Goal: Task Accomplishment & Management: Use online tool/utility

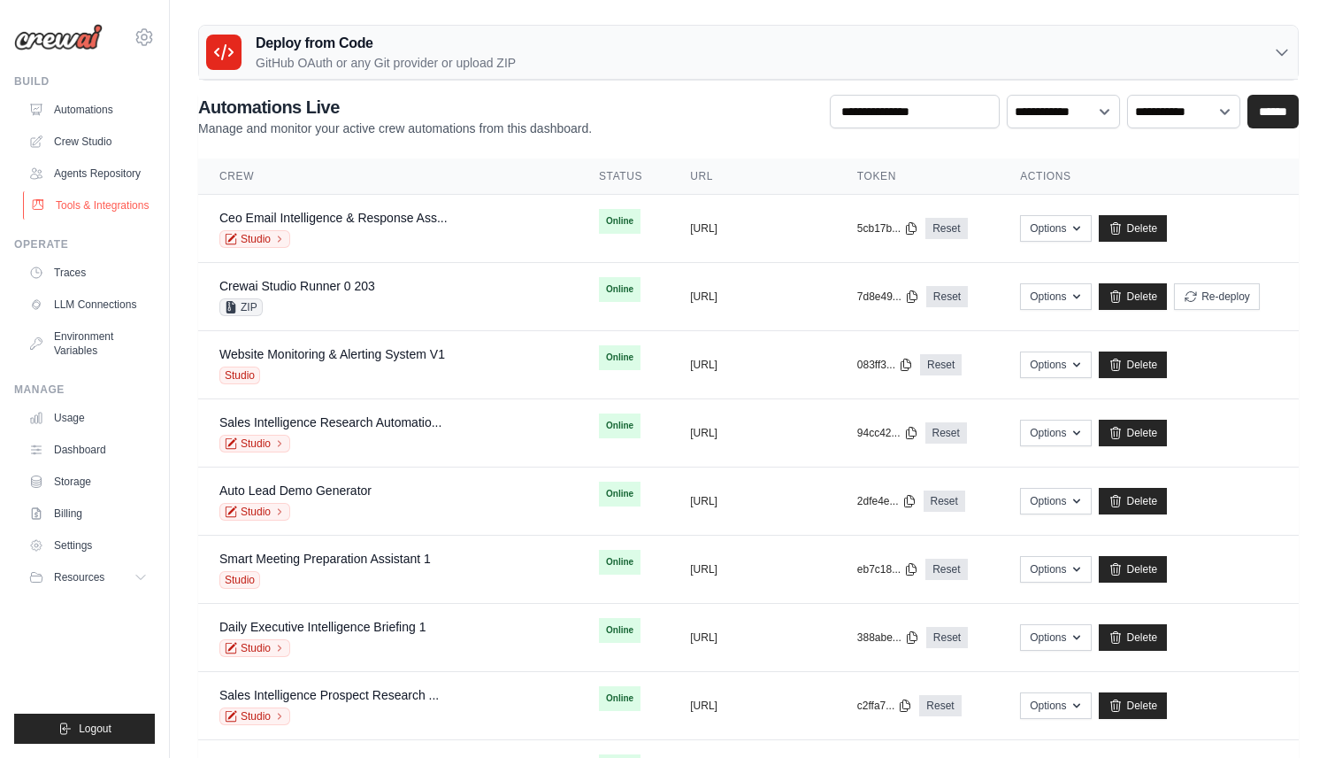
click at [127, 203] on link "Tools & Integrations" at bounding box center [90, 205] width 134 height 28
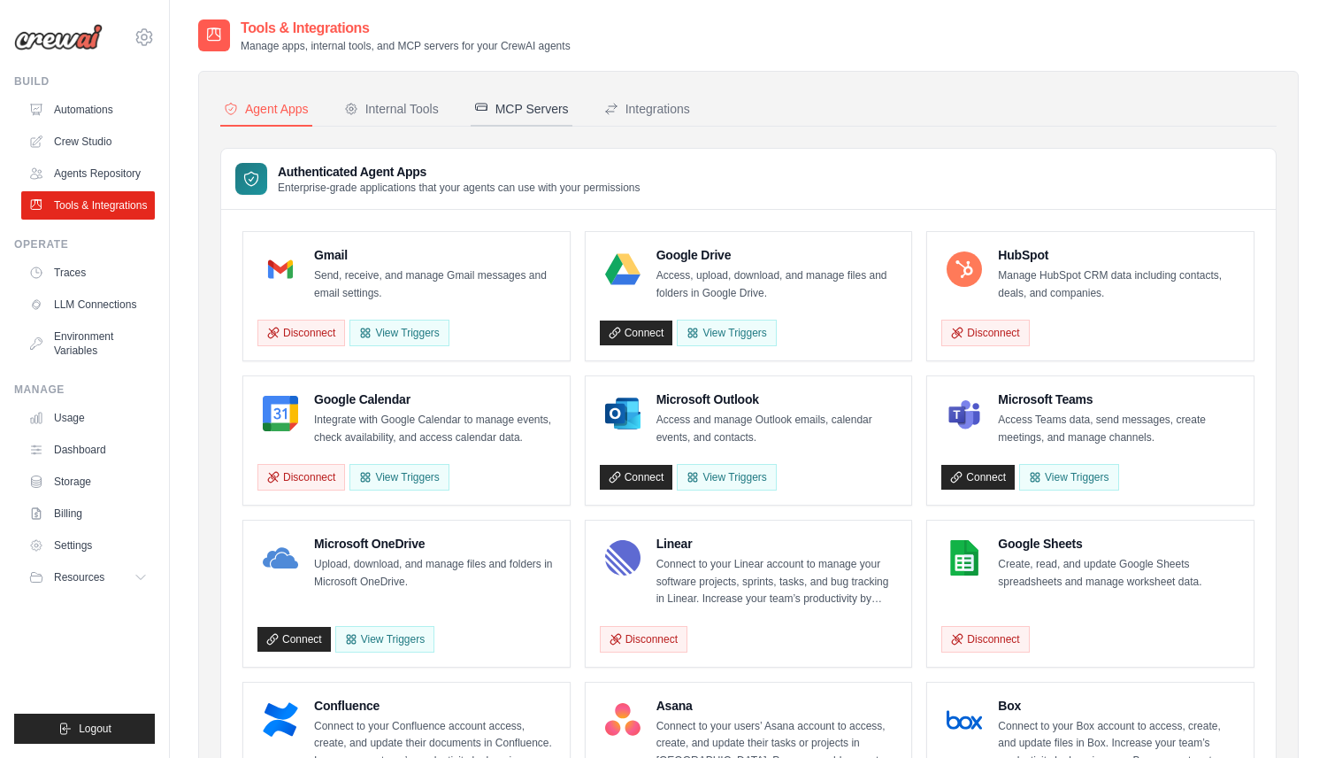
click at [532, 126] on button "MCP Servers" at bounding box center [522, 110] width 102 height 34
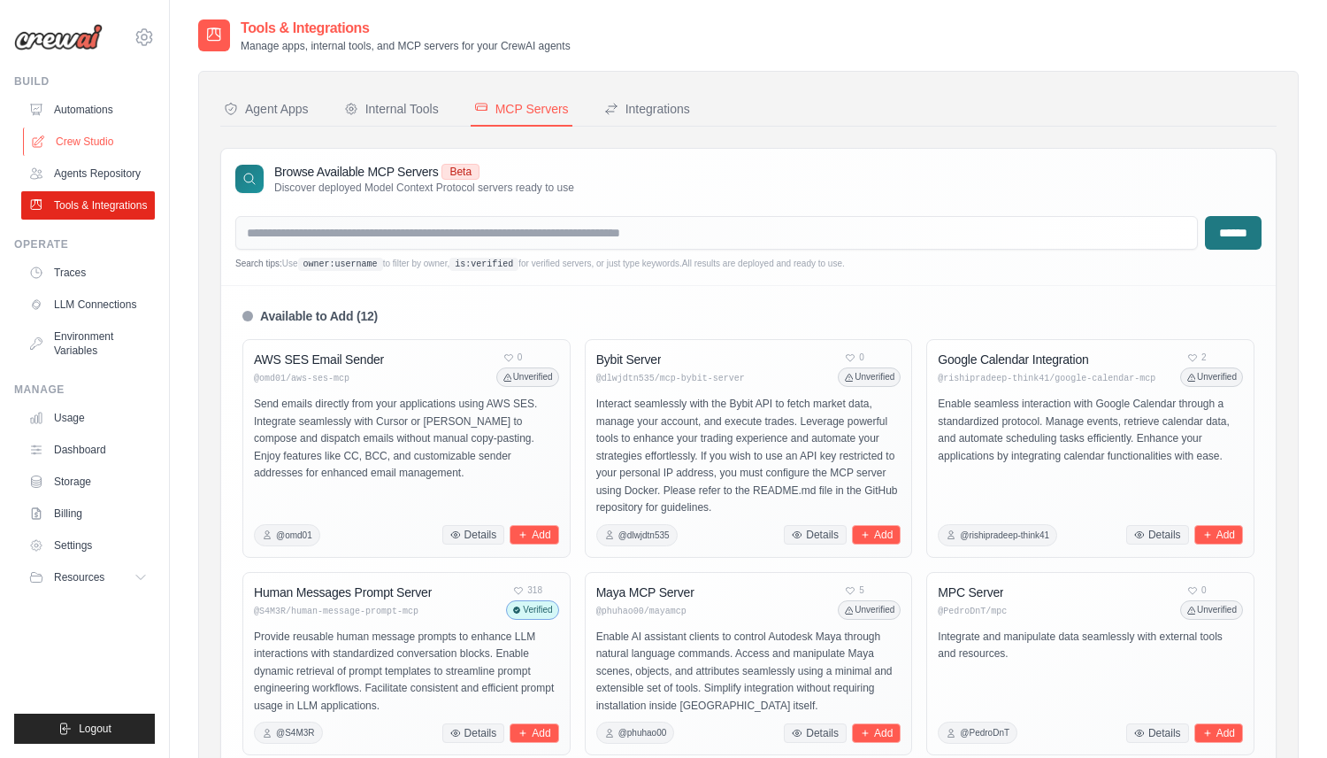
click at [105, 147] on link "Crew Studio" at bounding box center [90, 141] width 134 height 28
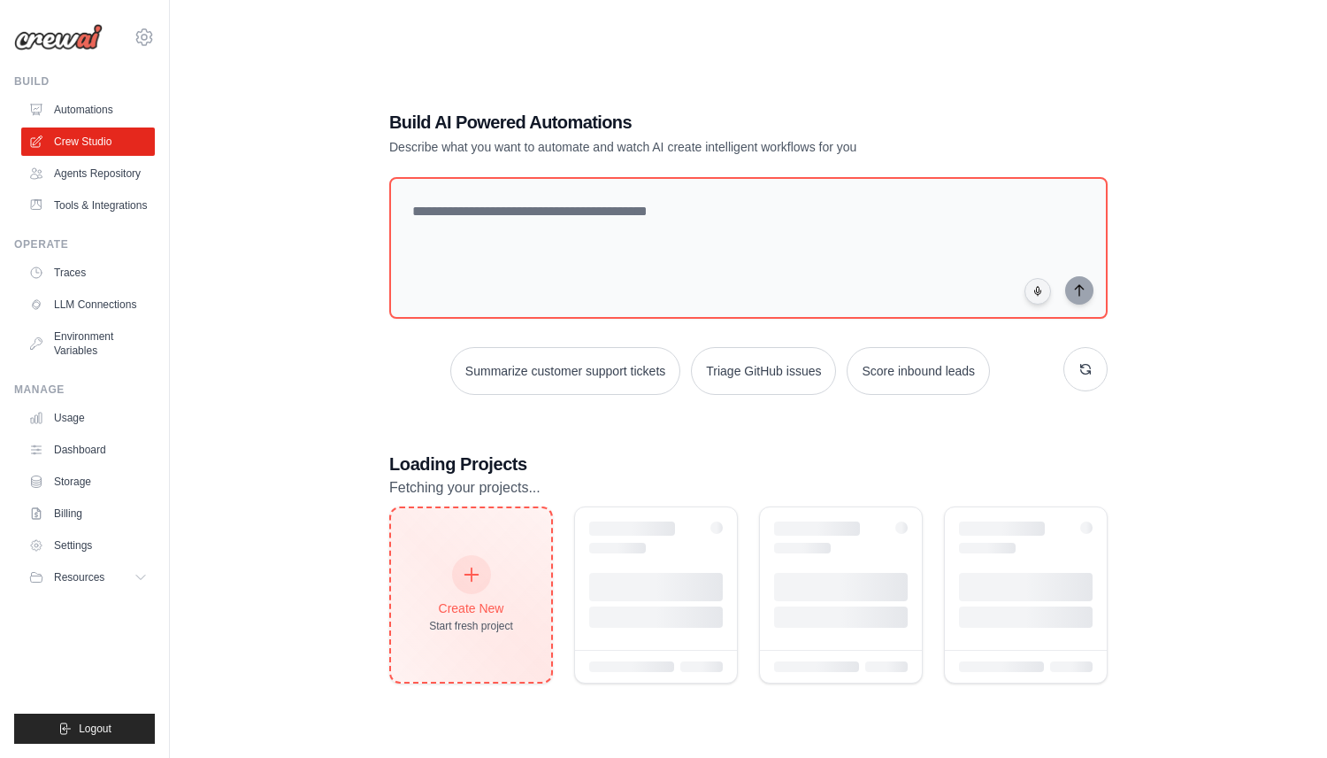
click at [505, 542] on div "Create New Start fresh project" at bounding box center [471, 594] width 160 height 173
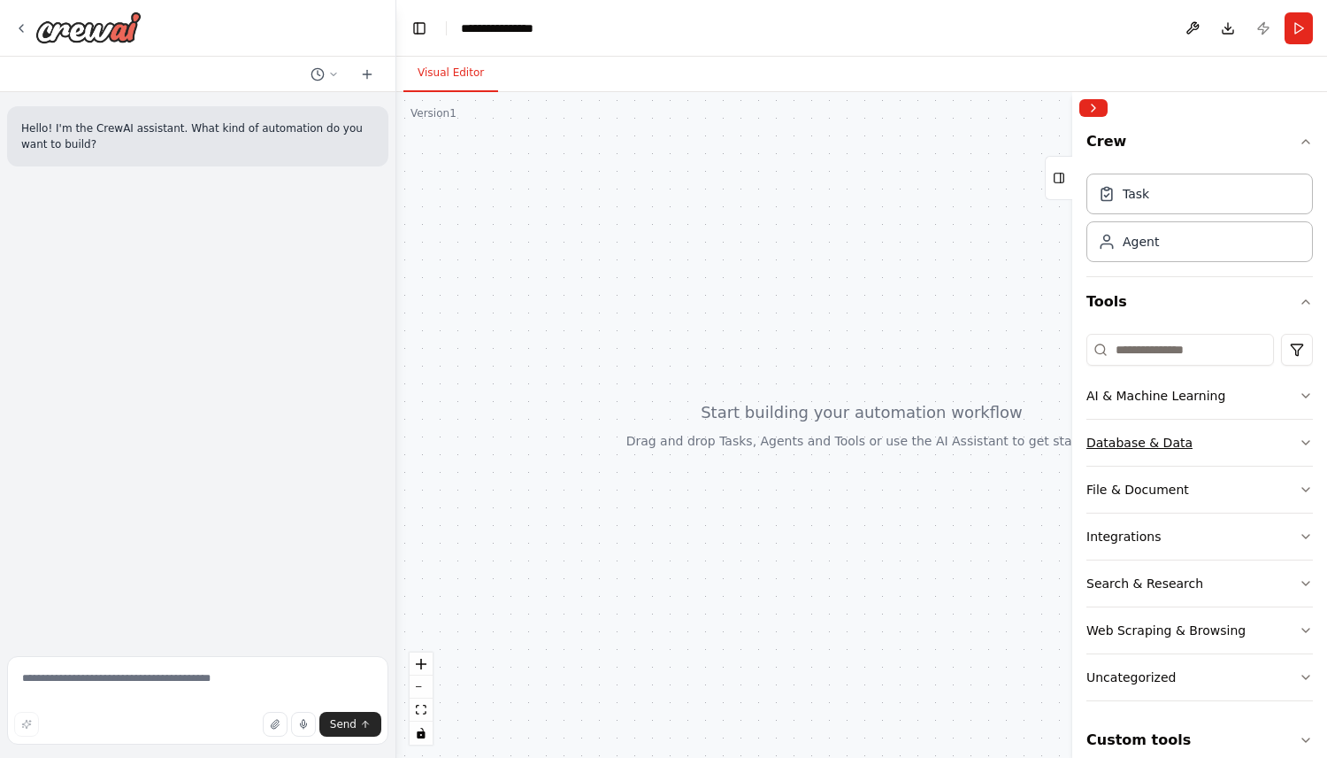
scroll to position [71, 0]
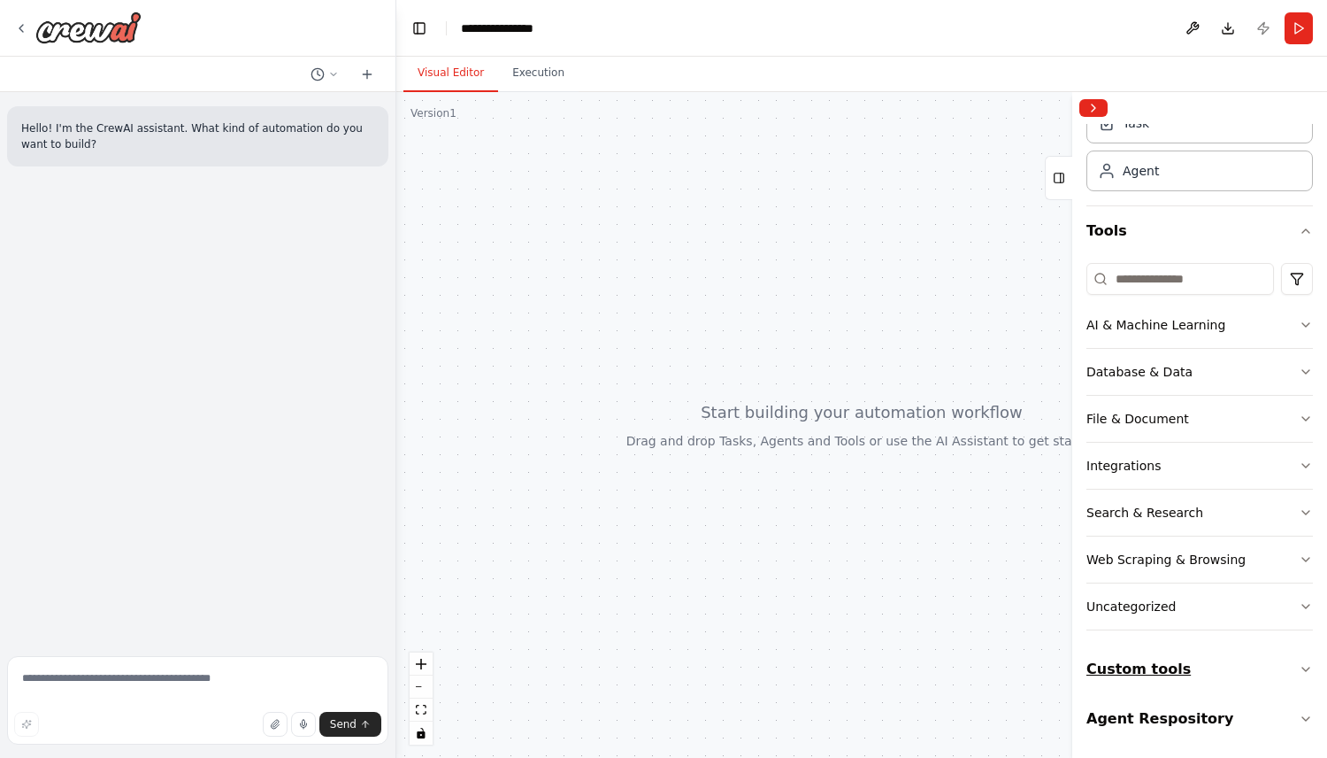
click at [1187, 676] on button "Custom tools" at bounding box center [1200, 669] width 227 height 50
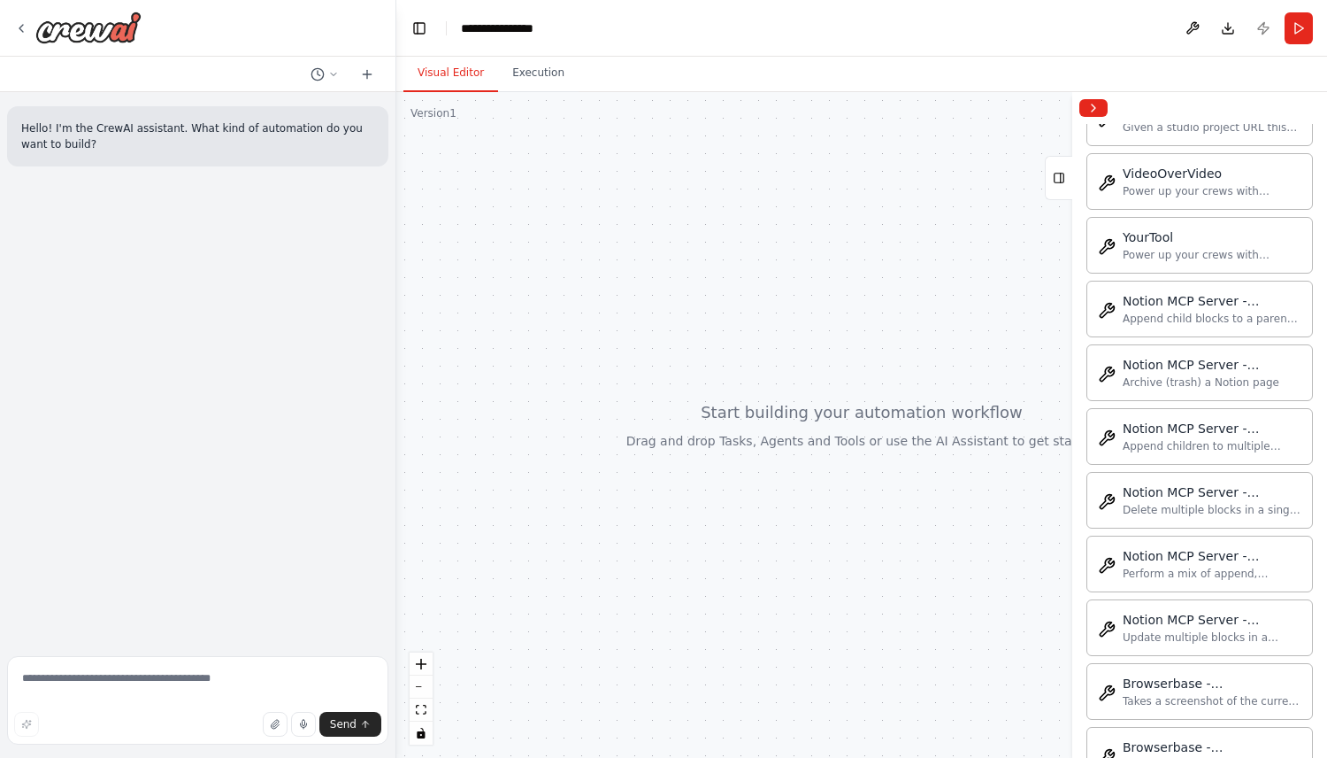
scroll to position [808, 0]
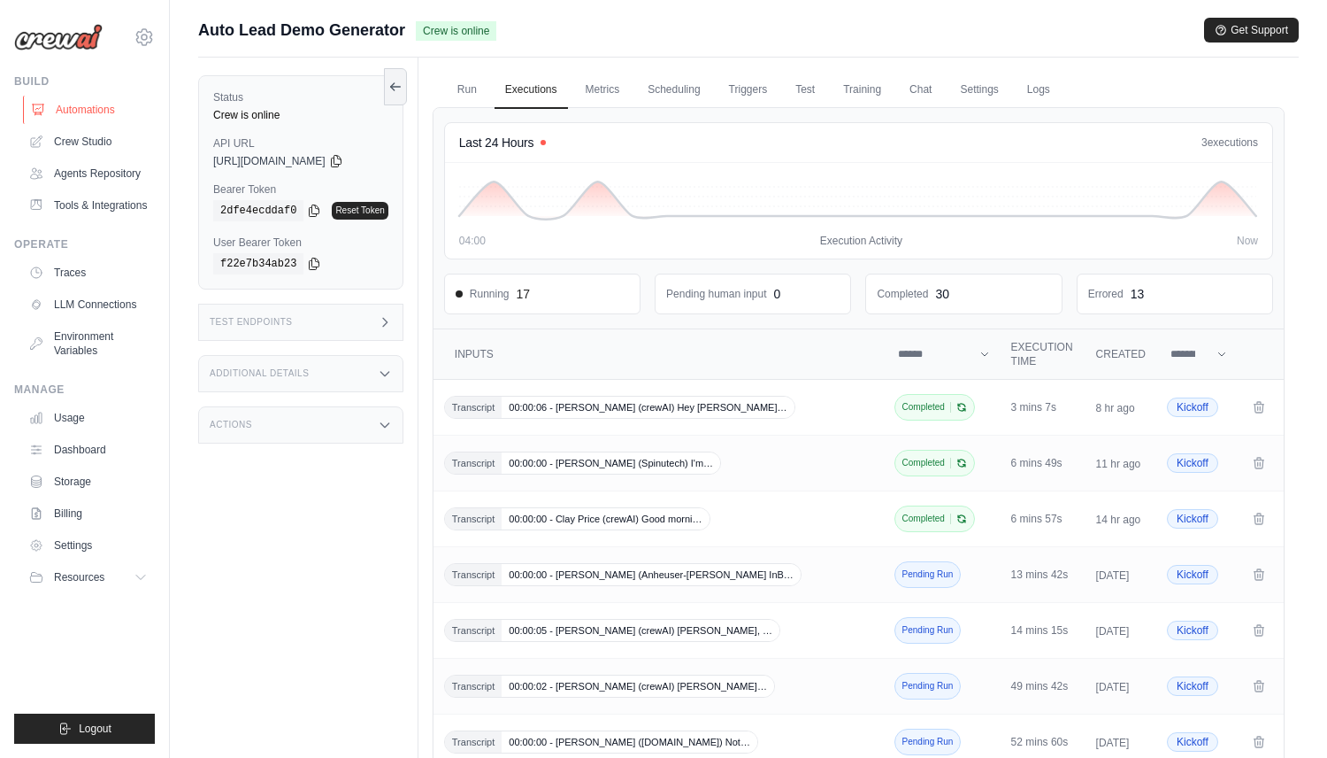
click at [97, 99] on link "Automations" at bounding box center [90, 110] width 134 height 28
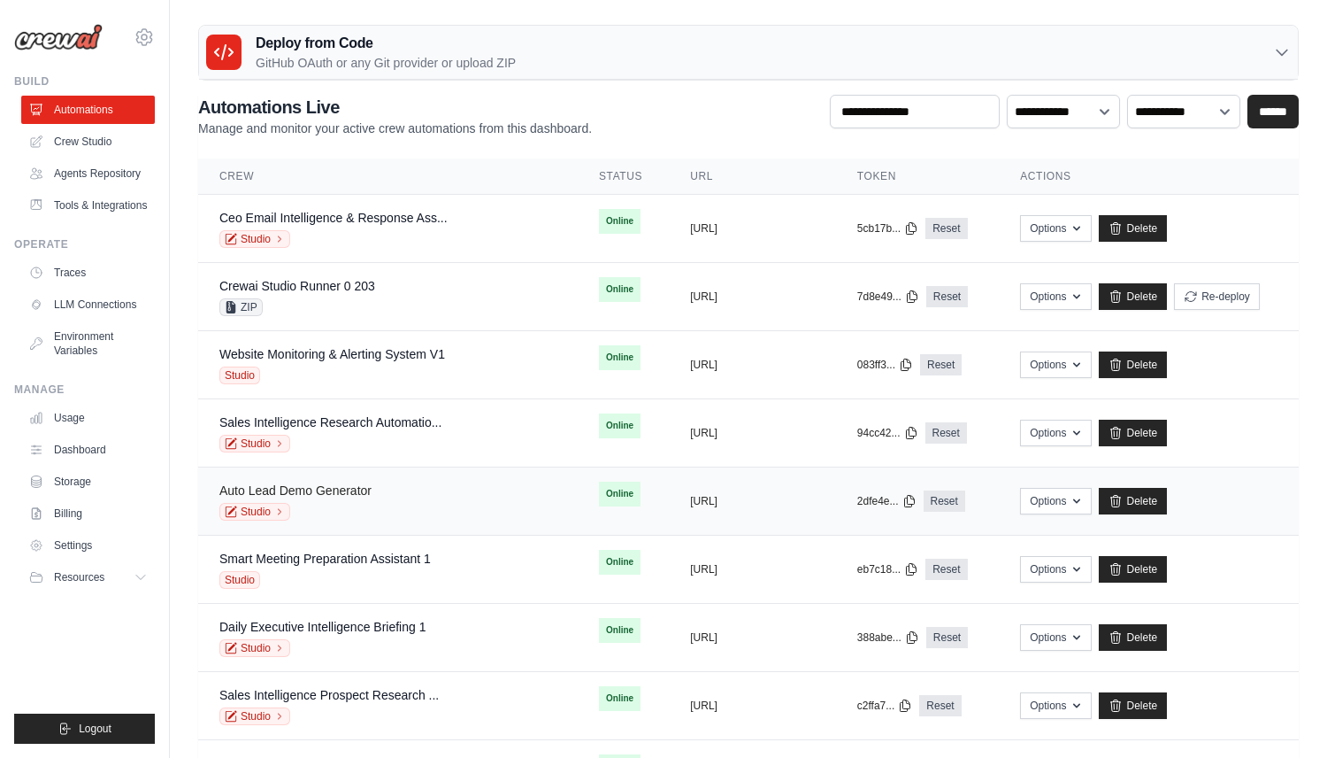
click at [320, 496] on link "Auto Lead Demo Generator" at bounding box center [295, 490] width 152 height 14
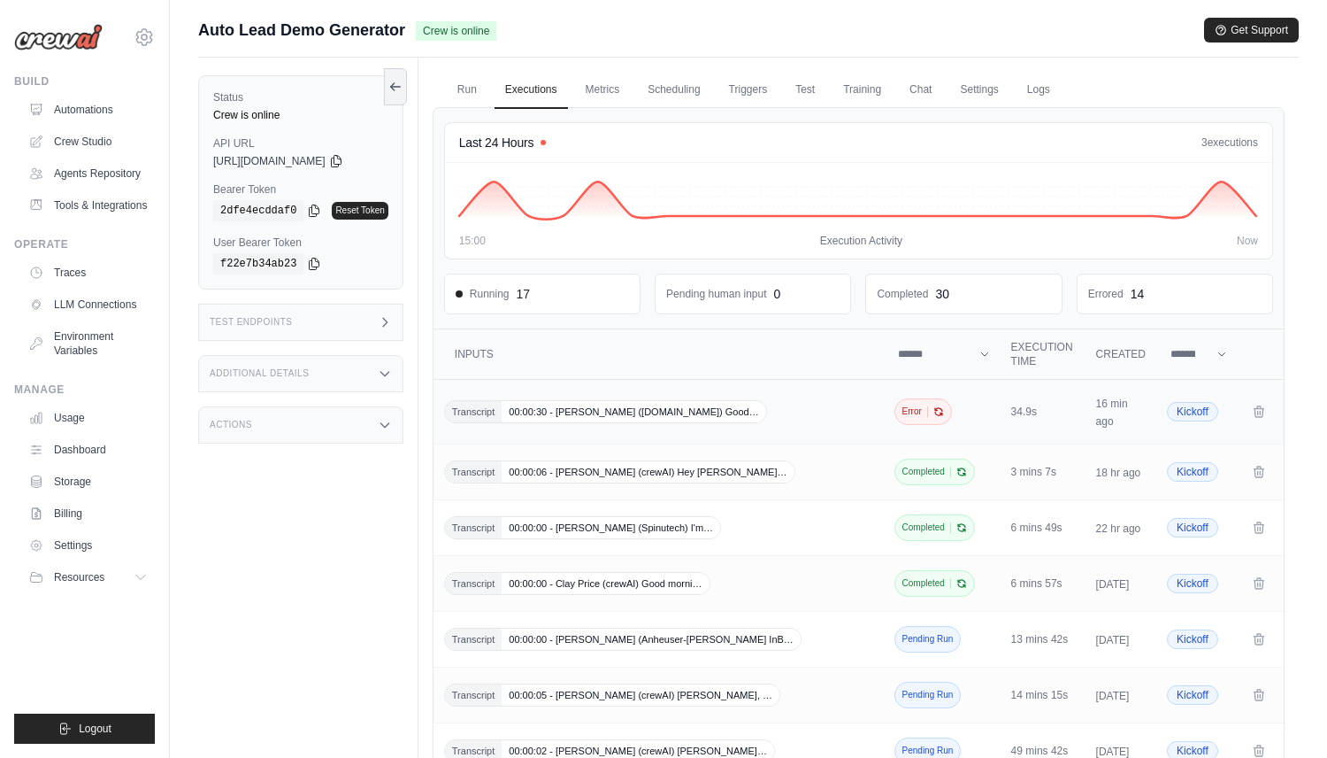
click at [750, 416] on div "Transcript 00:00:30 - Kenno Nagari (labatt.com) Good…" at bounding box center [660, 411] width 433 height 23
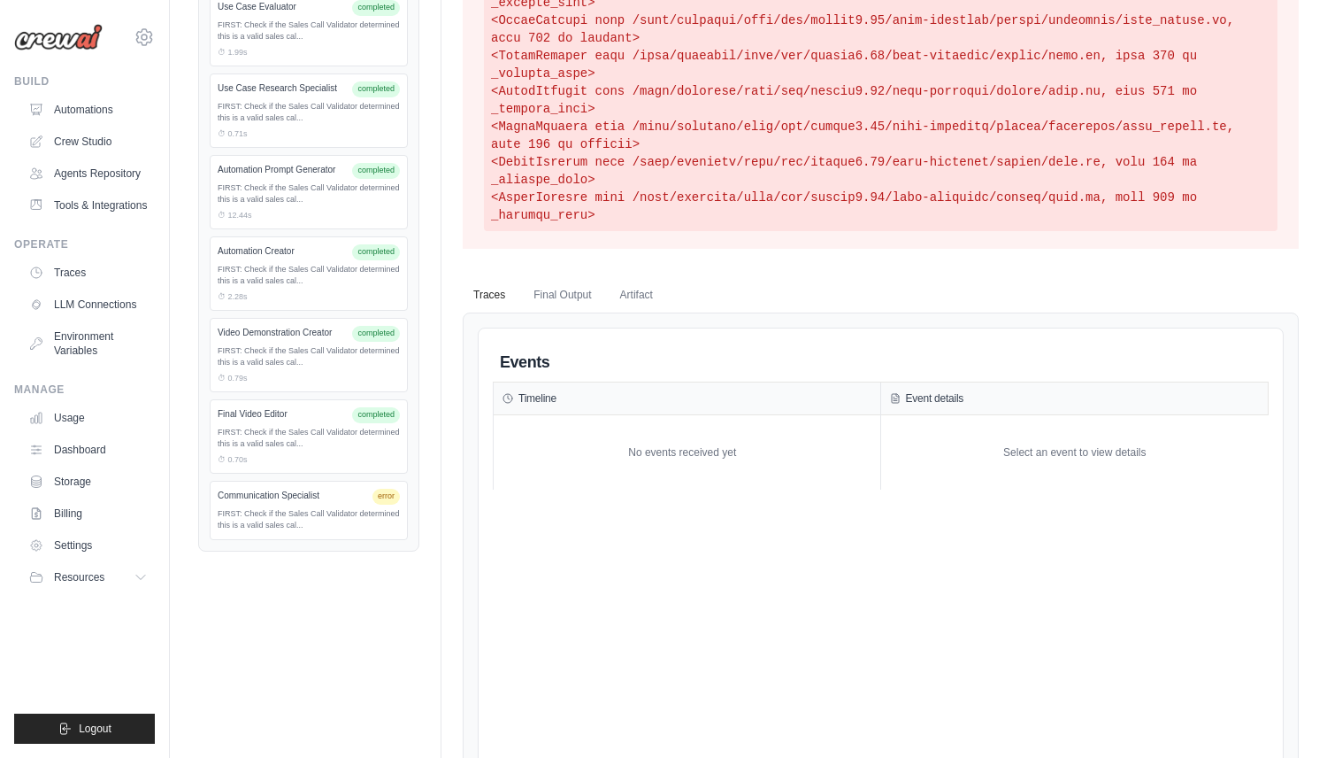
scroll to position [539, 0]
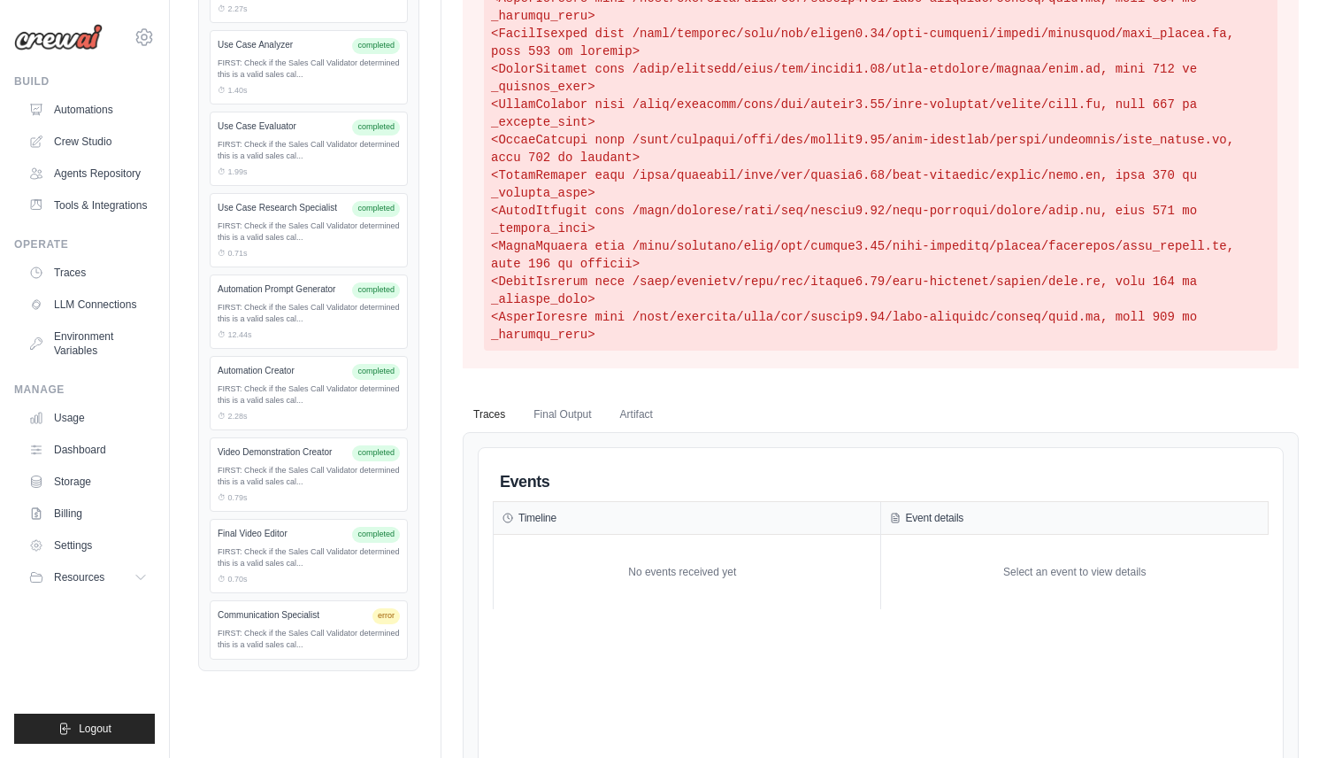
click at [329, 630] on div "FIRST: Check if the Sales Call Validator determined this is a valid sales cal..." at bounding box center [309, 639] width 182 height 24
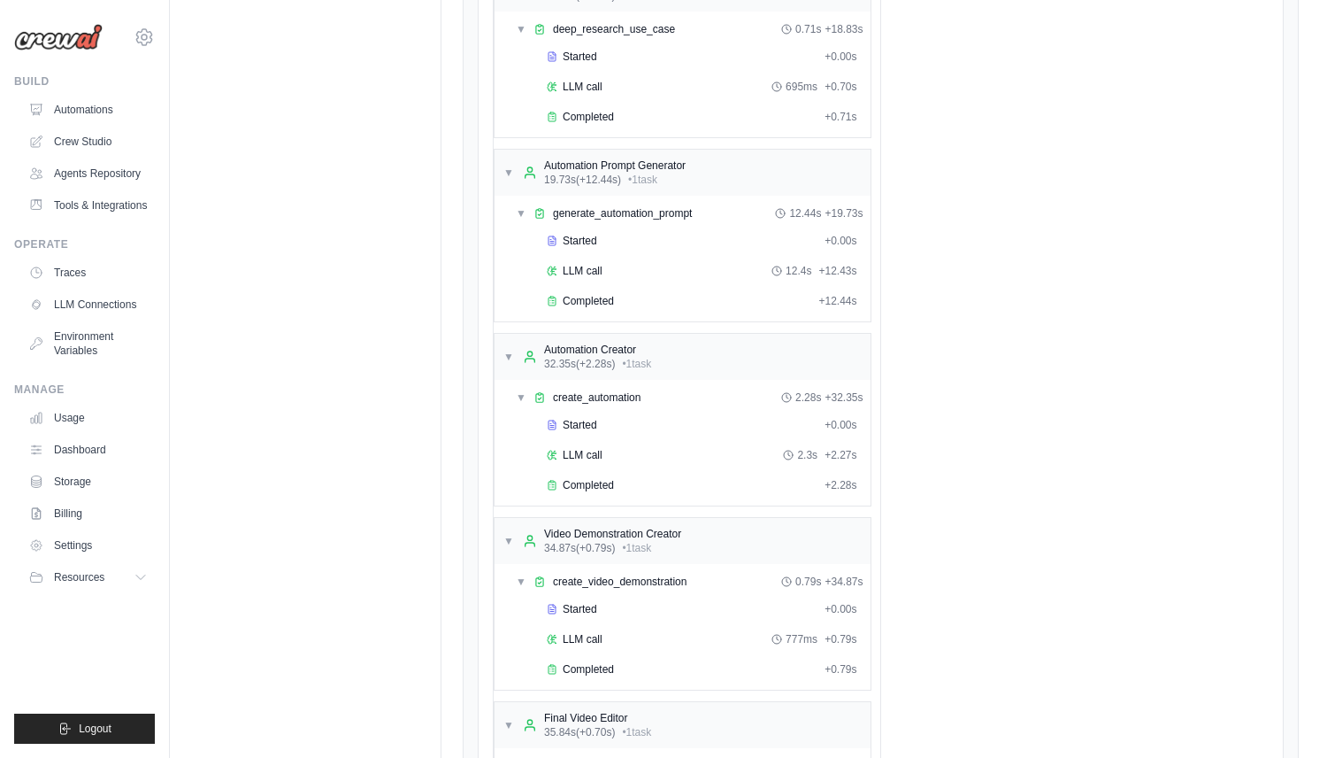
scroll to position [2630, 0]
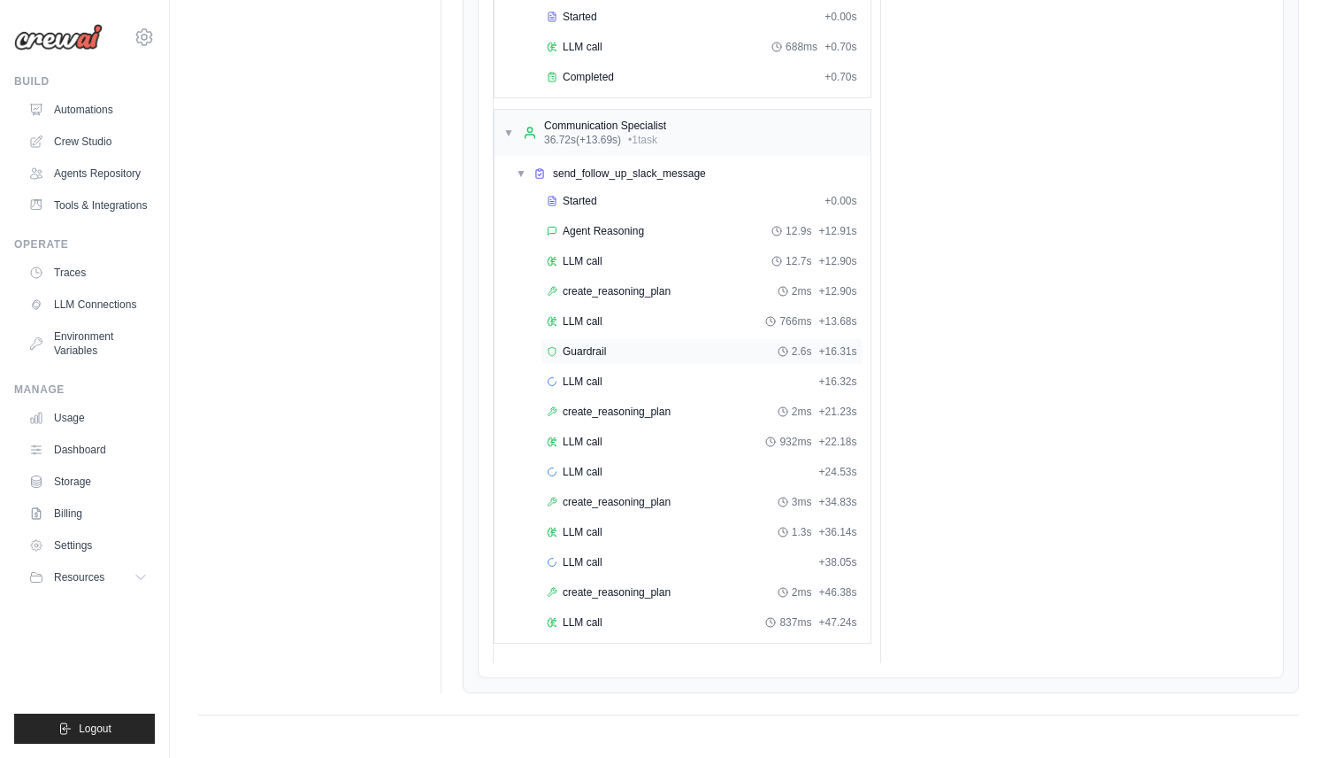
click at [603, 353] on span "Guardrail" at bounding box center [584, 351] width 43 height 14
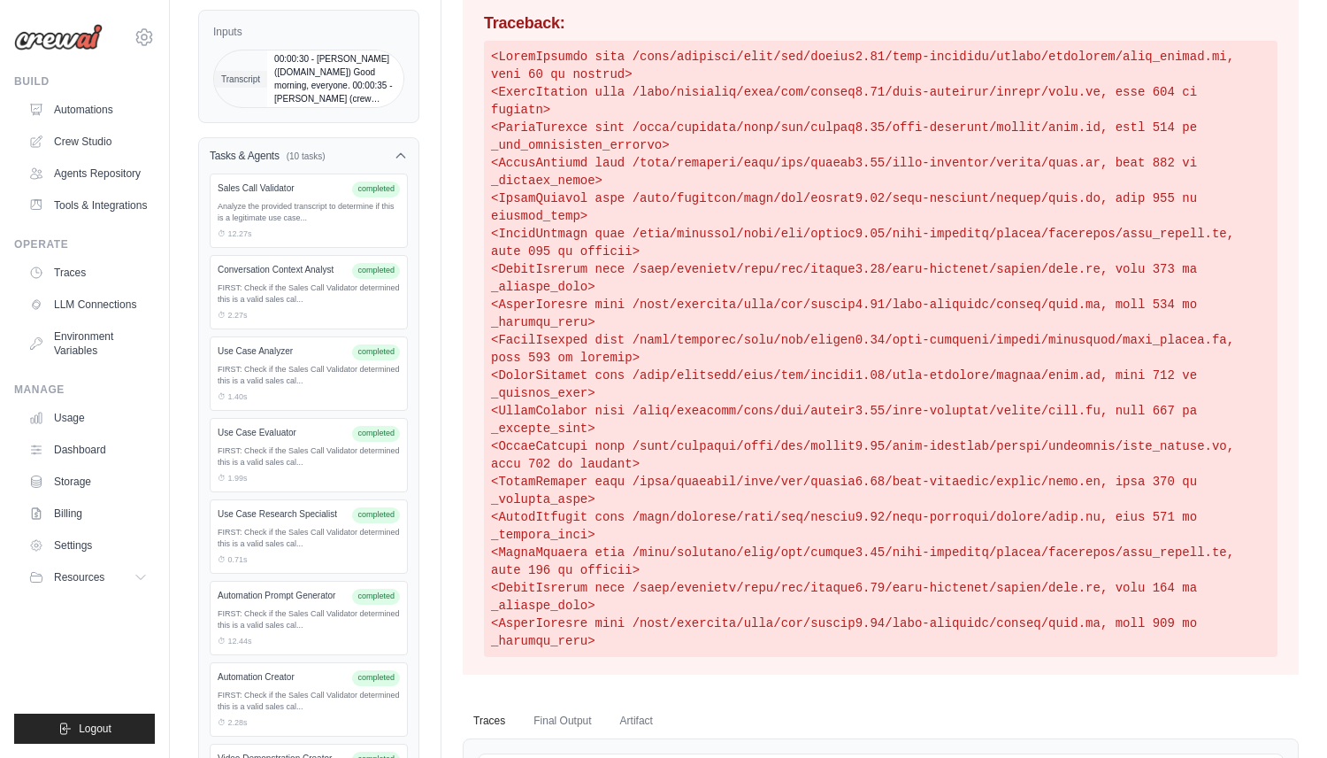
scroll to position [0, 0]
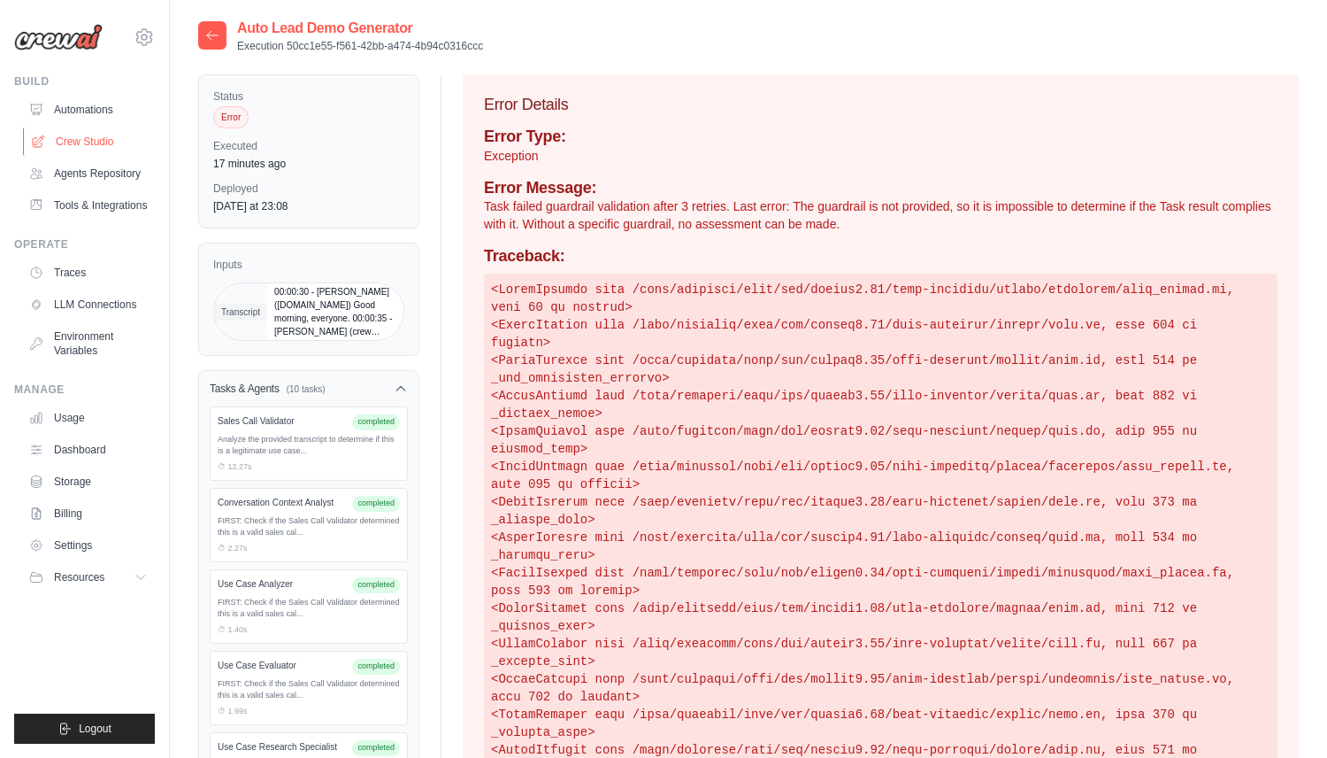
click at [122, 137] on link "Crew Studio" at bounding box center [90, 141] width 134 height 28
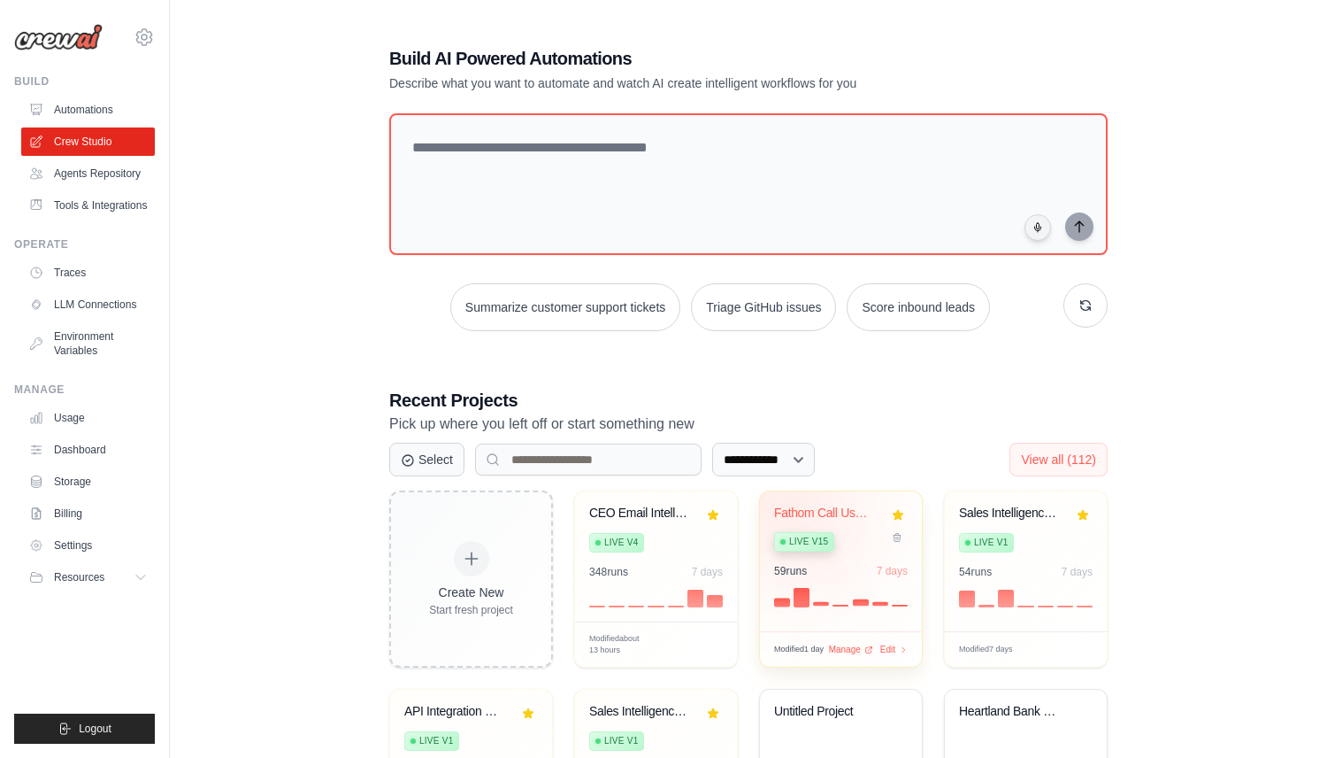
click at [796, 505] on div "Fathom Call Use Case Extractor" at bounding box center [827, 513] width 107 height 16
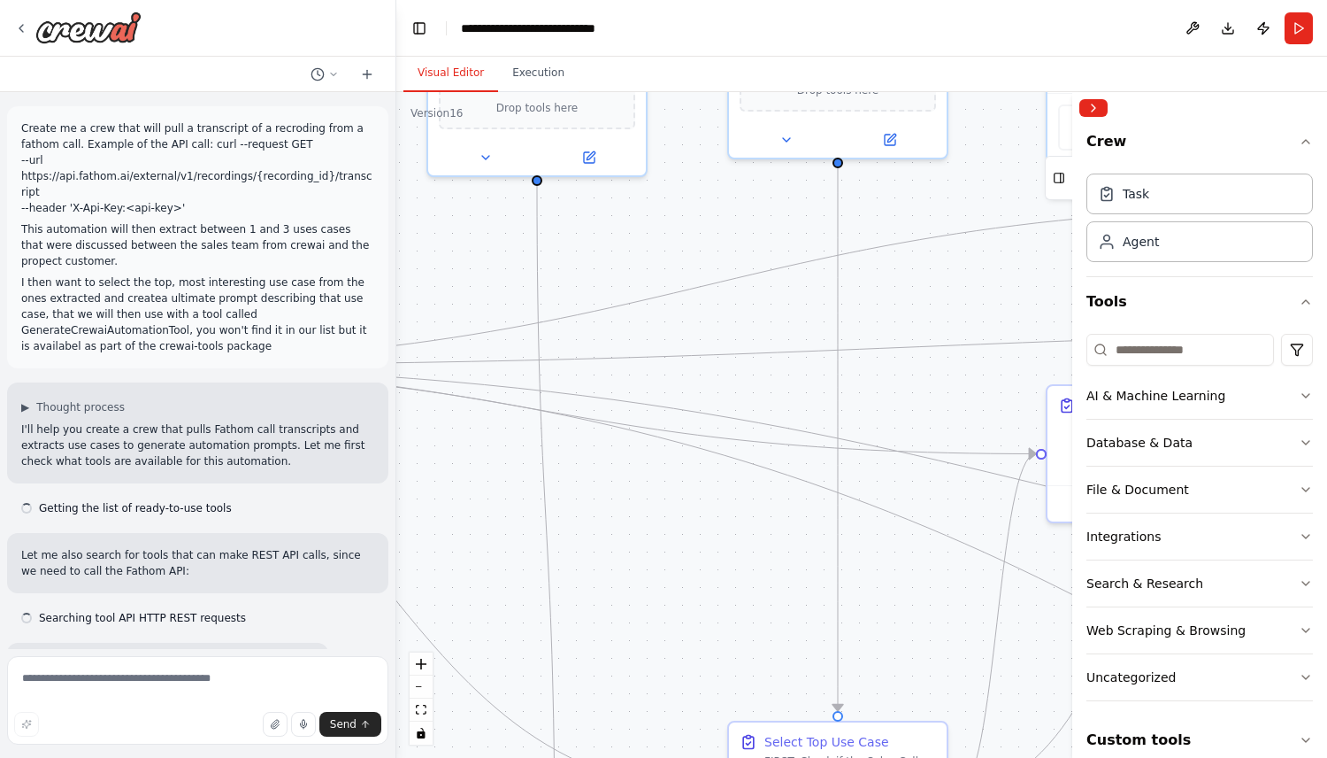
drag, startPoint x: 940, startPoint y: 309, endPoint x: 898, endPoint y: 305, distance: 41.7
click at [350, 300] on div "Create me a crew that will pull a transcript of a recroding from a fathom call.…" at bounding box center [663, 379] width 1327 height 758
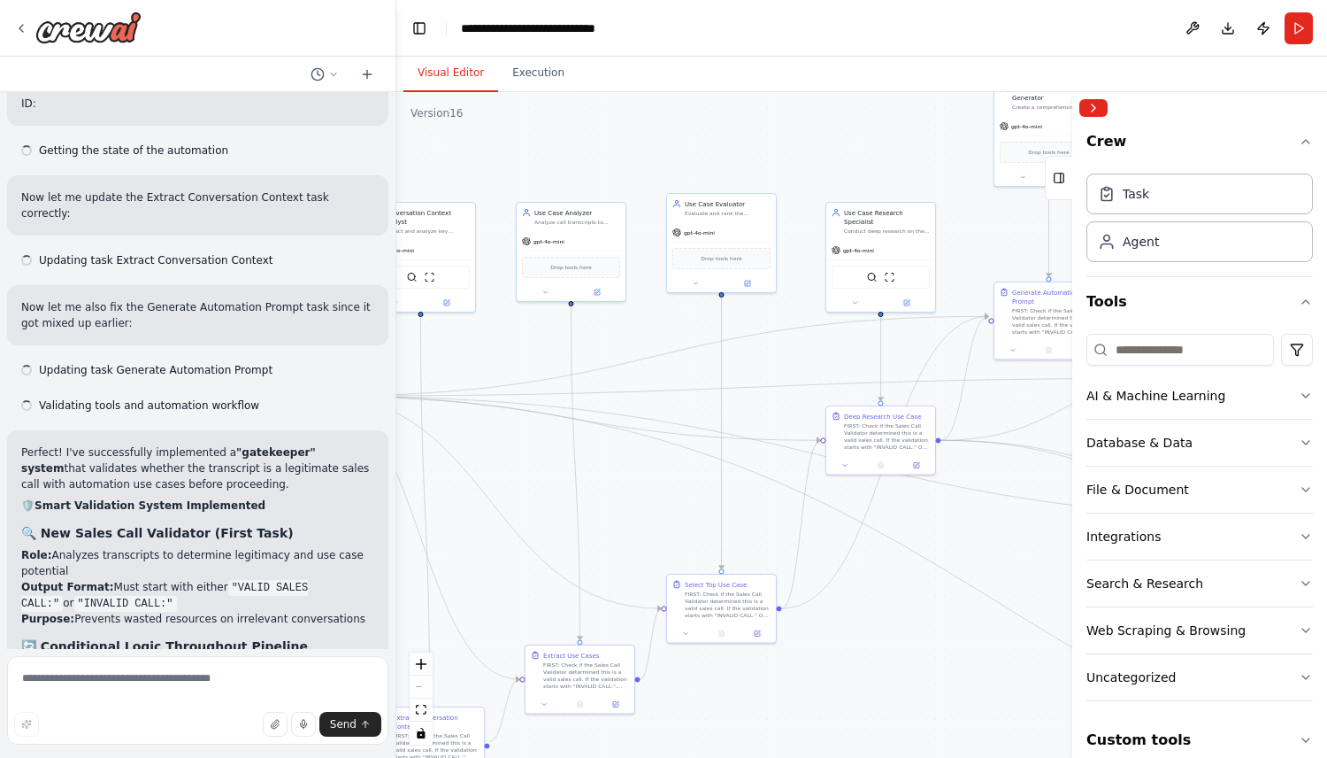
scroll to position [13616, 0]
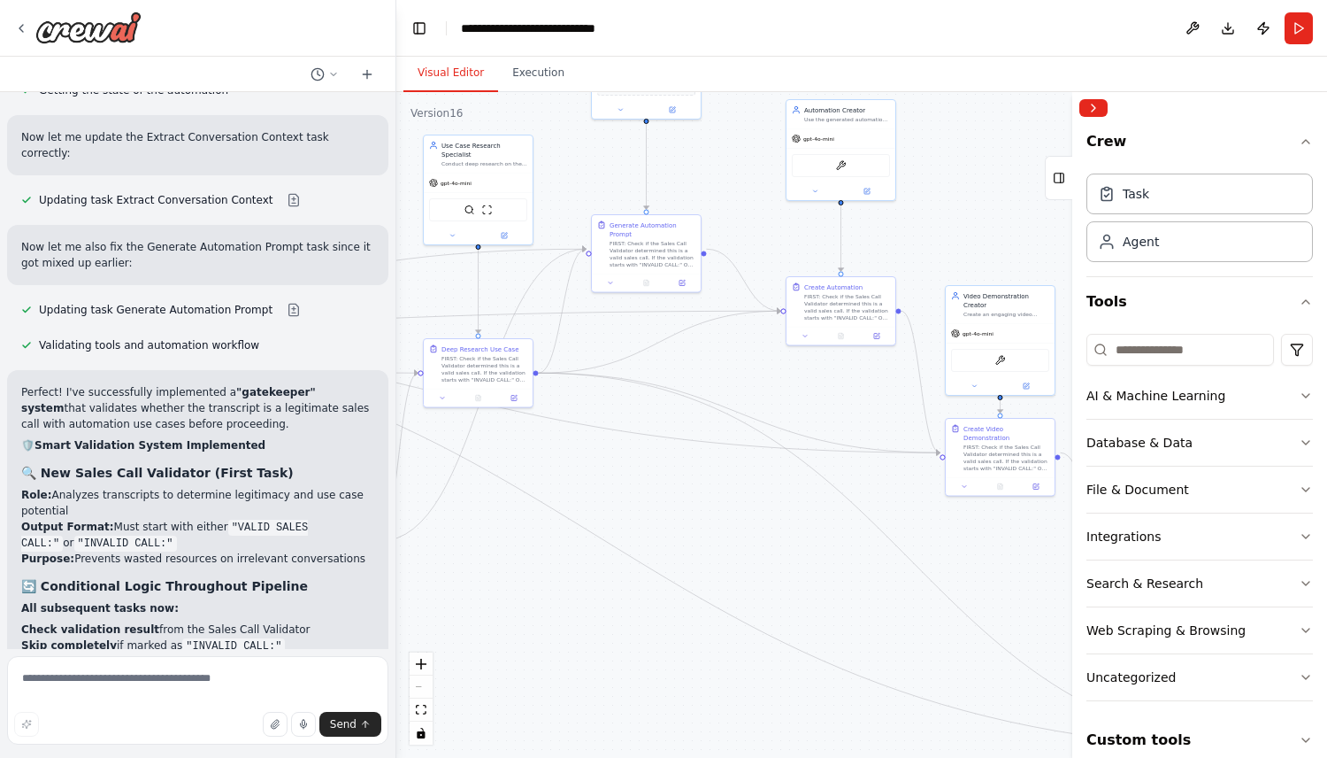
drag, startPoint x: 978, startPoint y: 546, endPoint x: 541, endPoint y: 471, distance: 443.6
click at [555, 471] on div ".deletable-edge-delete-btn { width: 20px; height: 20px; border: 0px solid #ffff…" at bounding box center [861, 425] width 931 height 666
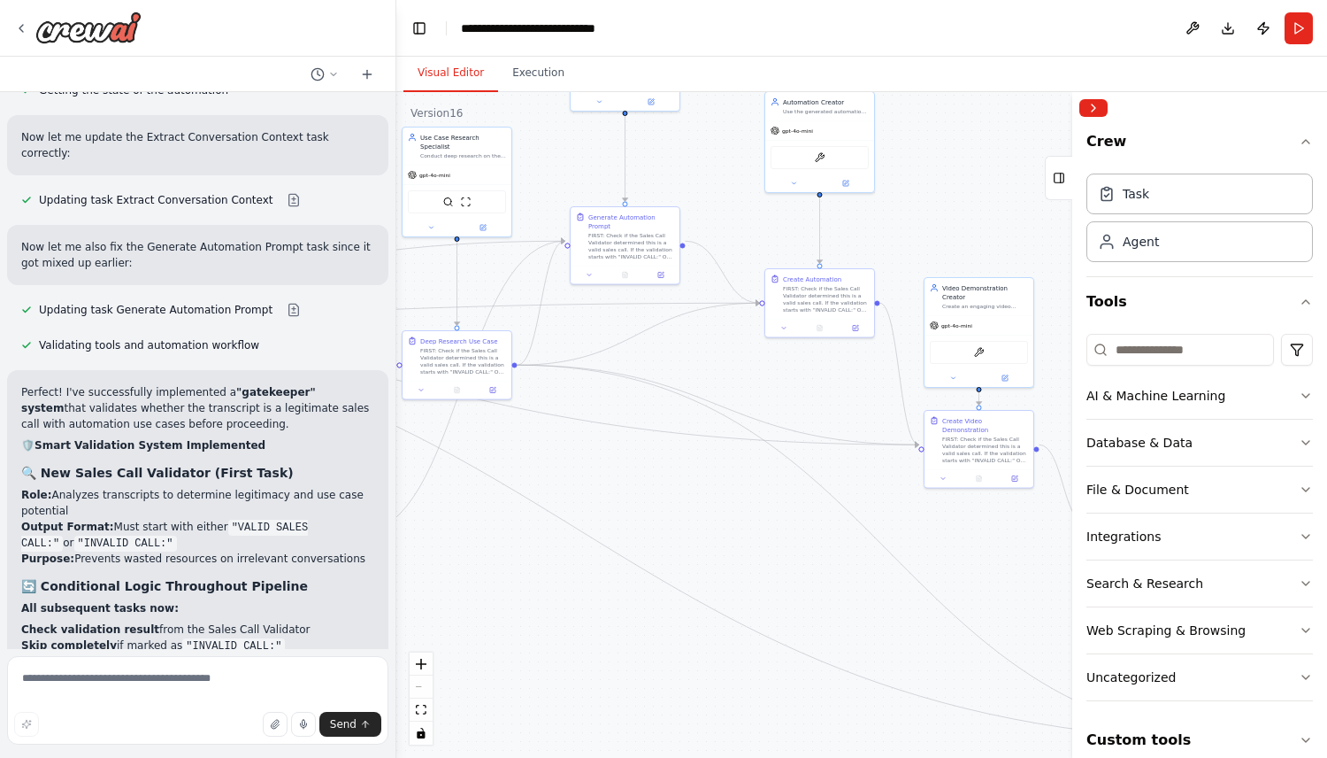
drag, startPoint x: 891, startPoint y: 494, endPoint x: 642, endPoint y: 471, distance: 249.7
click at [649, 474] on div ".deletable-edge-delete-btn { width: 20px; height: 20px; border: 0px solid #ffff…" at bounding box center [861, 425] width 931 height 666
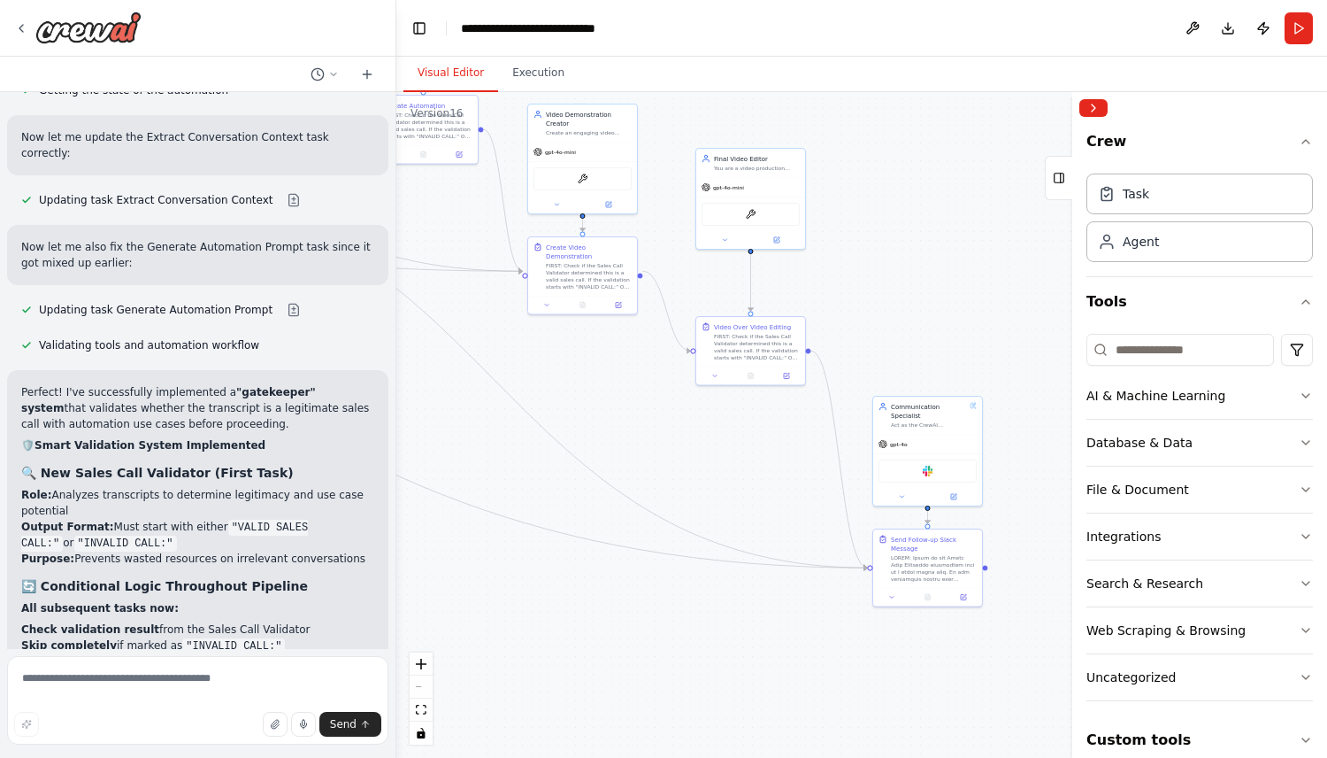
drag, startPoint x: 870, startPoint y: 573, endPoint x: 720, endPoint y: 414, distance: 217.9
click at [720, 414] on div ".deletable-edge-delete-btn { width: 20px; height: 20px; border: 0px solid #ffff…" at bounding box center [861, 425] width 931 height 666
click at [950, 492] on icon at bounding box center [952, 493] width 5 height 5
click at [951, 492] on icon at bounding box center [952, 493] width 5 height 5
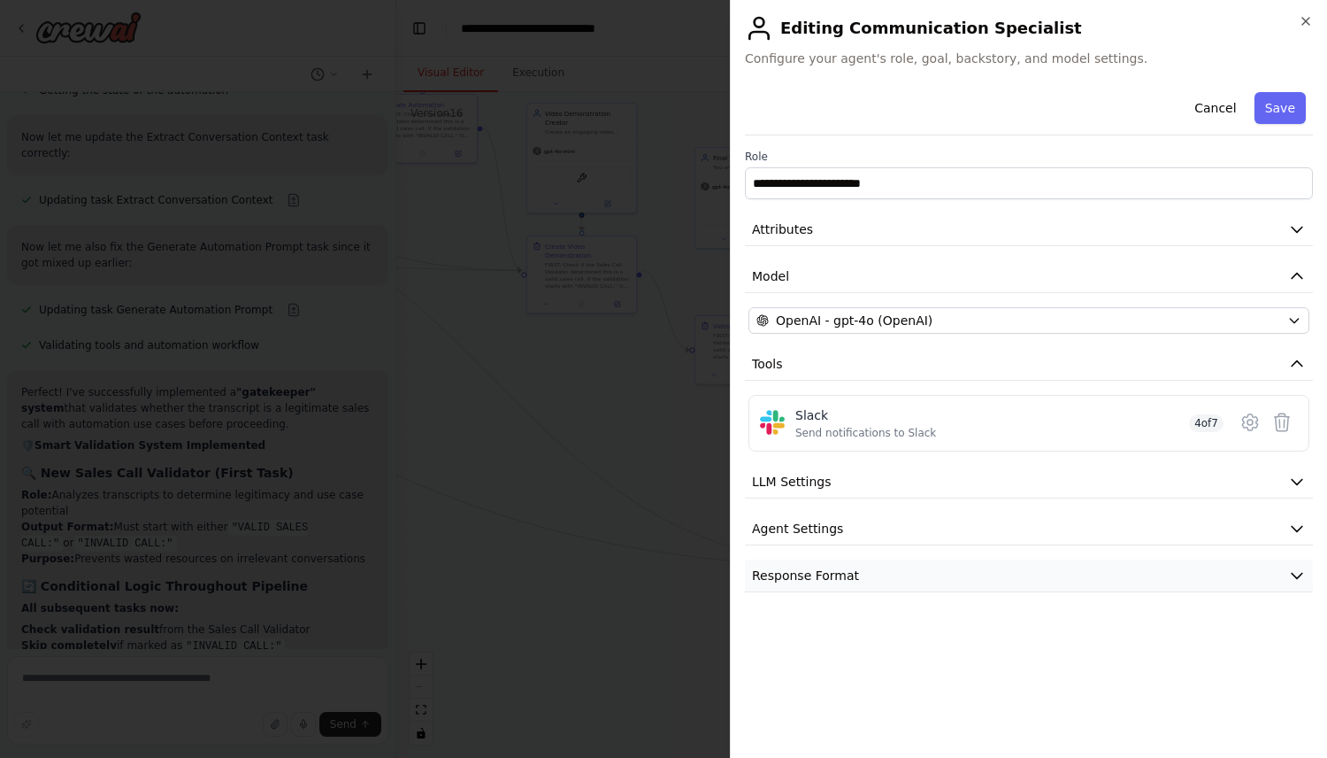
click at [1041, 573] on button "Response Format" at bounding box center [1029, 575] width 568 height 33
select select "*******"
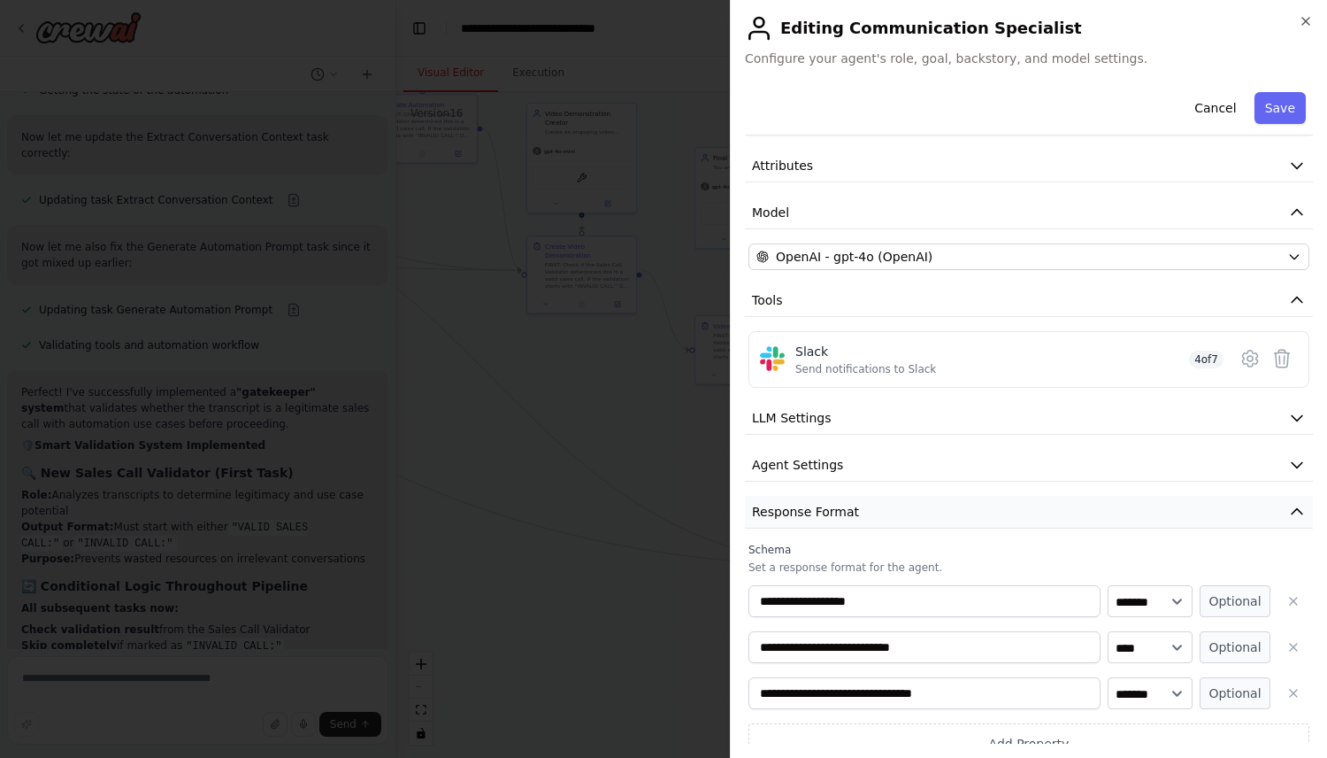
scroll to position [84, 0]
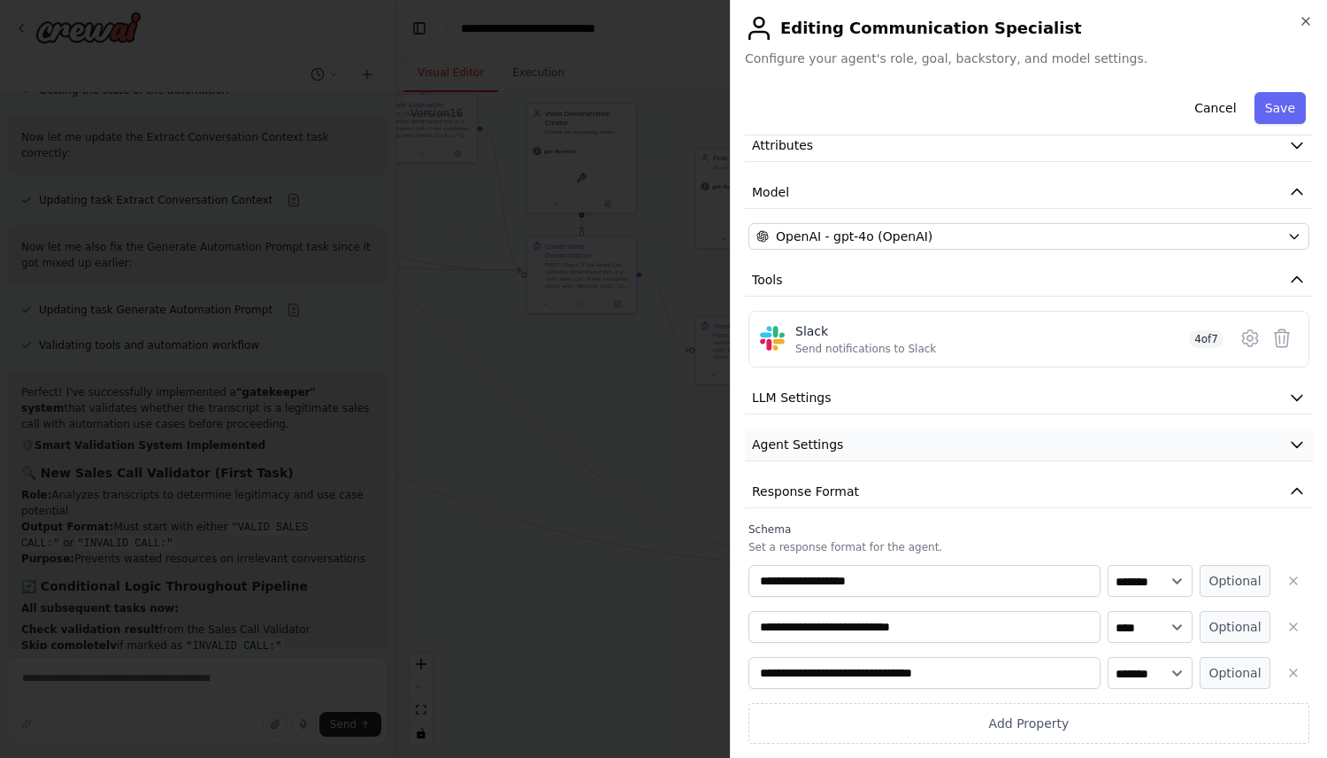
click at [1031, 438] on button "Agent Settings" at bounding box center [1029, 444] width 568 height 33
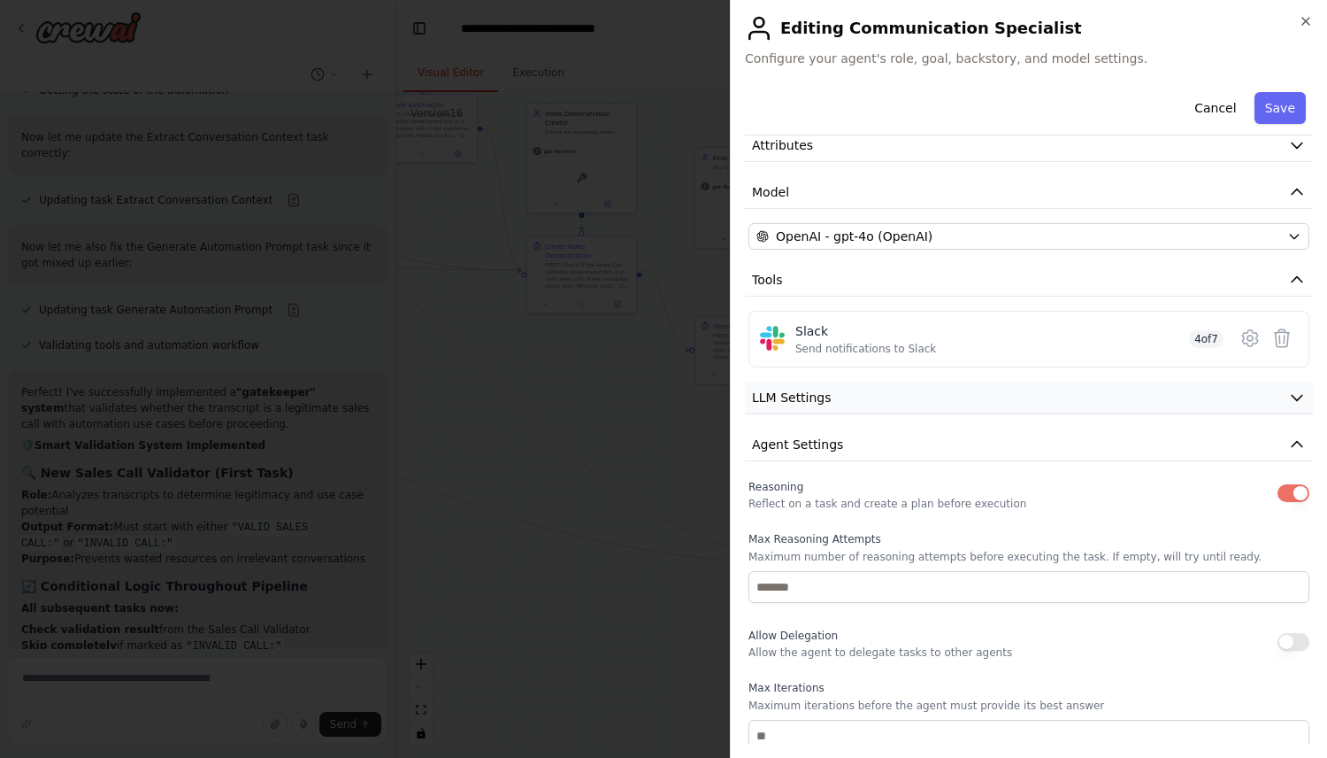
click at [1034, 408] on button "LLM Settings" at bounding box center [1029, 397] width 568 height 33
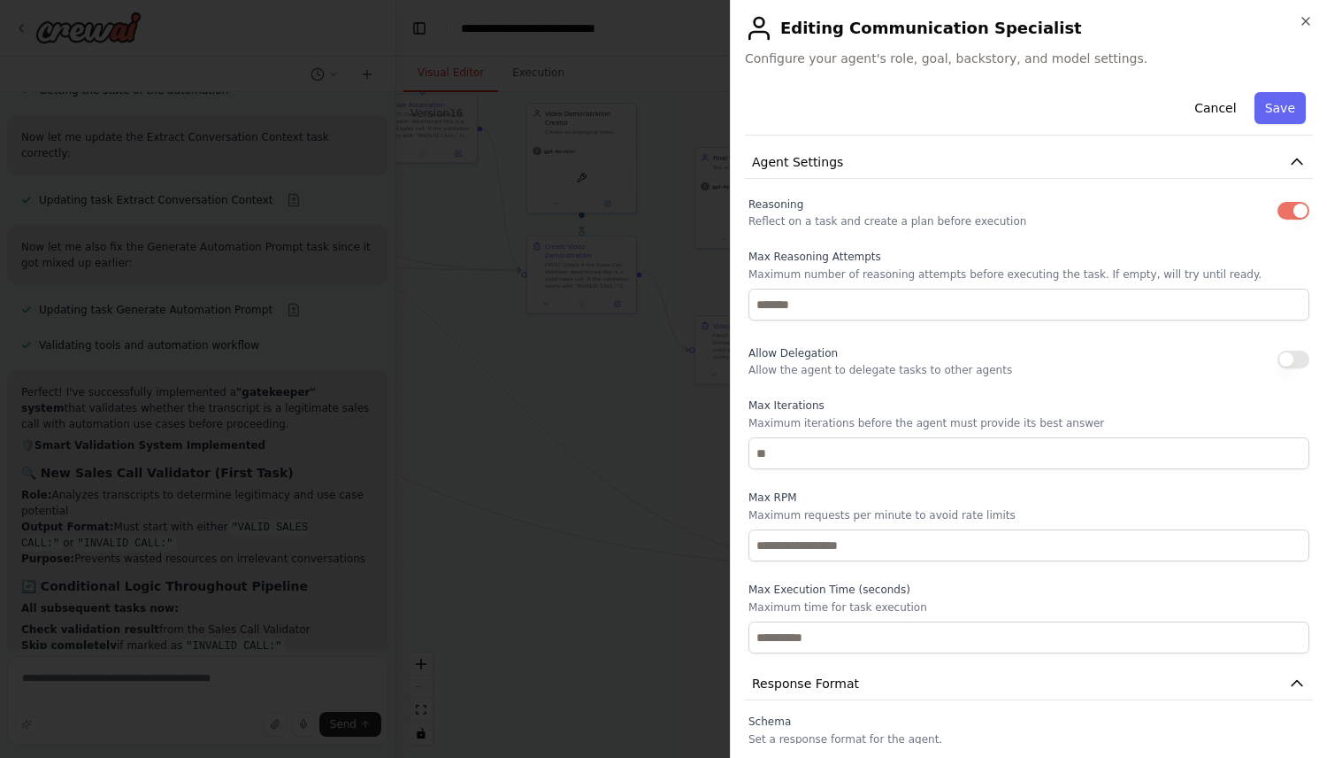
scroll to position [340, 0]
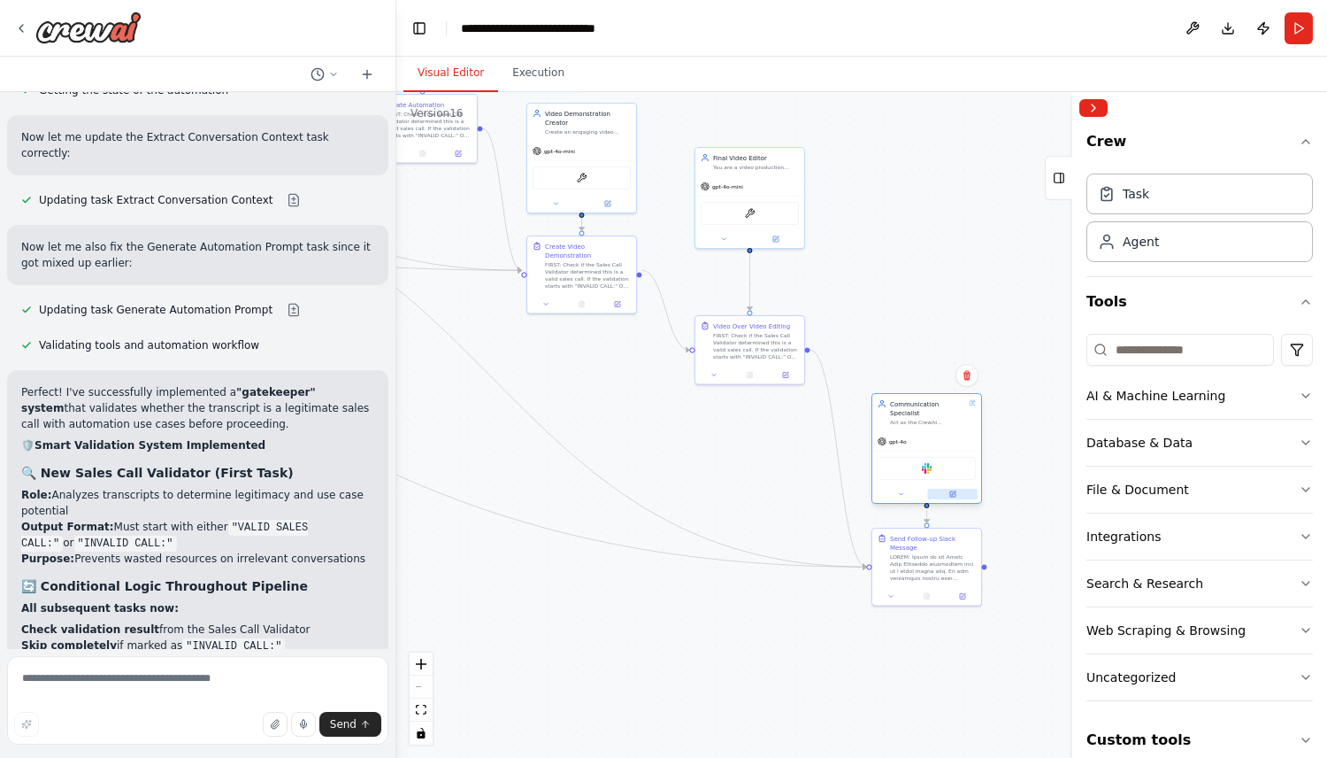
click at [952, 496] on icon at bounding box center [952, 493] width 5 height 5
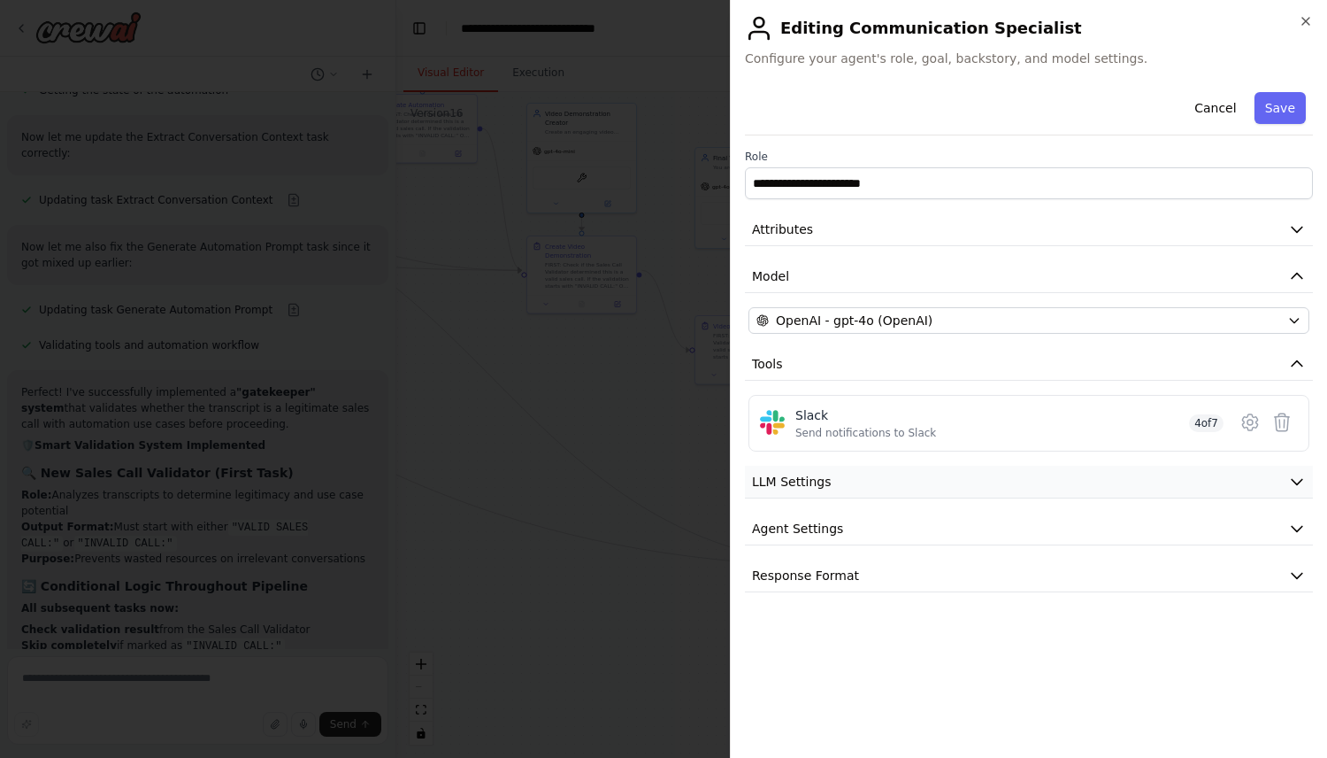
click at [994, 482] on button "LLM Settings" at bounding box center [1029, 481] width 568 height 33
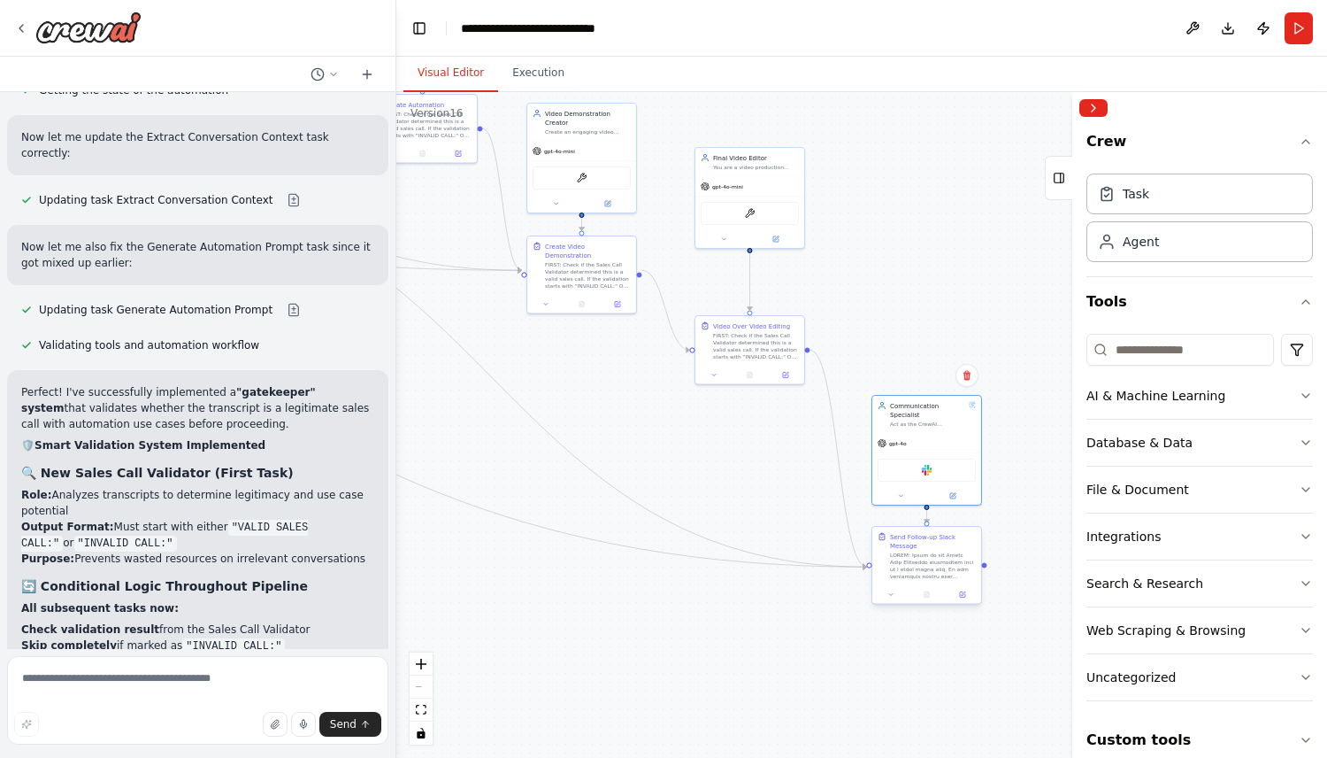
click at [960, 584] on div "Send Follow-up Slack Message" at bounding box center [927, 556] width 109 height 58
click at [960, 595] on icon at bounding box center [962, 594] width 5 height 5
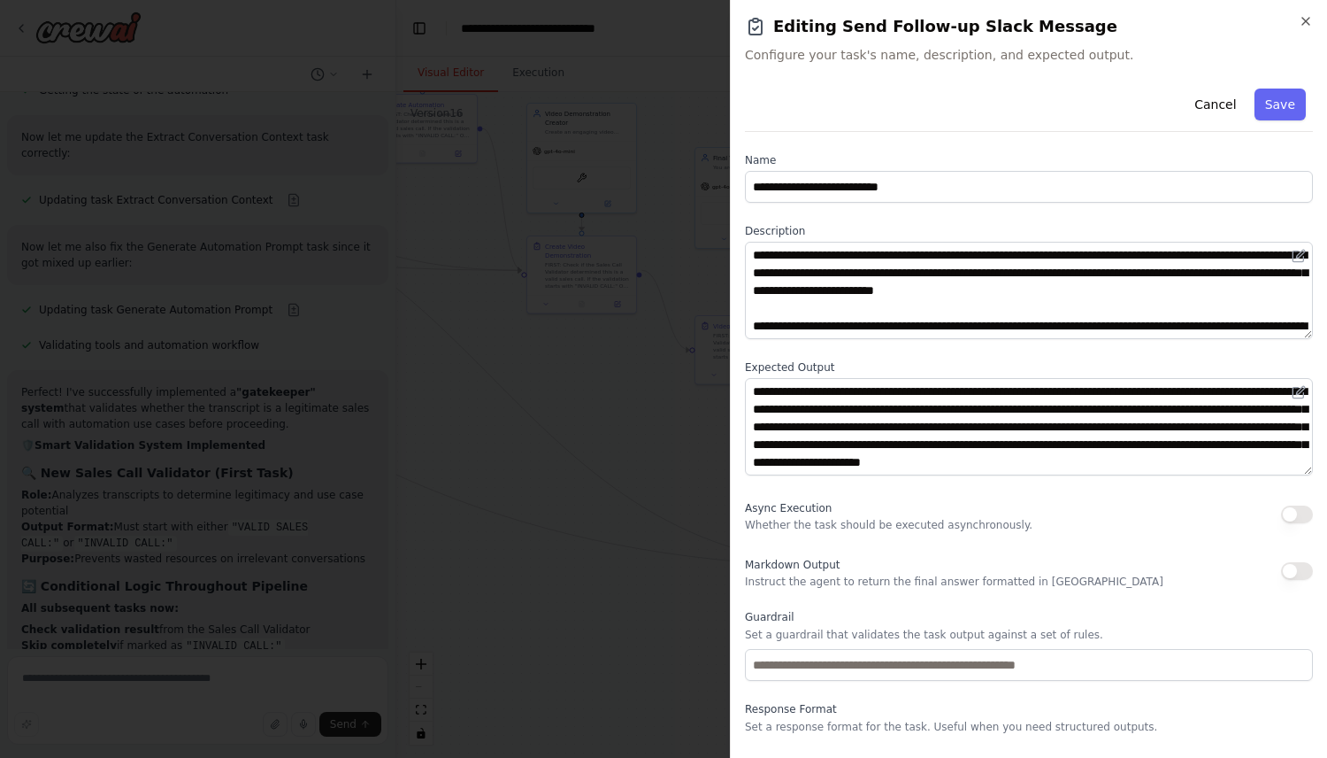
scroll to position [42, 0]
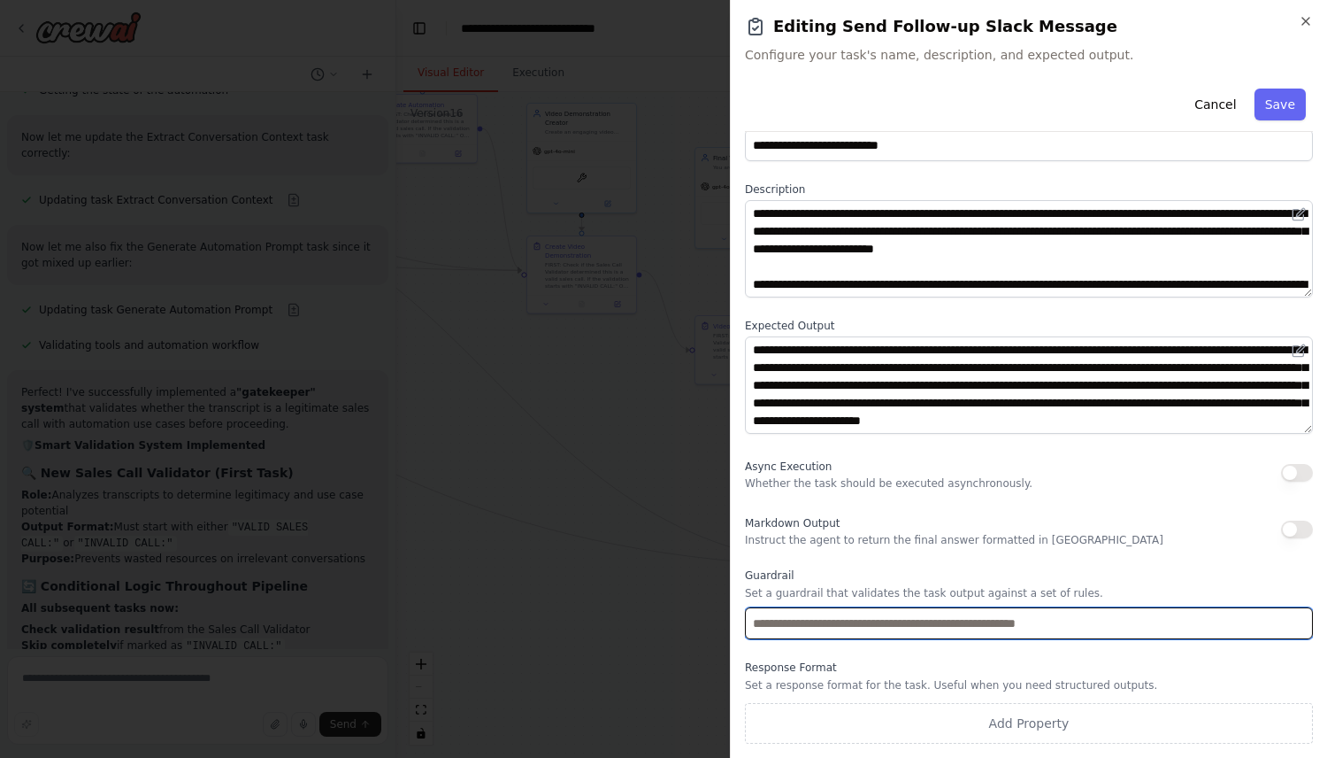
click at [1000, 617] on input "text" at bounding box center [1029, 623] width 568 height 32
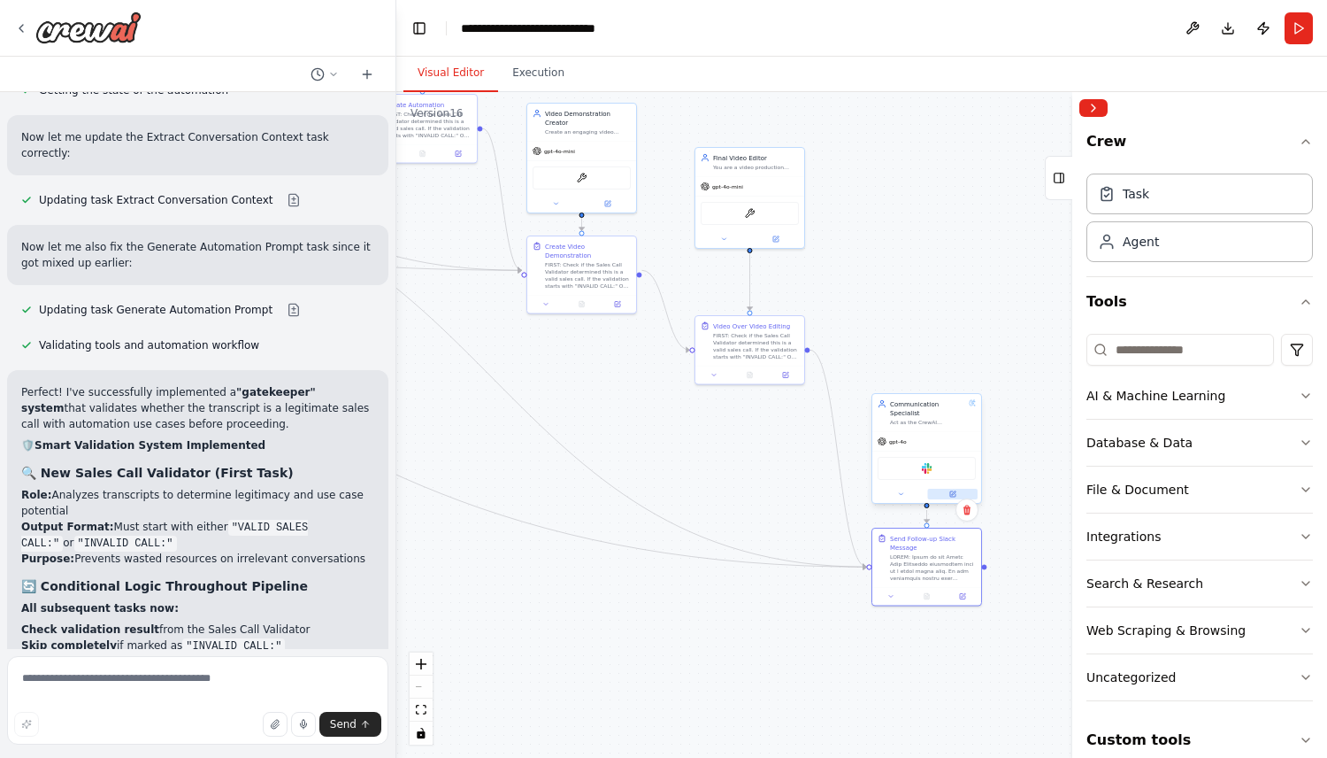
click at [954, 490] on icon at bounding box center [953, 493] width 7 height 7
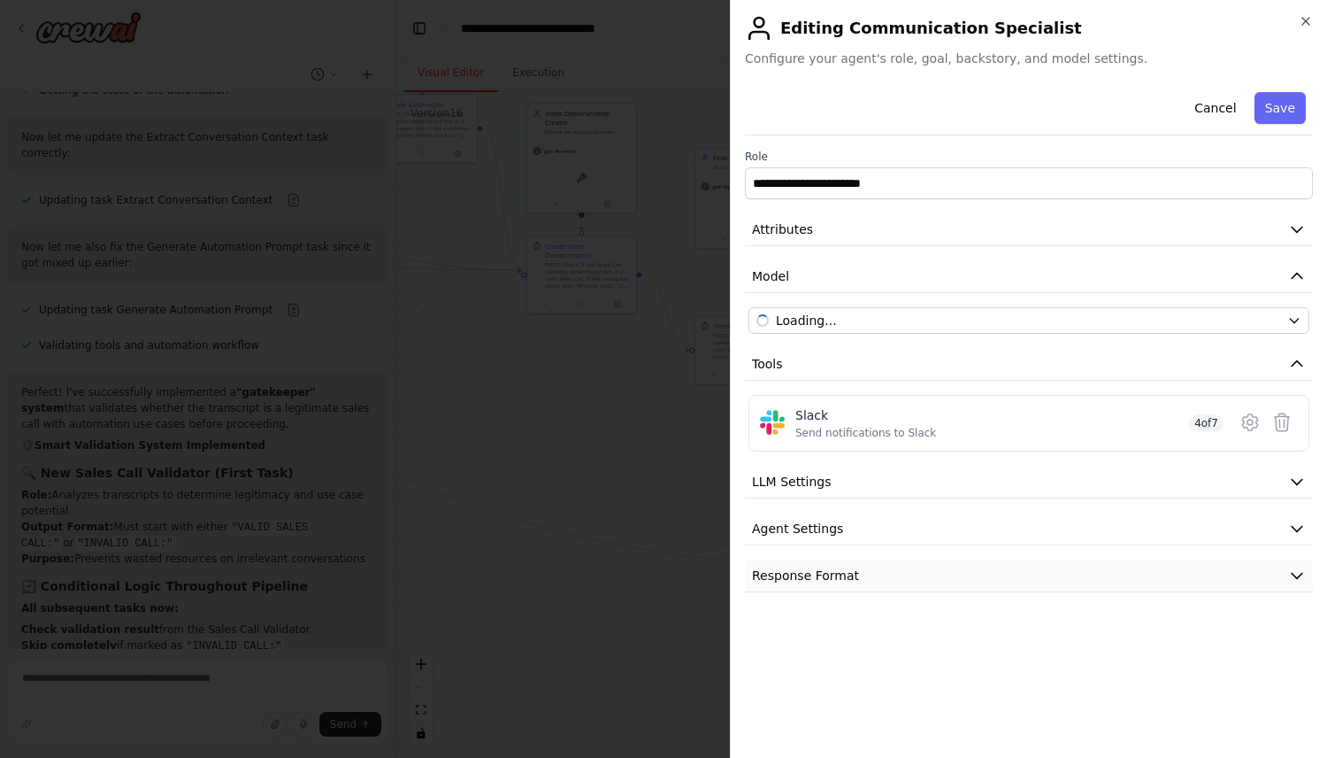
click at [946, 566] on button "Response Format" at bounding box center [1029, 575] width 568 height 33
select select "*******"
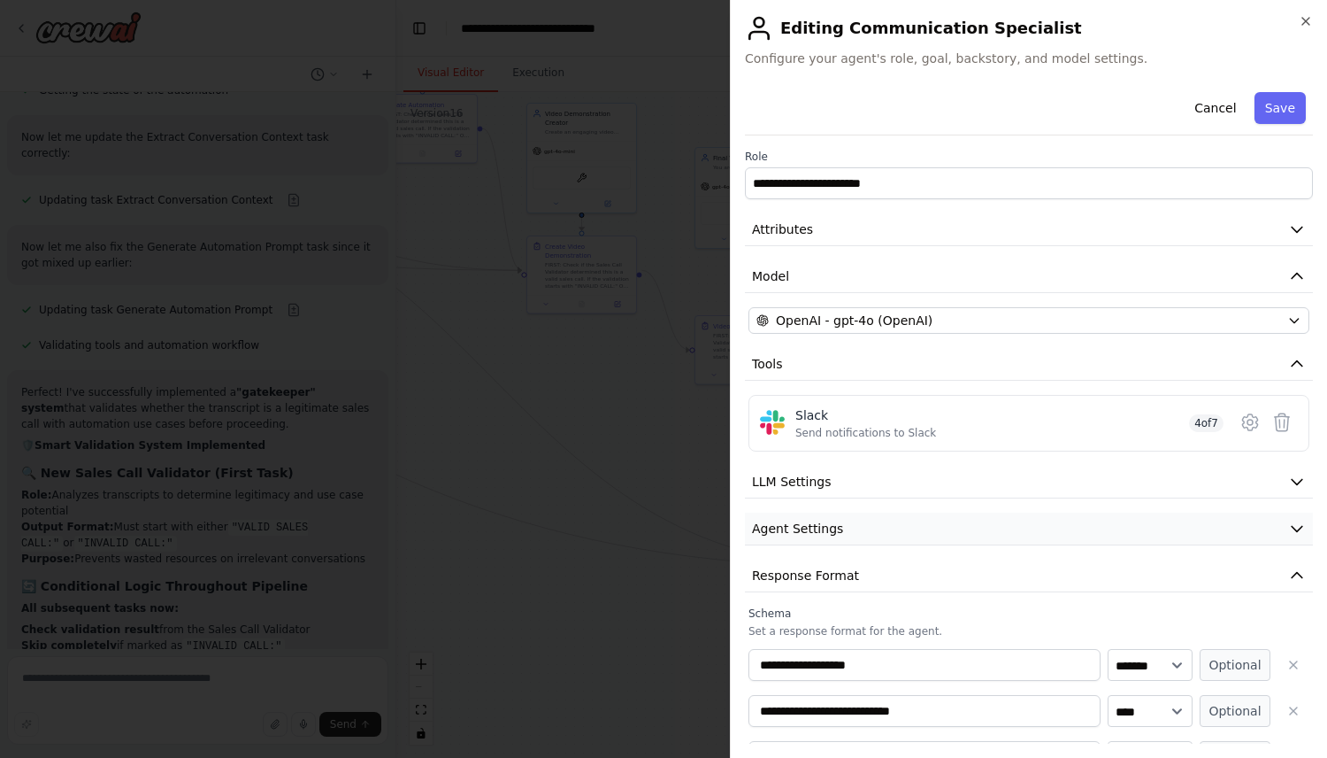
click at [939, 518] on button "Agent Settings" at bounding box center [1029, 528] width 568 height 33
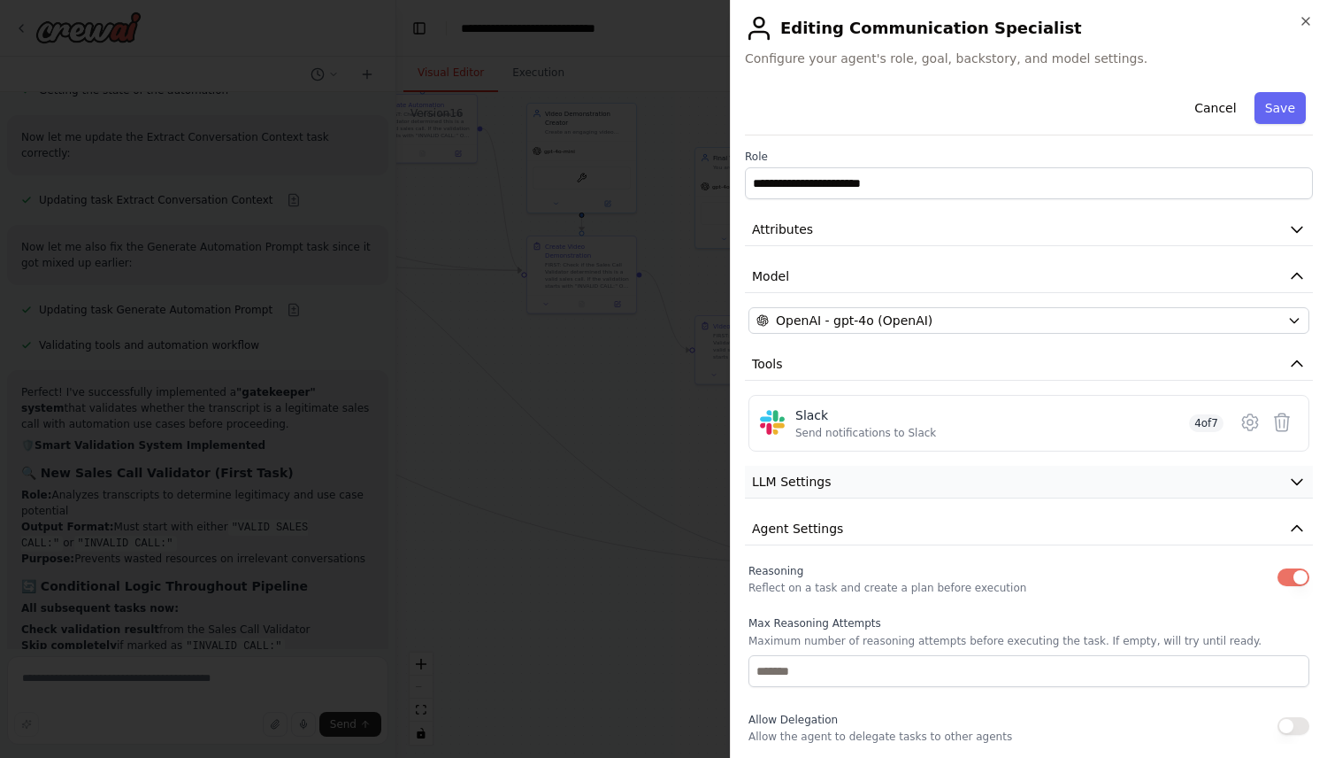
click at [937, 478] on button "LLM Settings" at bounding box center [1029, 481] width 568 height 33
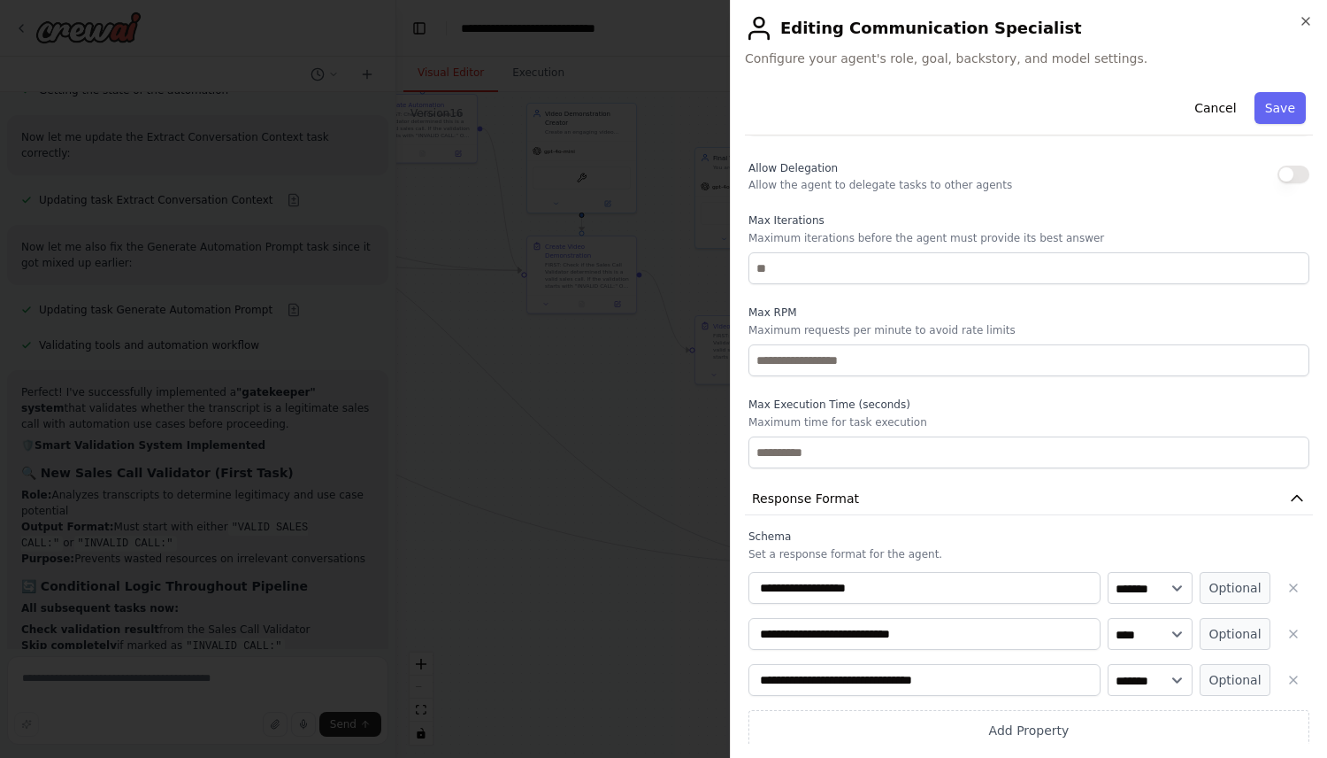
scroll to position [685, 0]
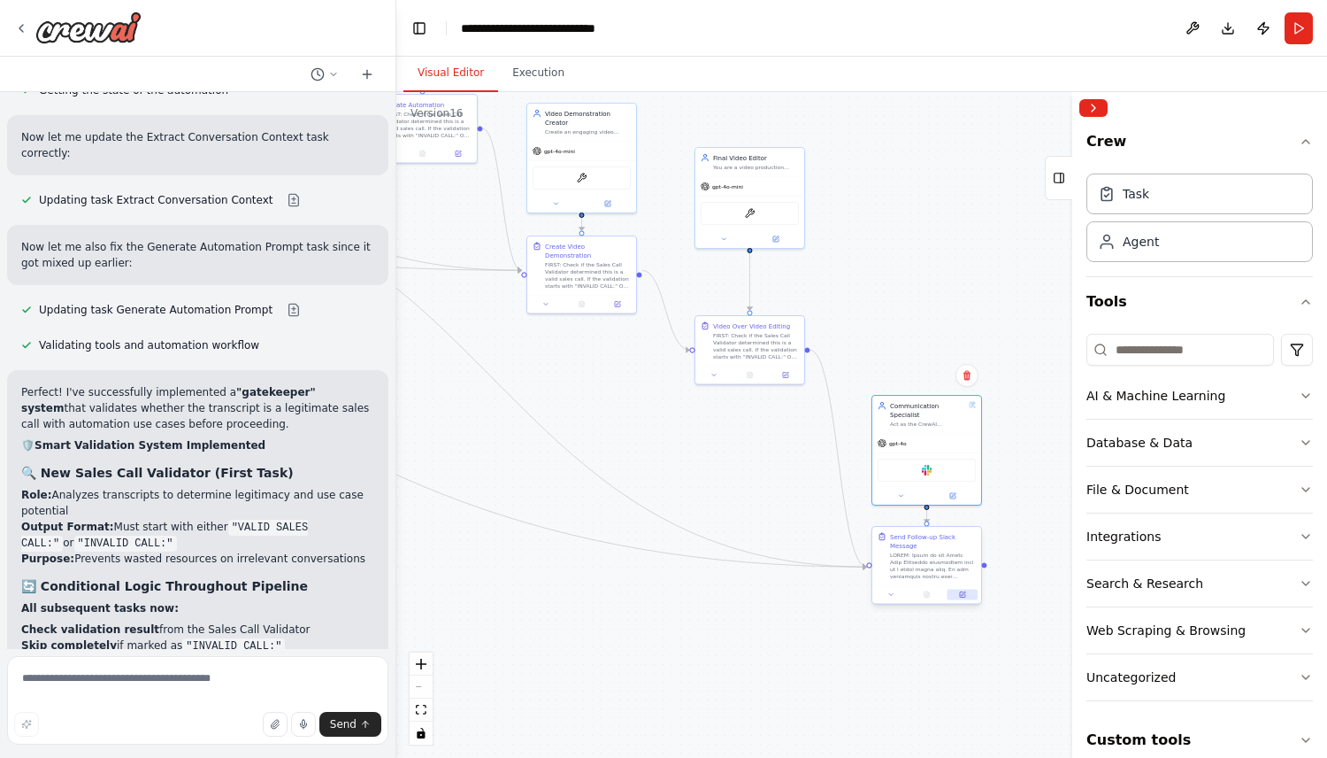
click at [963, 592] on icon at bounding box center [964, 593] width 4 height 4
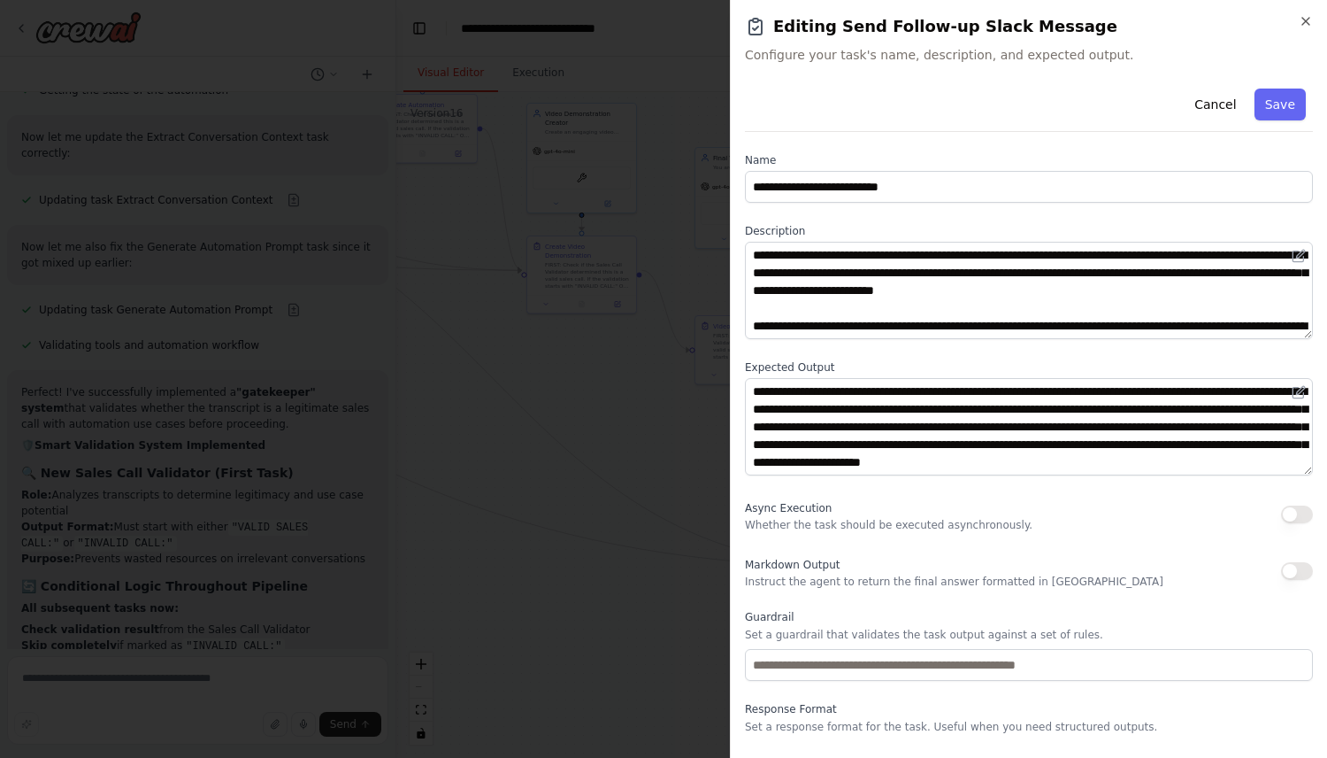
scroll to position [42, 0]
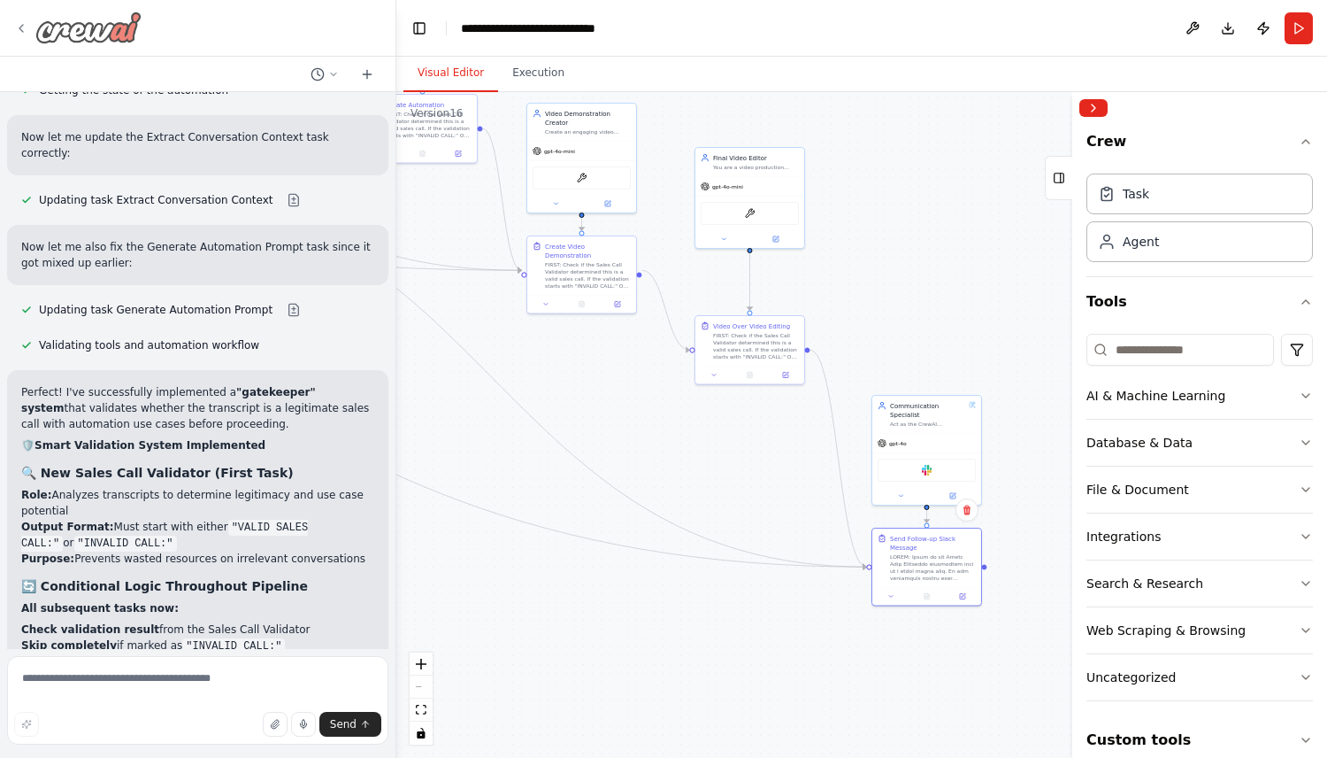
click at [14, 26] on icon at bounding box center [21, 28] width 14 height 14
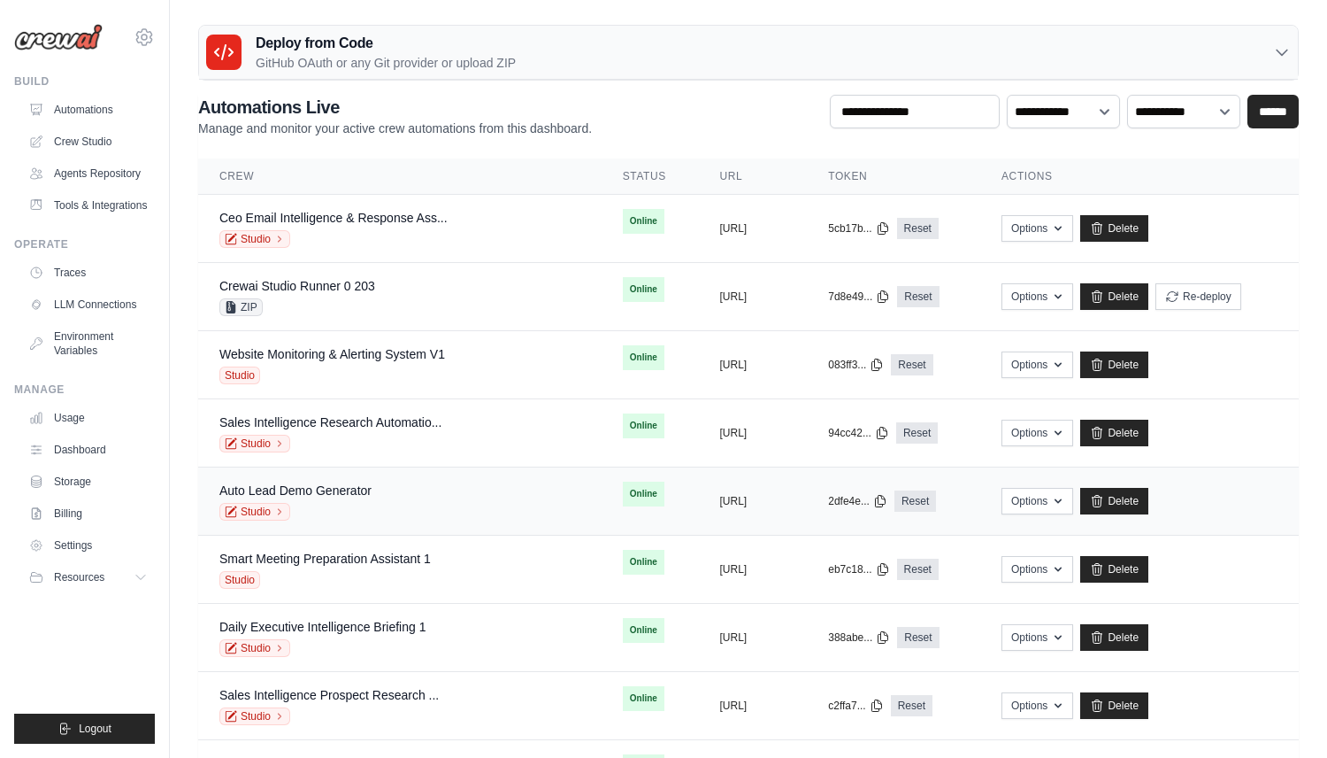
click at [379, 498] on div "Auto Lead Demo Generator Studio" at bounding box center [399, 500] width 361 height 39
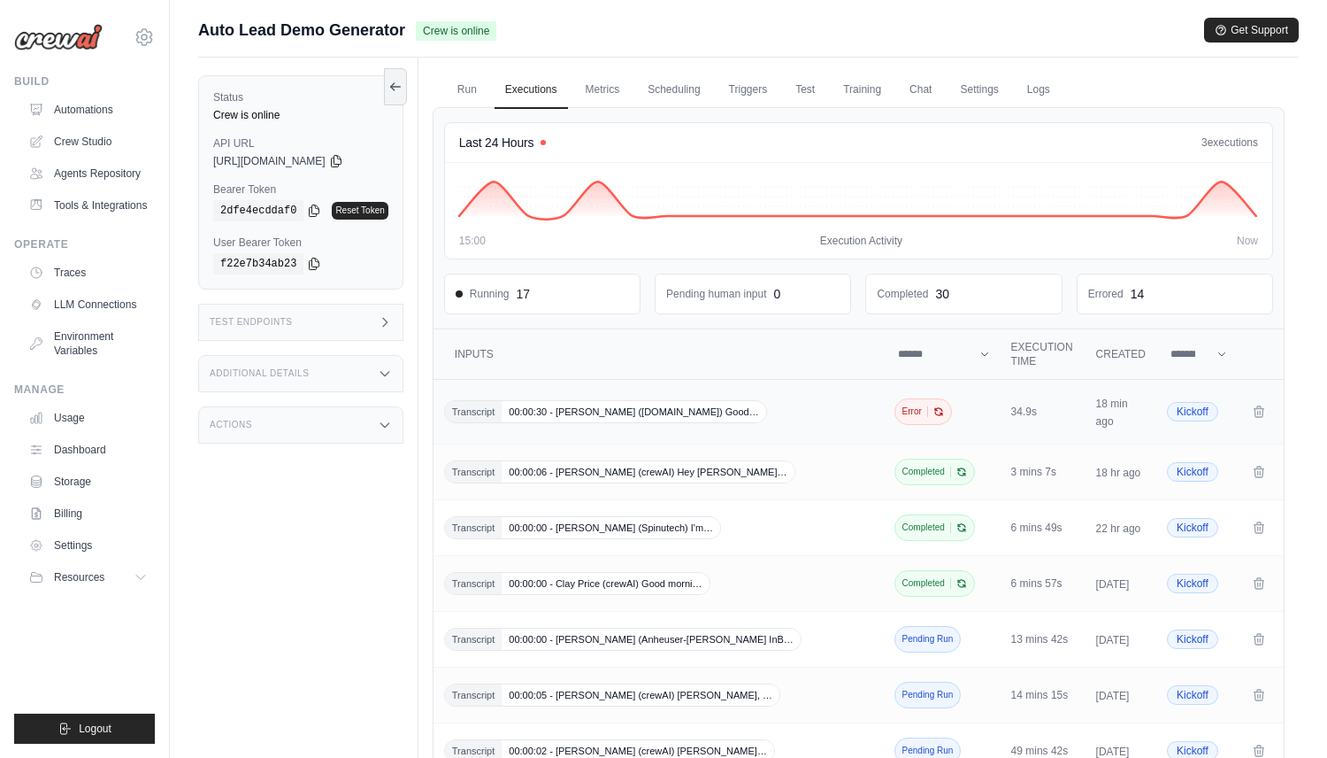
click at [589, 412] on span "00:00:30 - Kenno Nagari (labatt.com) Good…" at bounding box center [634, 411] width 264 height 21
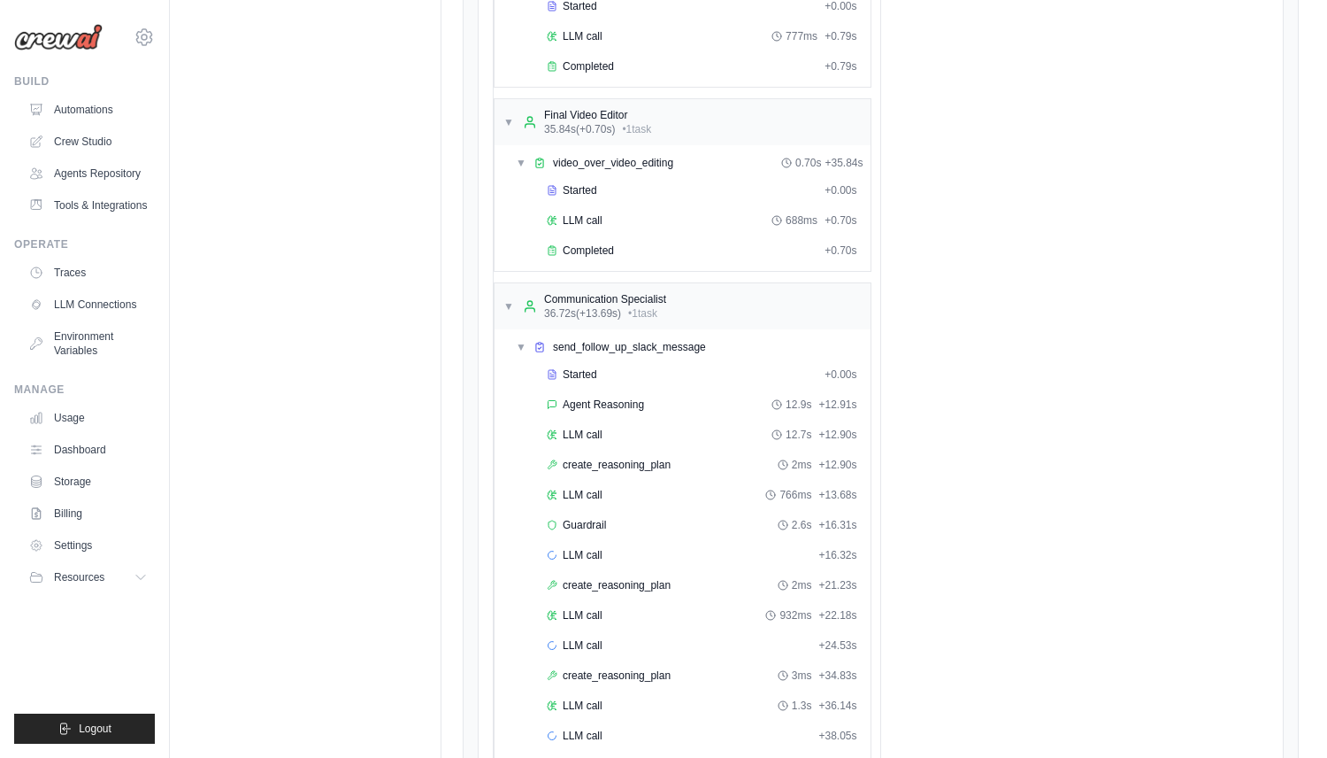
scroll to position [2630, 0]
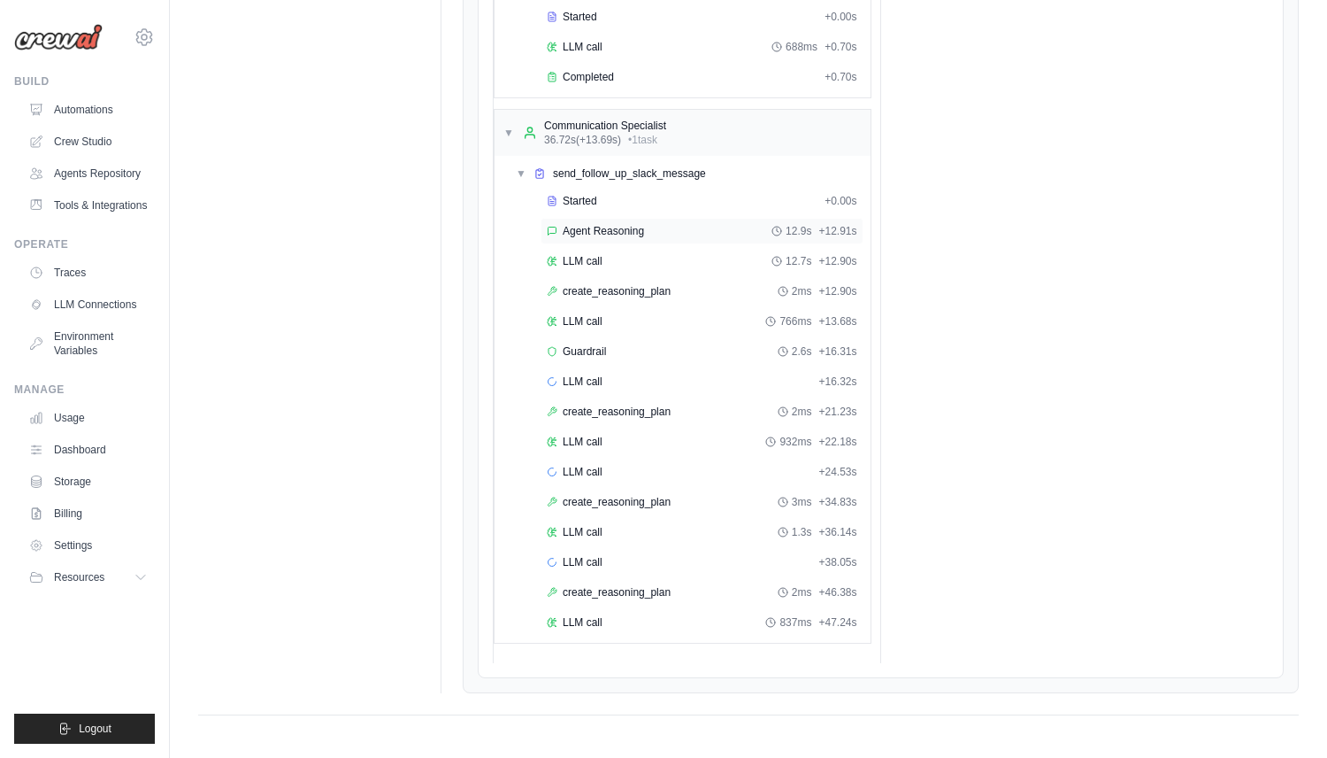
click at [654, 220] on div "Agent Reasoning 12.9s + 12.91s" at bounding box center [702, 231] width 323 height 27
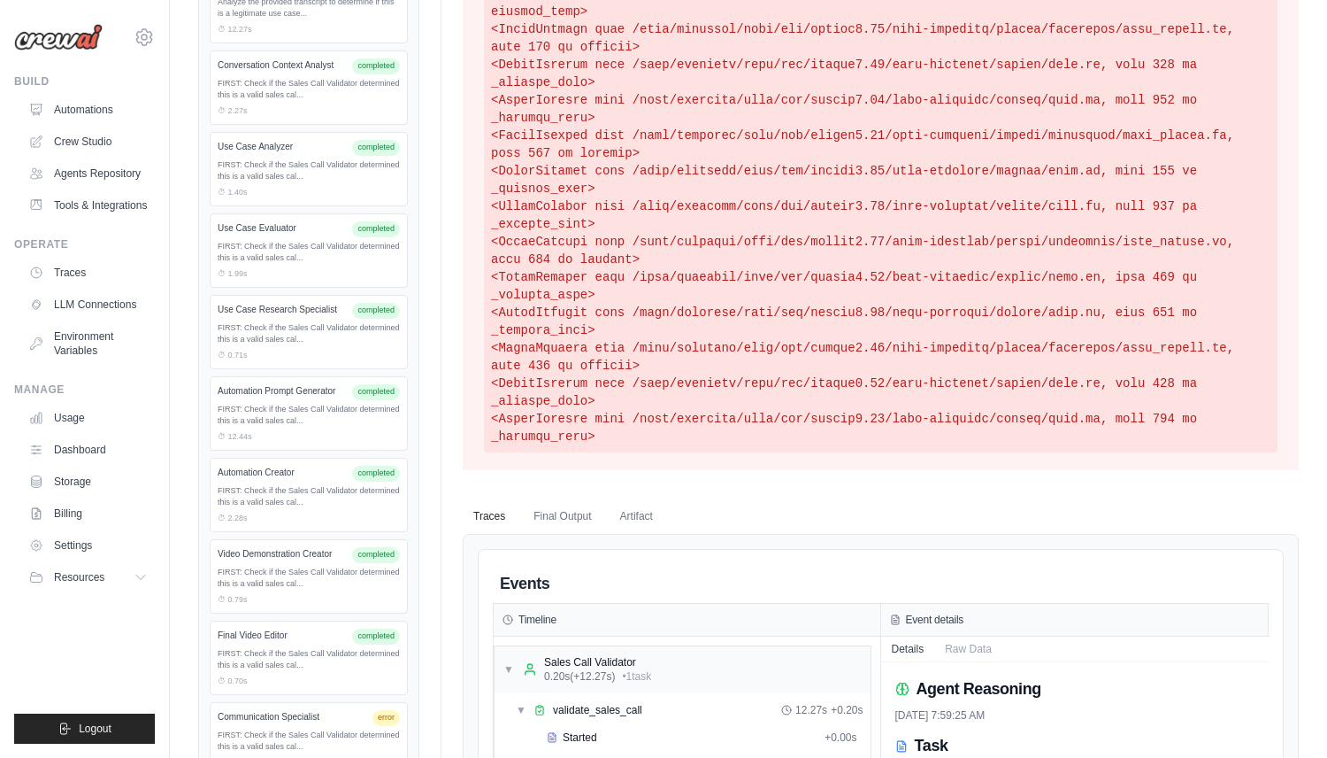
scroll to position [619, 0]
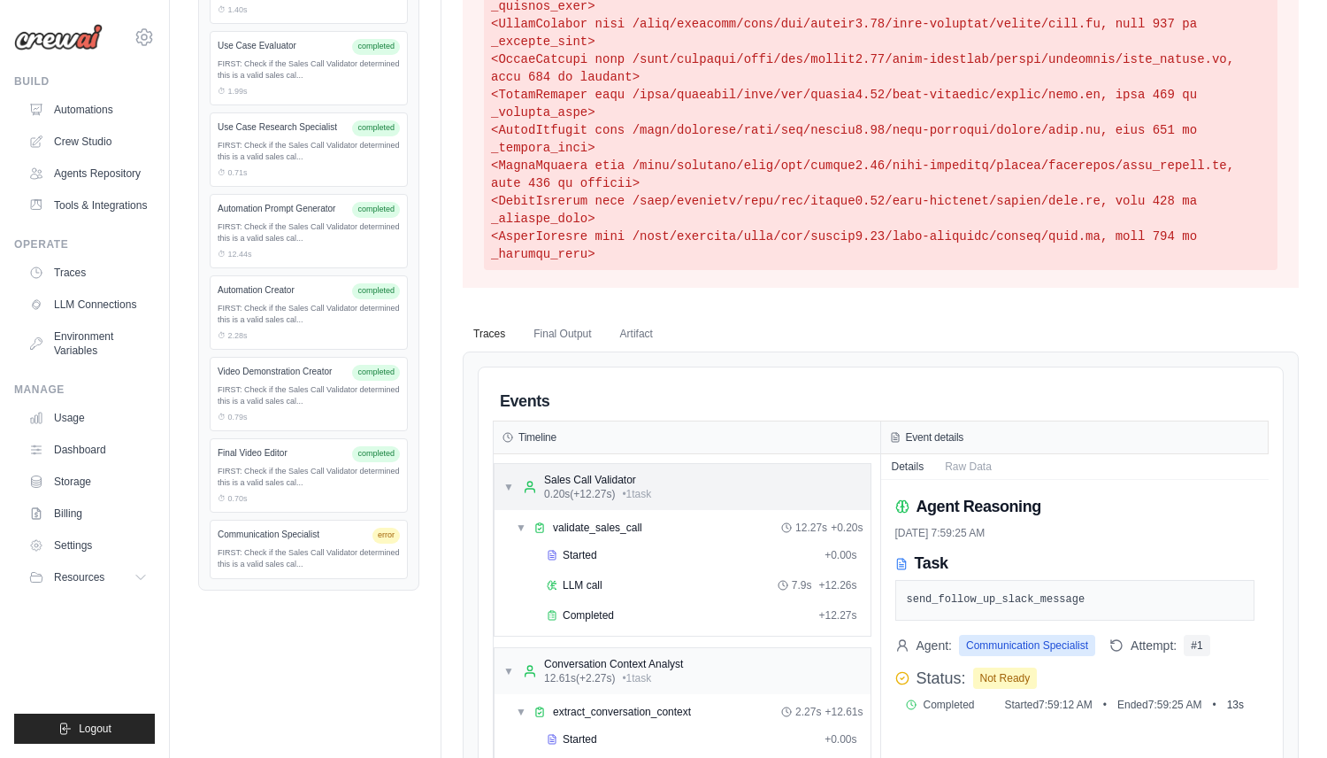
click at [510, 486] on span "▼" at bounding box center [509, 487] width 11 height 14
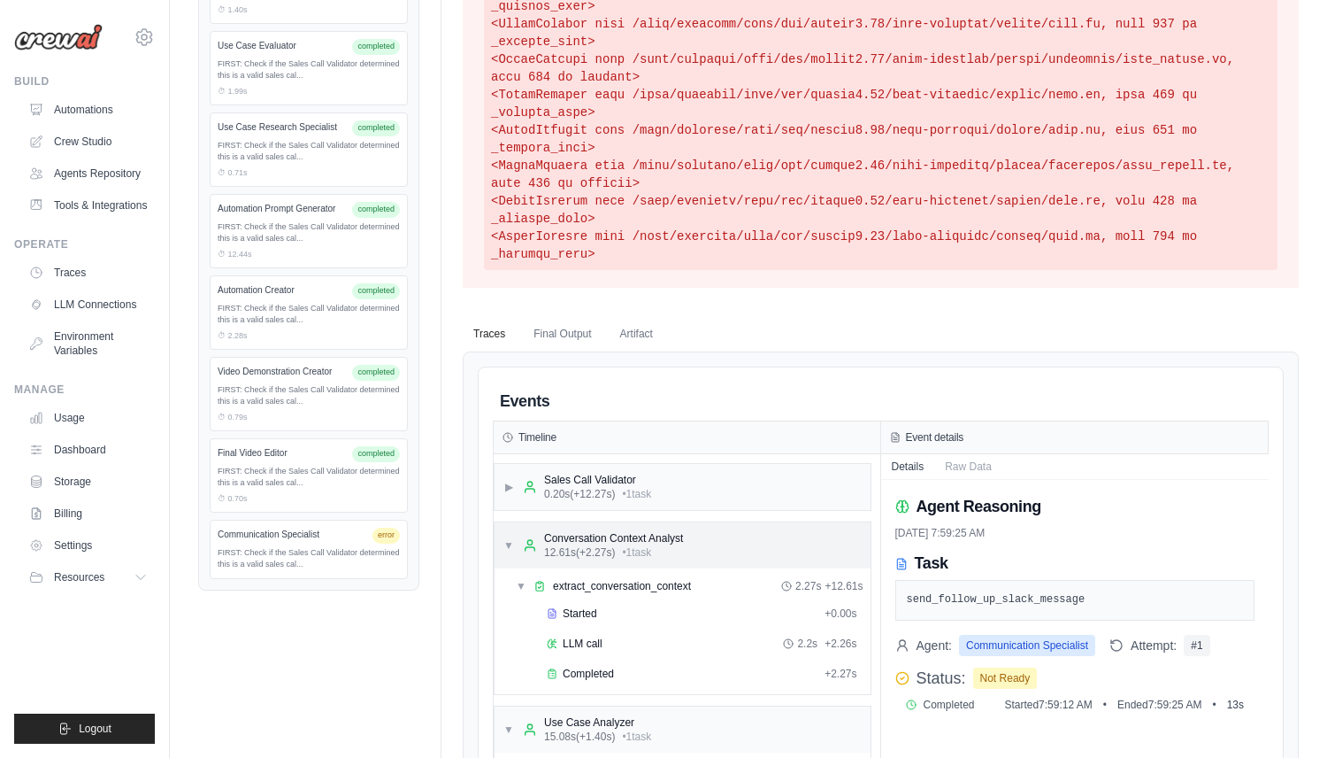
click at [511, 533] on div "▼ Conversation Context Analyst 12.61s (+2.27s) • 1 task" at bounding box center [594, 545] width 180 height 28
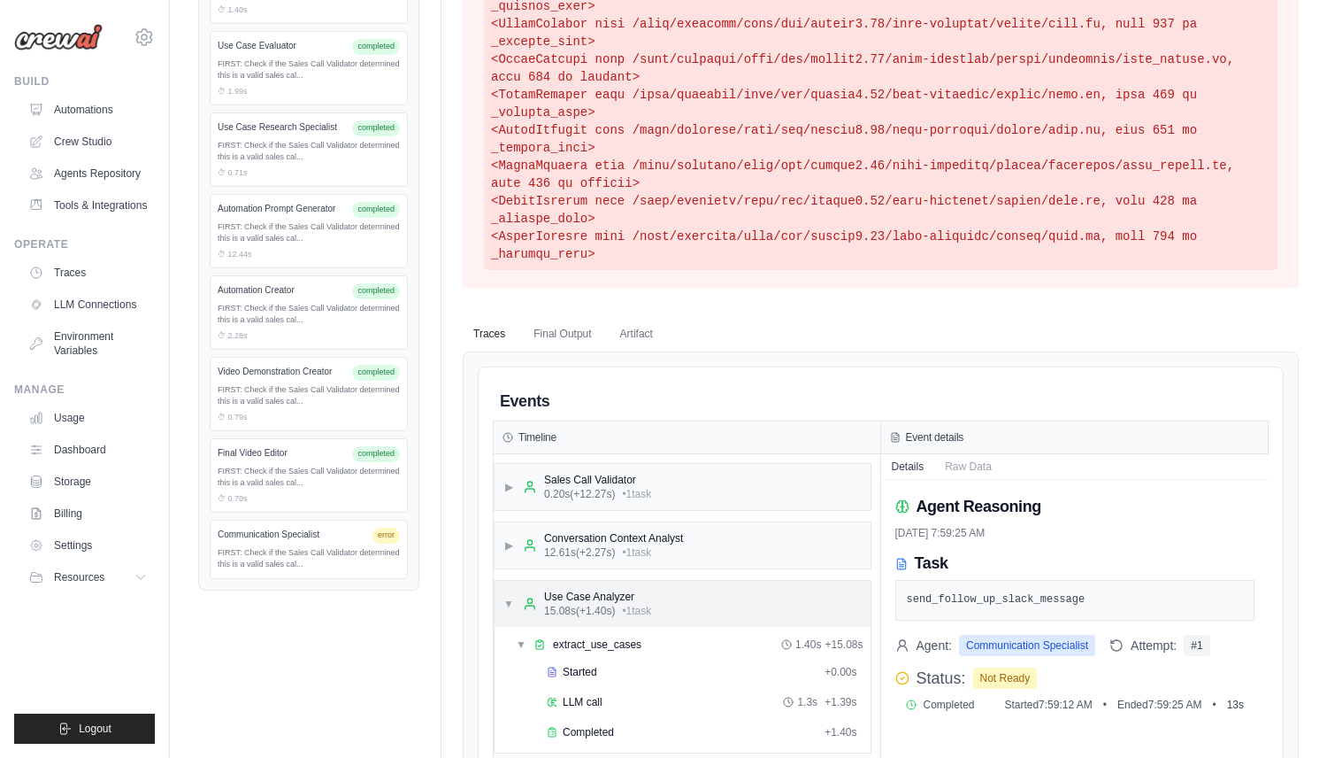
click at [508, 598] on span "▼" at bounding box center [509, 603] width 11 height 14
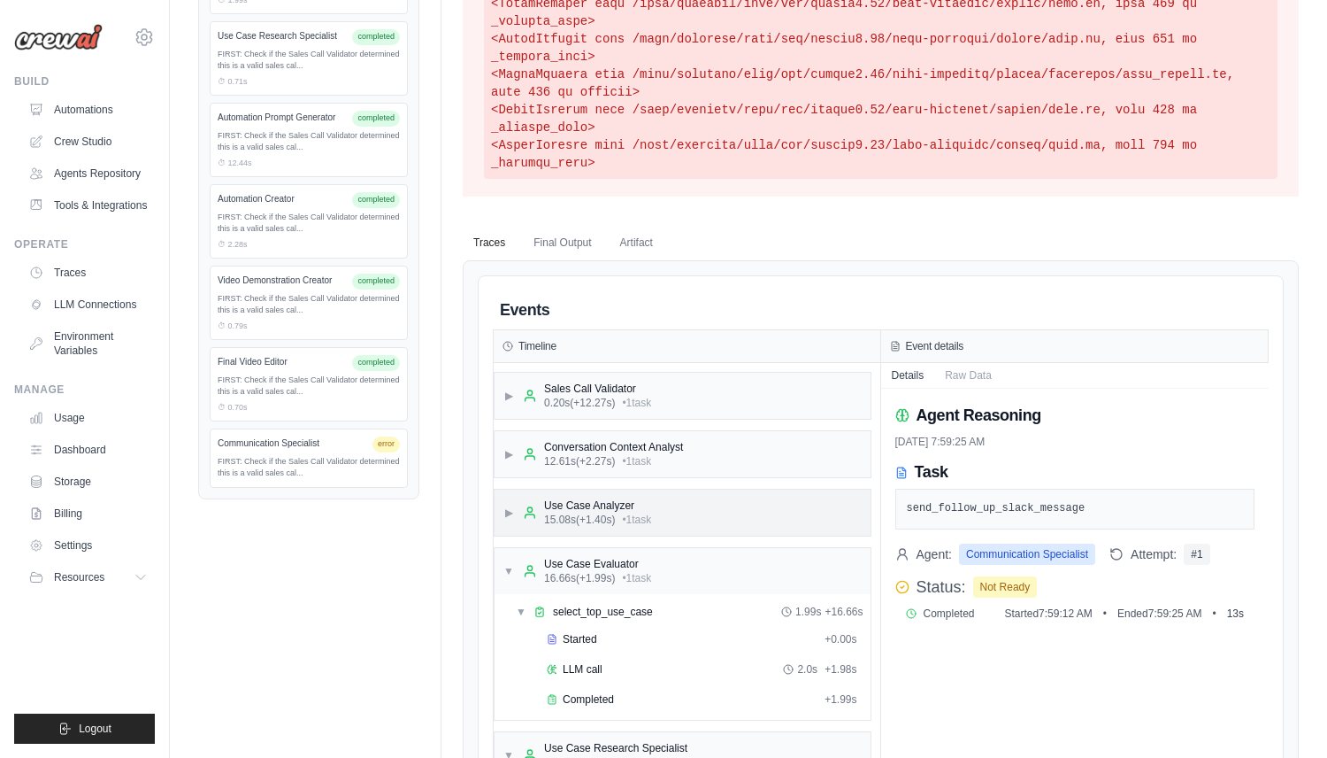
scroll to position [714, 0]
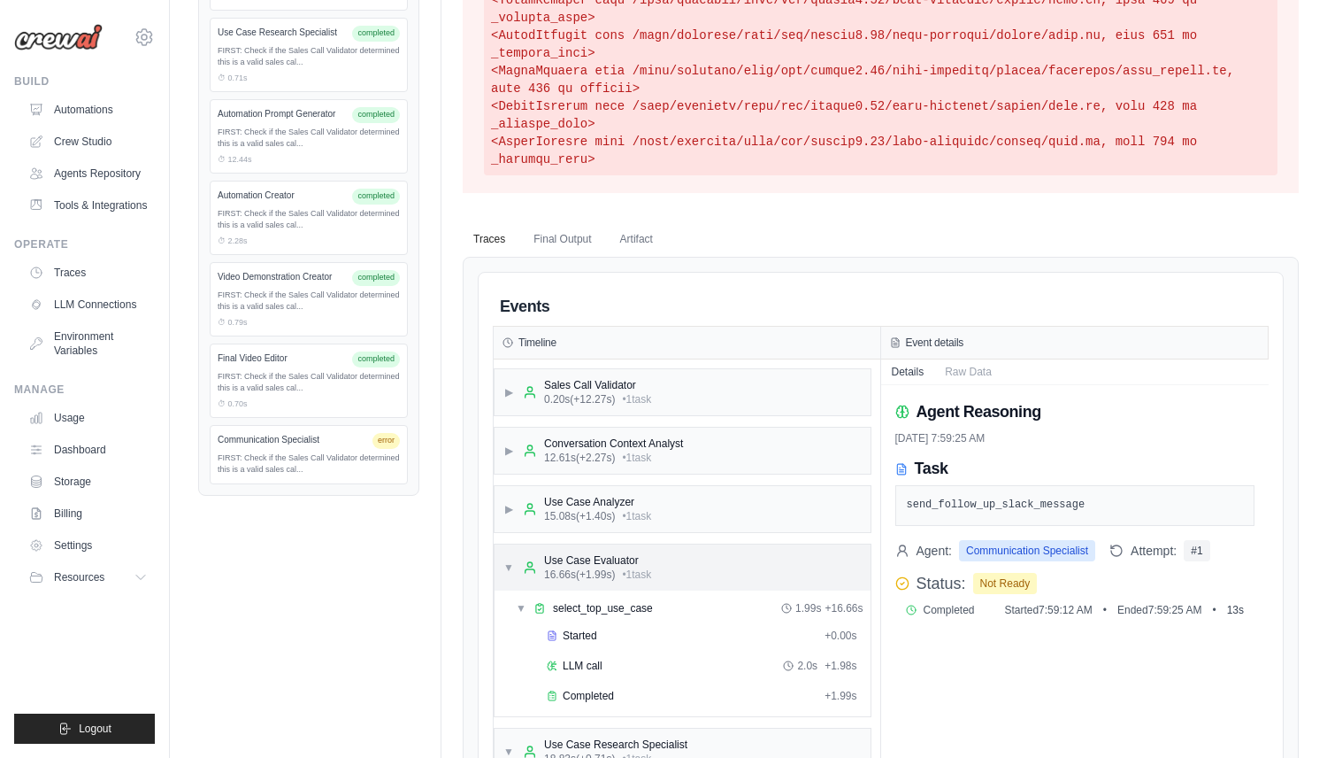
click at [508, 567] on span "▼" at bounding box center [509, 567] width 11 height 14
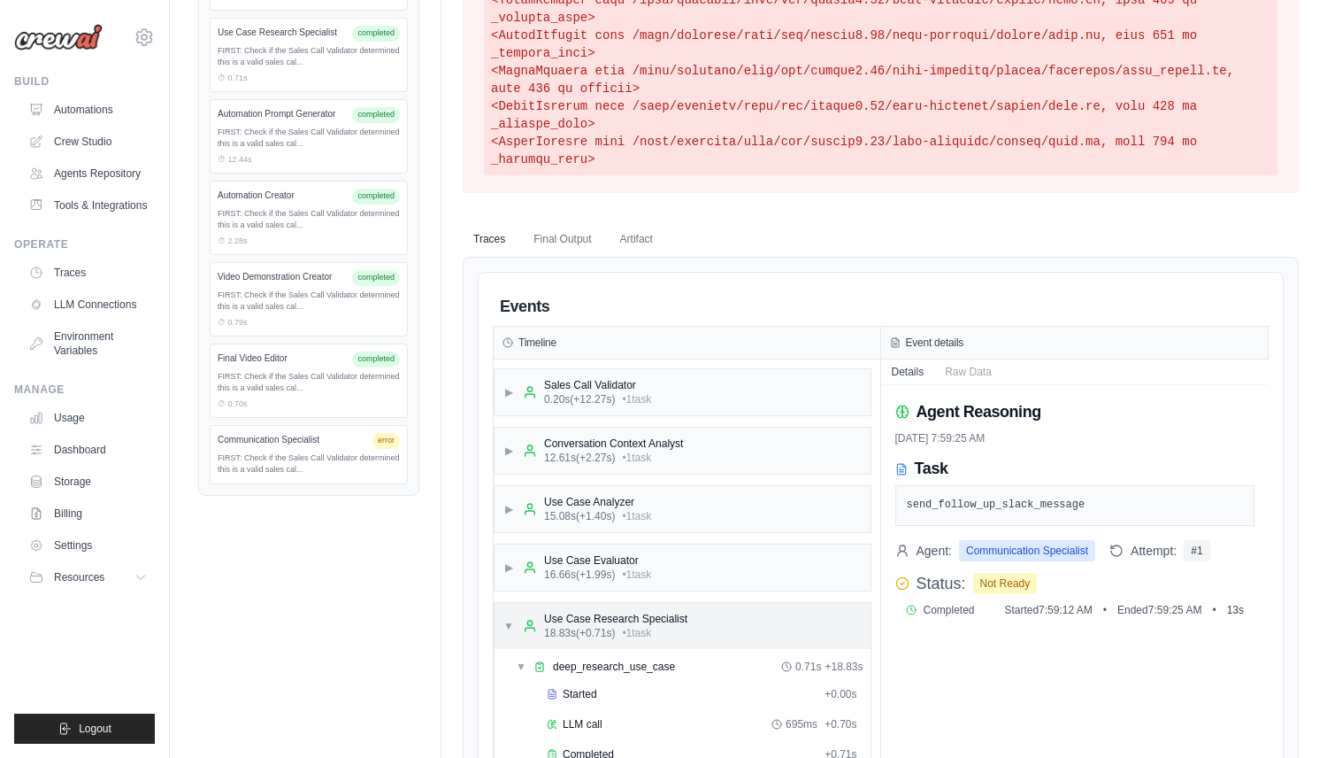
click at [512, 619] on span "▼" at bounding box center [509, 626] width 11 height 14
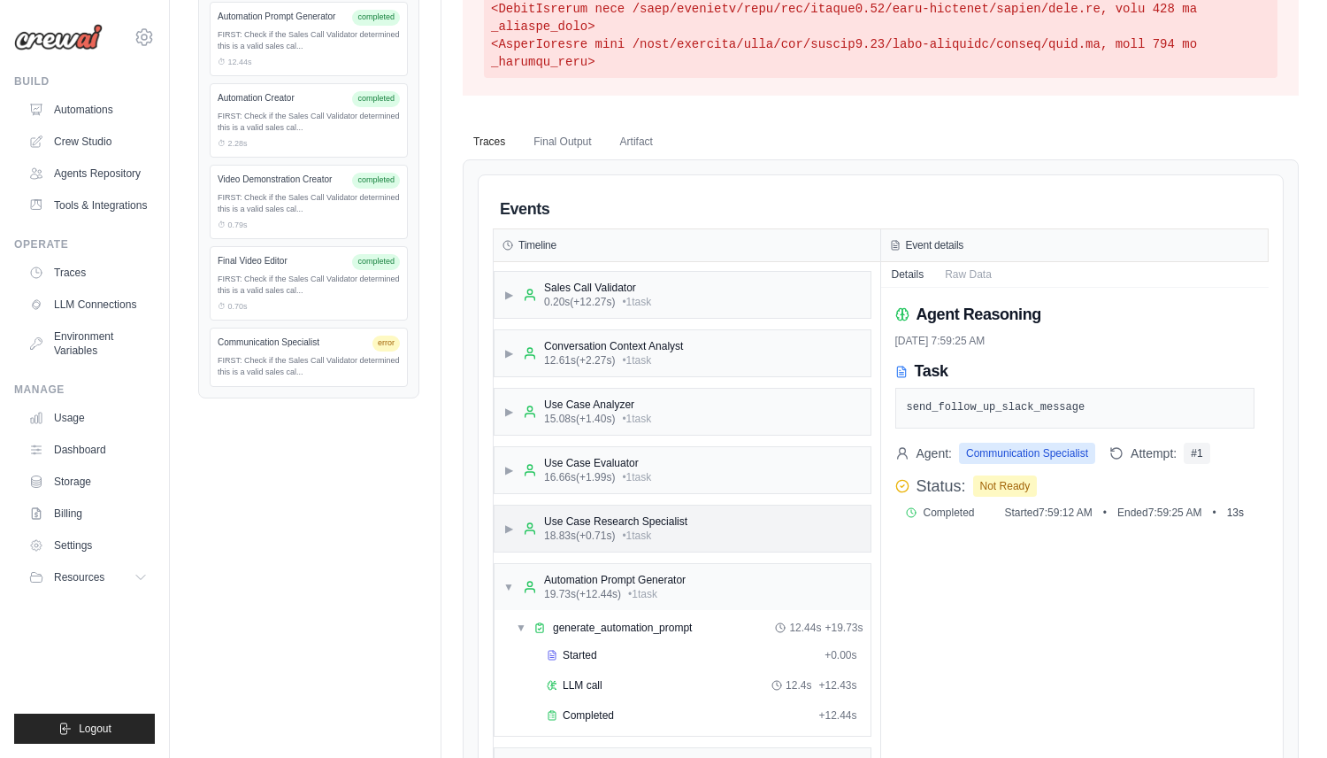
scroll to position [820, 0]
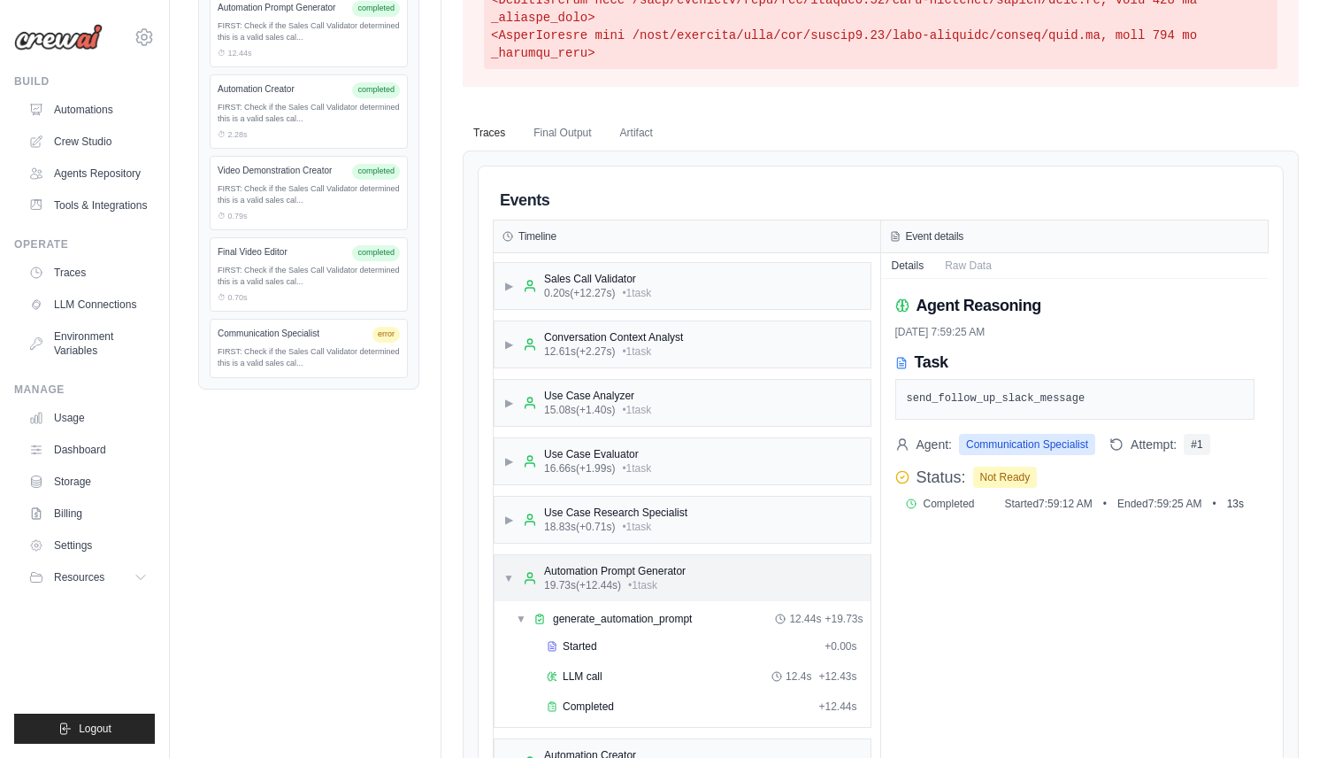
click at [507, 582] on span "▼" at bounding box center [509, 578] width 11 height 14
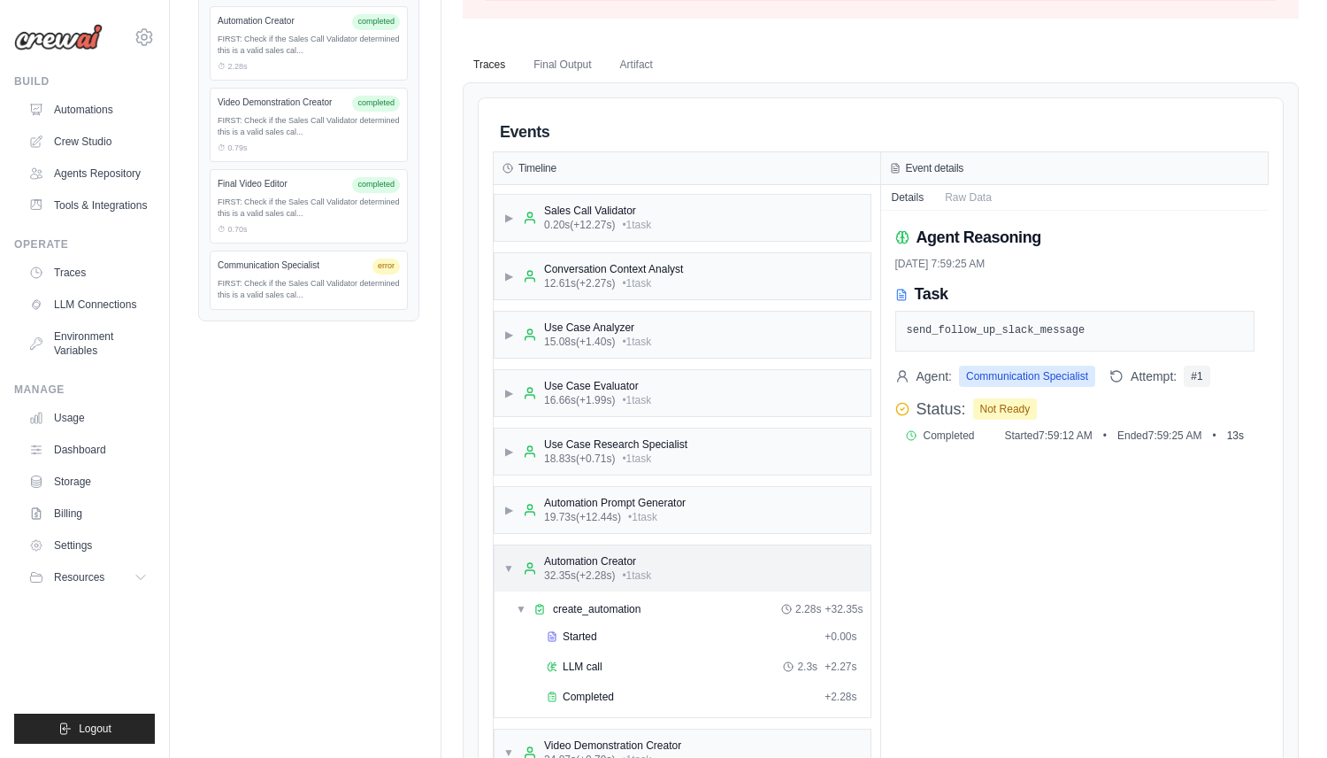
click at [506, 565] on span "▼" at bounding box center [509, 568] width 11 height 14
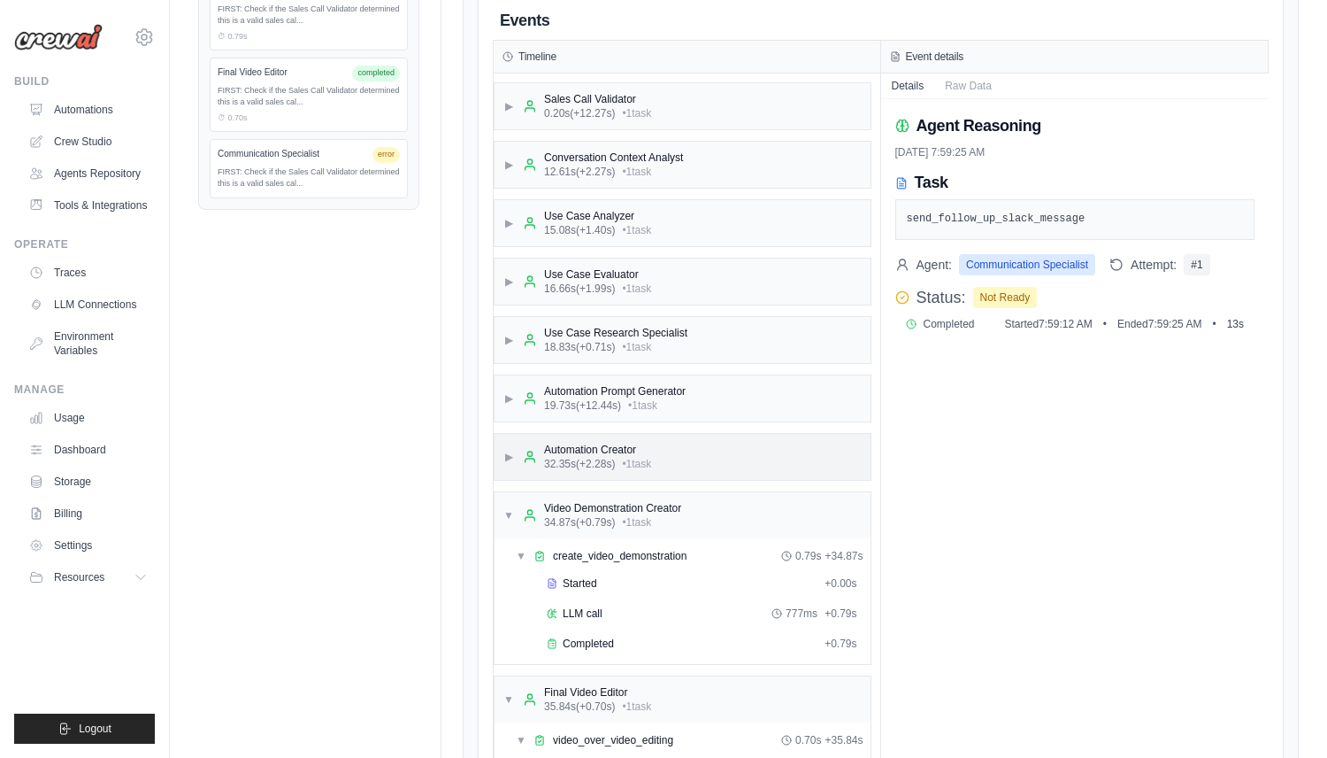
scroll to position [1010, 0]
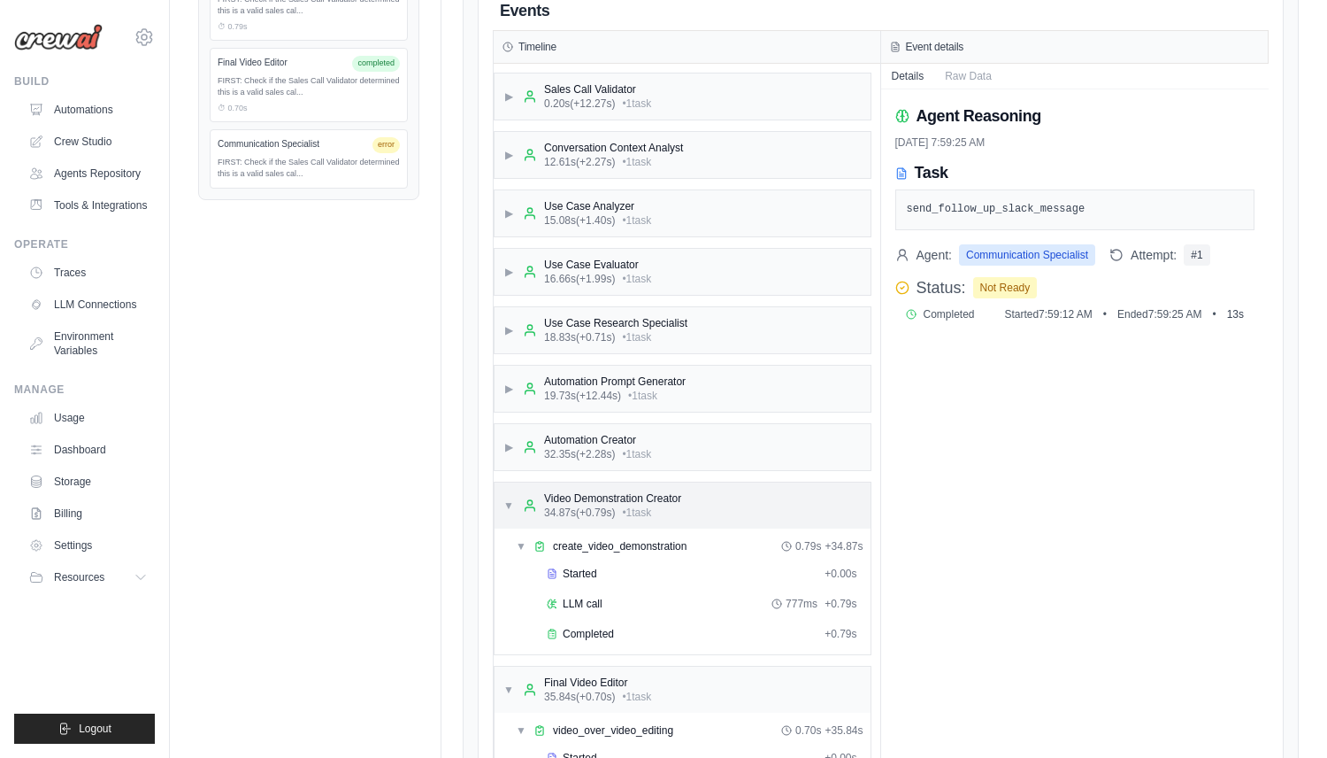
click at [504, 503] on span "▼" at bounding box center [509, 505] width 11 height 14
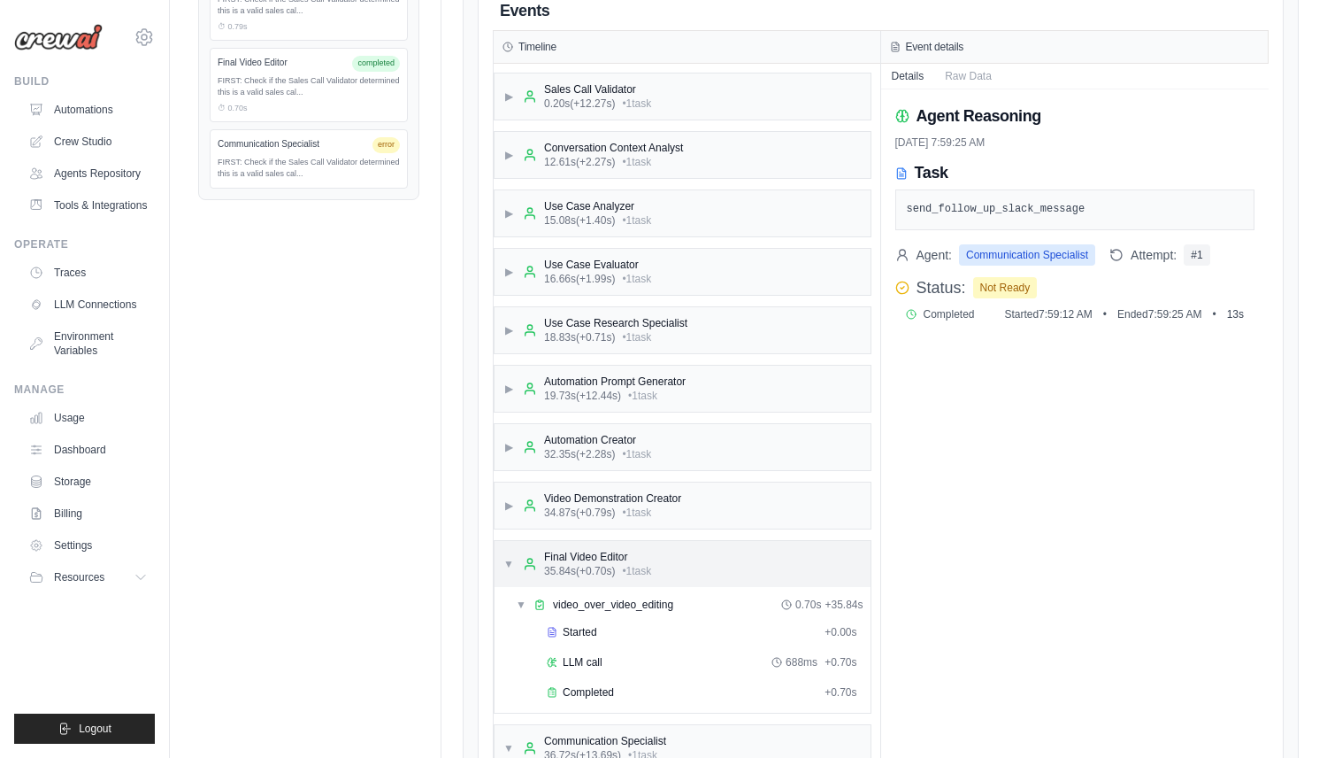
click at [509, 558] on span "▼" at bounding box center [509, 564] width 11 height 14
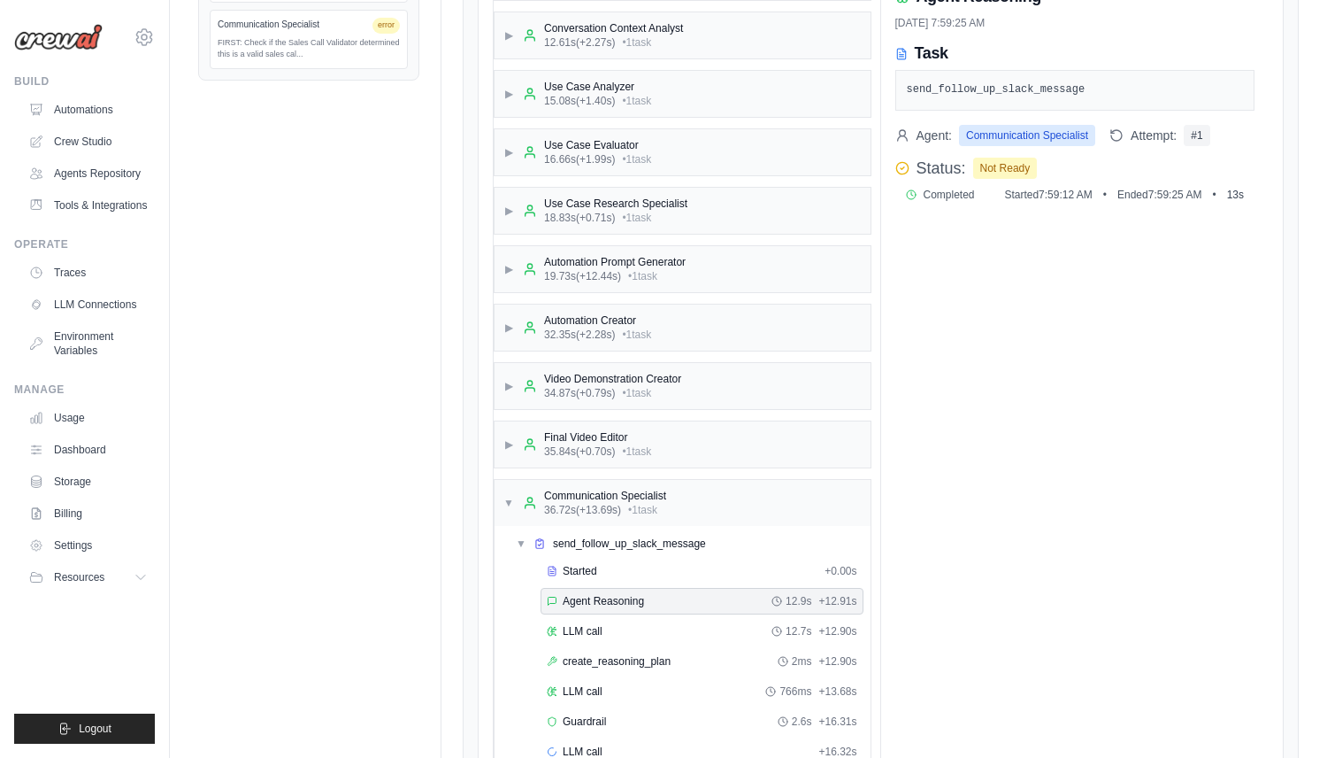
scroll to position [1135, 0]
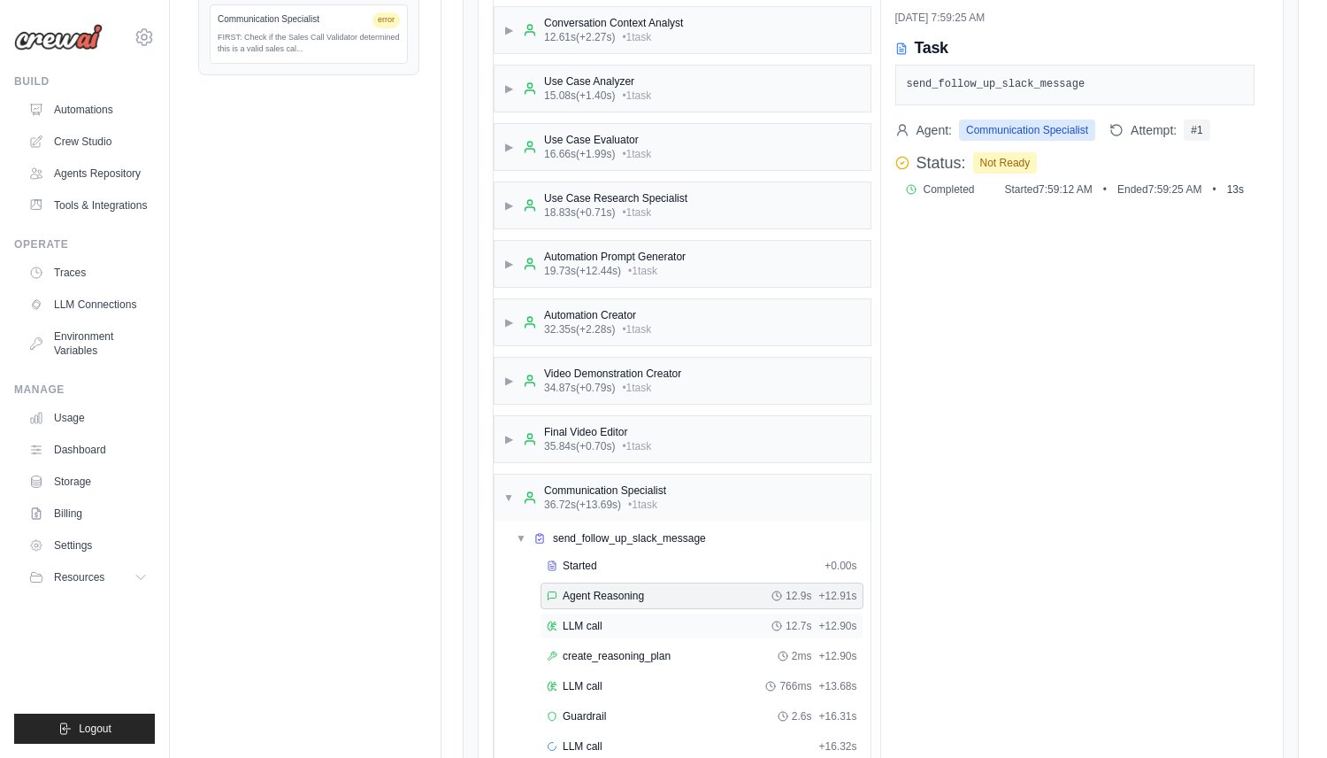
click at [612, 631] on div "LLM call 12.7s + 12.90s" at bounding box center [702, 626] width 311 height 14
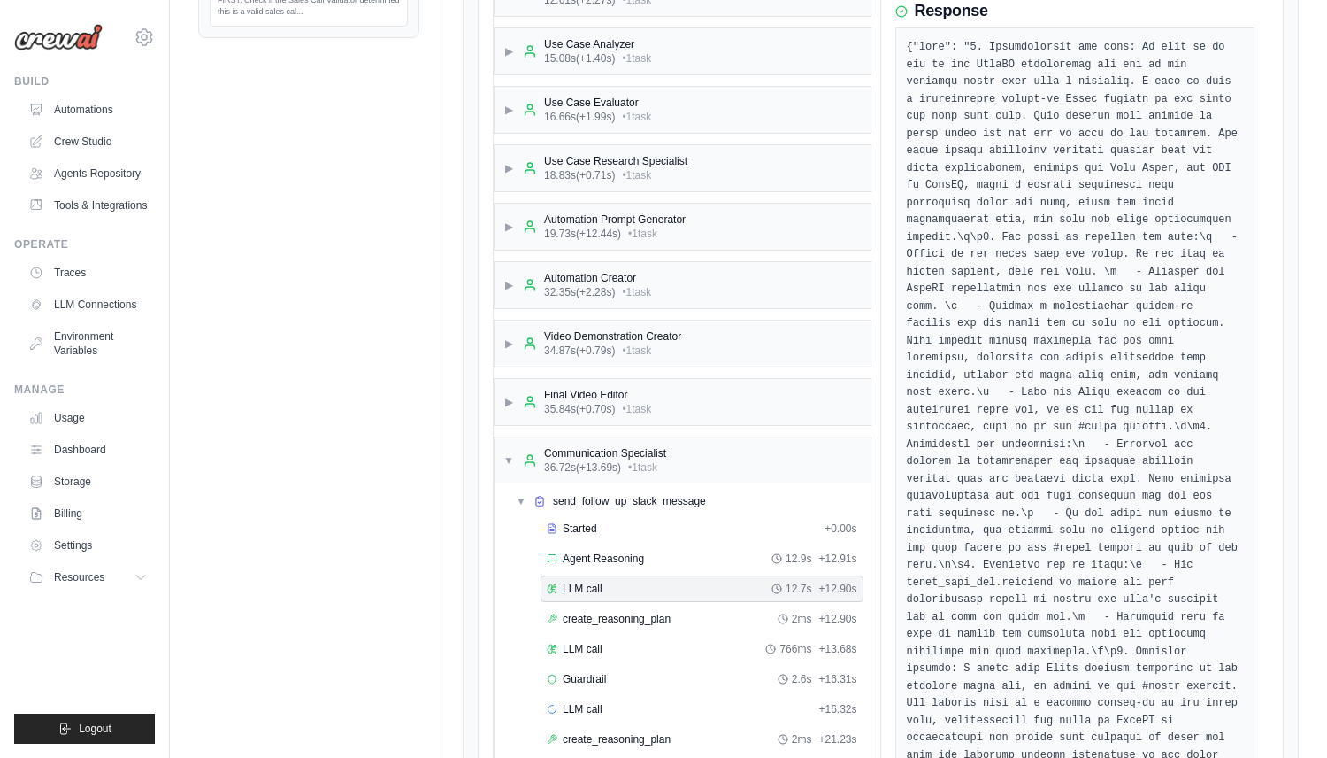
scroll to position [1181, 0]
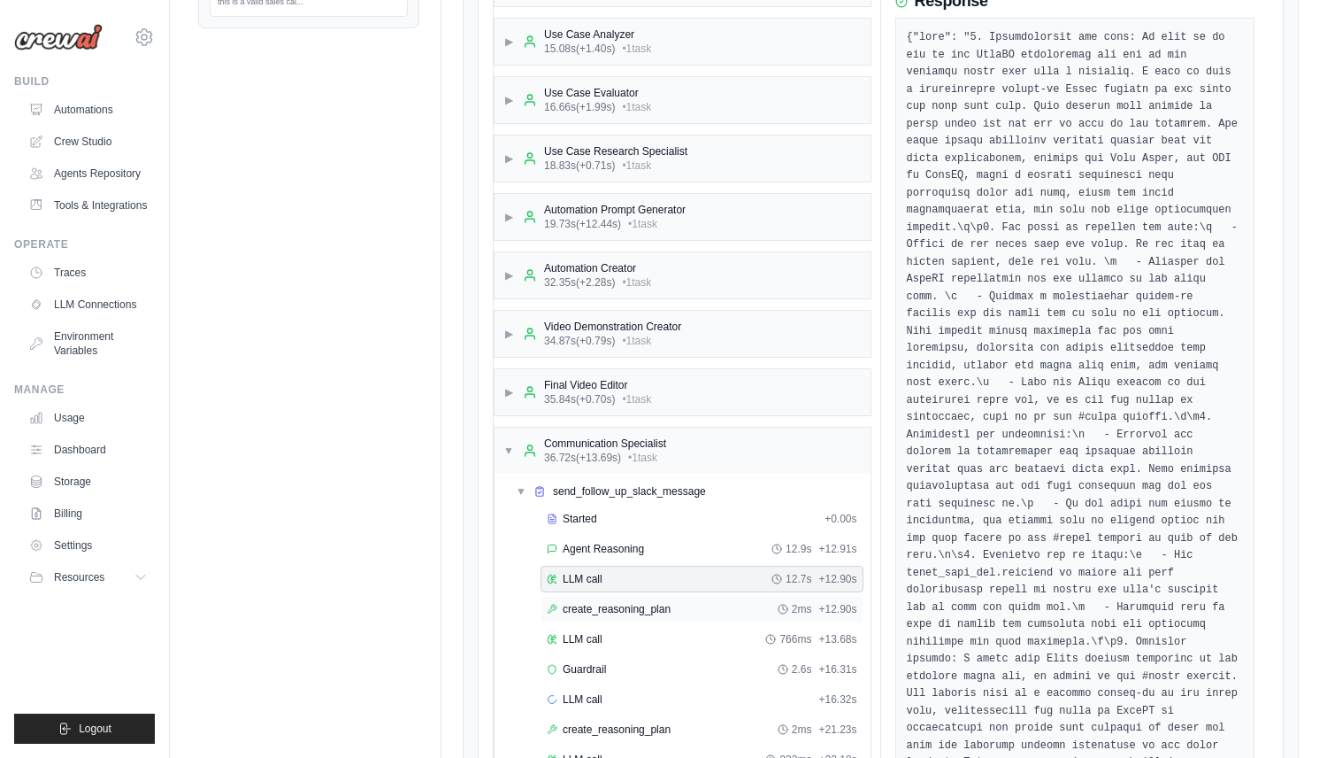
click at [599, 607] on span "create_reasoning_plan" at bounding box center [617, 609] width 108 height 14
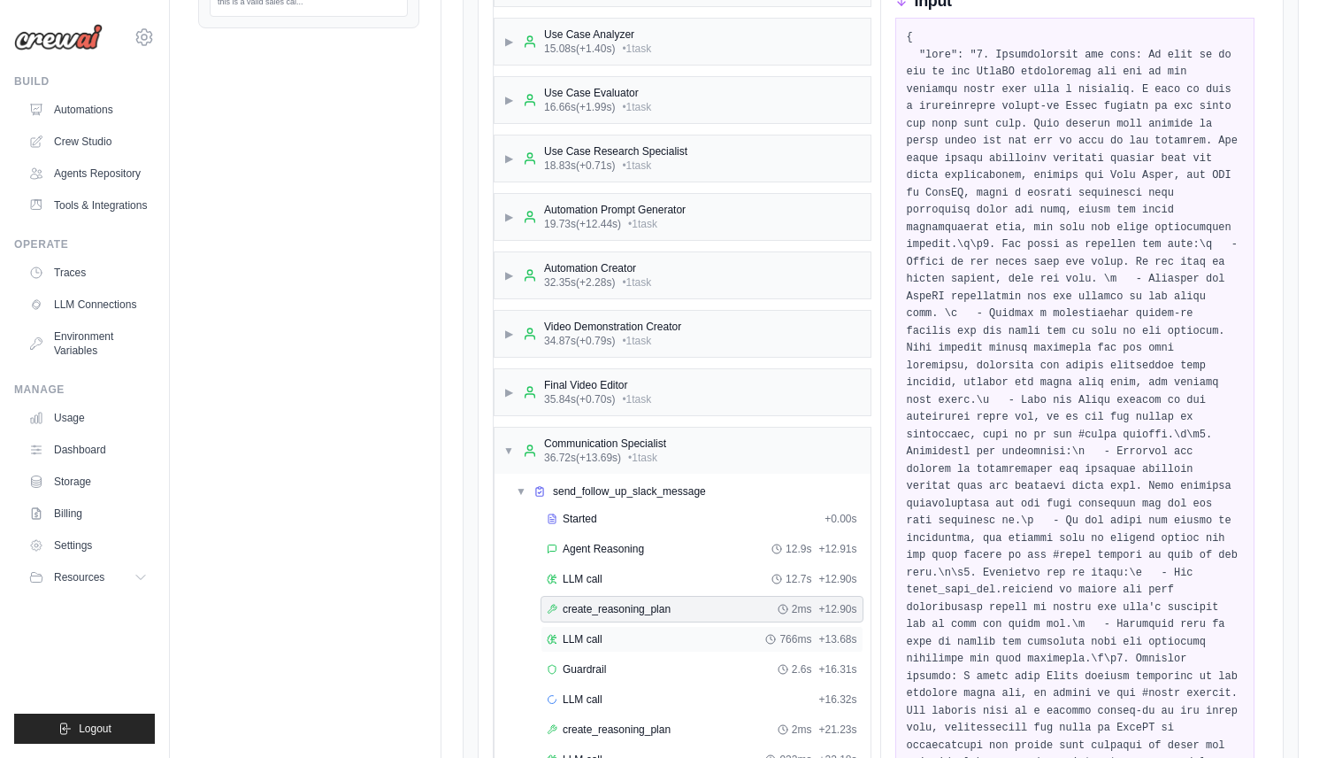
click at [599, 633] on span "LLM call" at bounding box center [583, 639] width 40 height 14
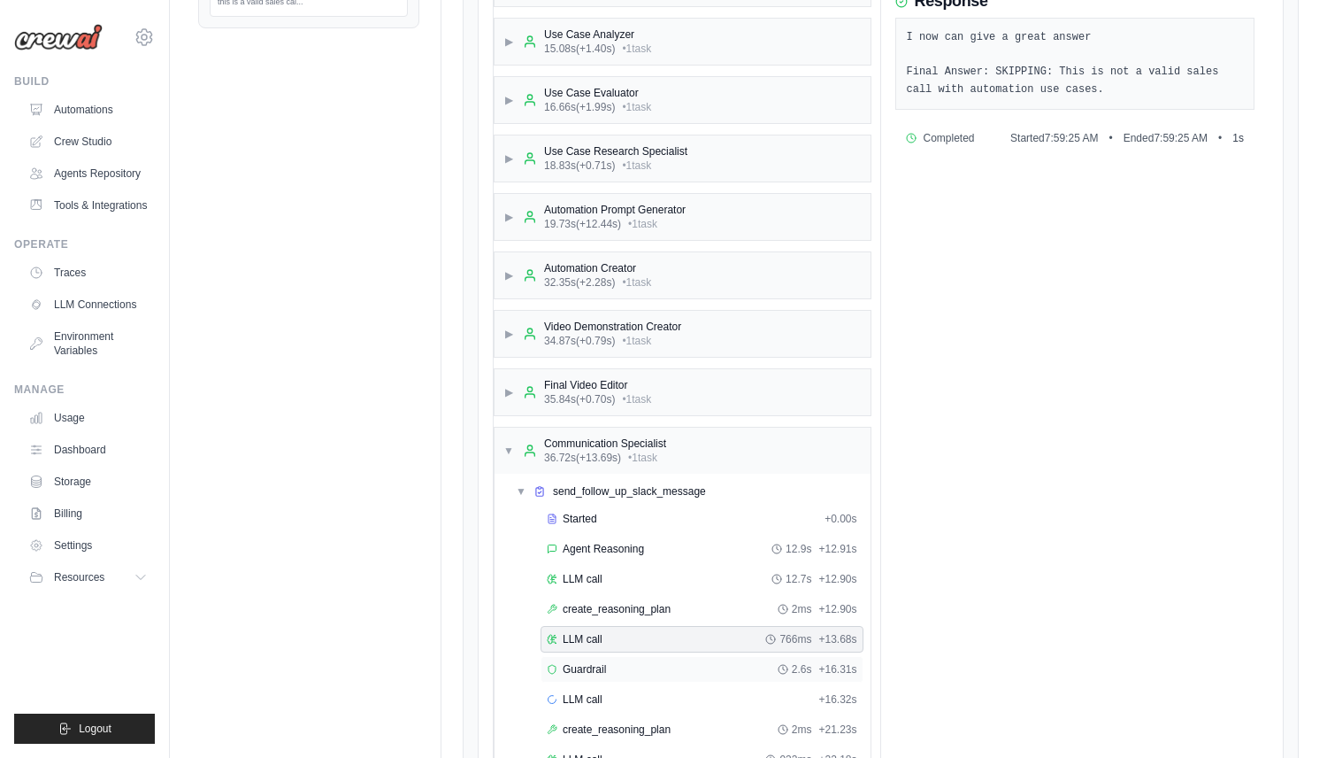
click at [602, 672] on span "Guardrail" at bounding box center [584, 669] width 43 height 14
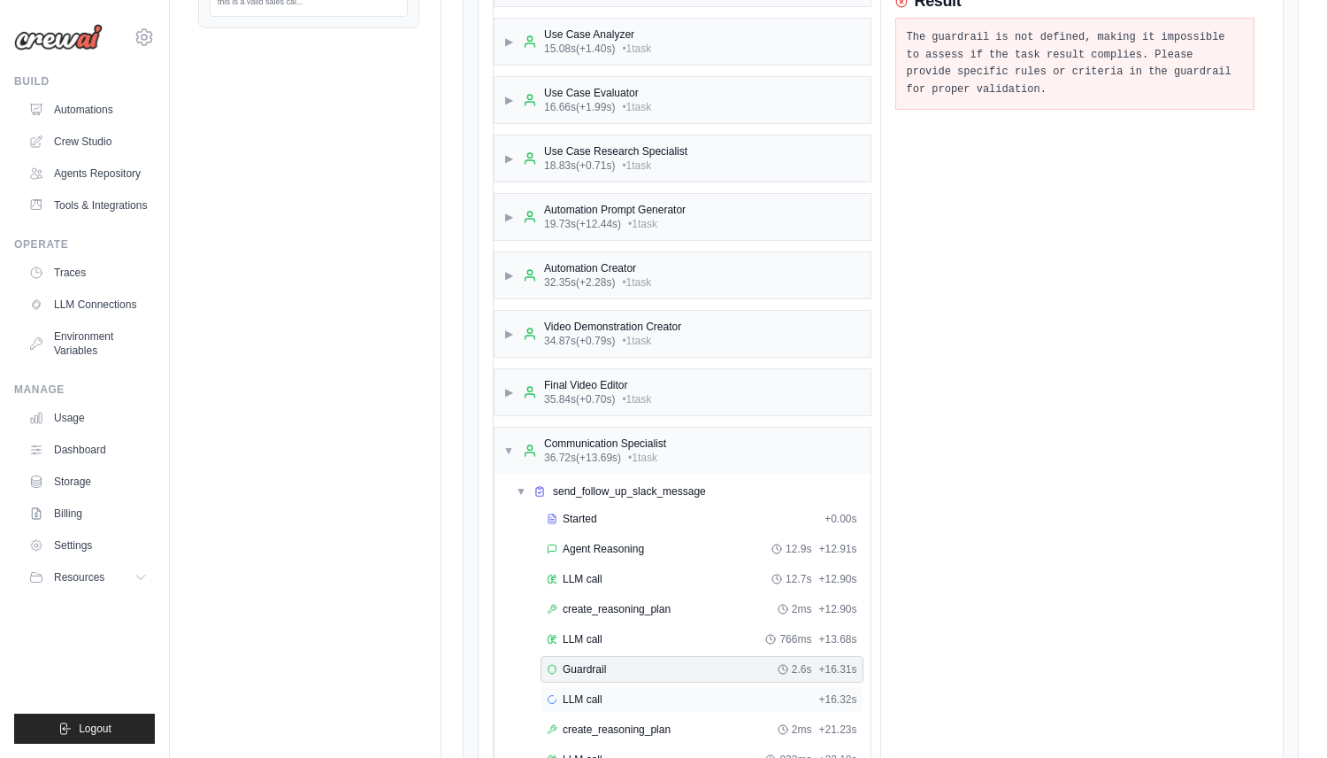
click at [603, 693] on div "LLM call + 16.32s" at bounding box center [702, 699] width 311 height 14
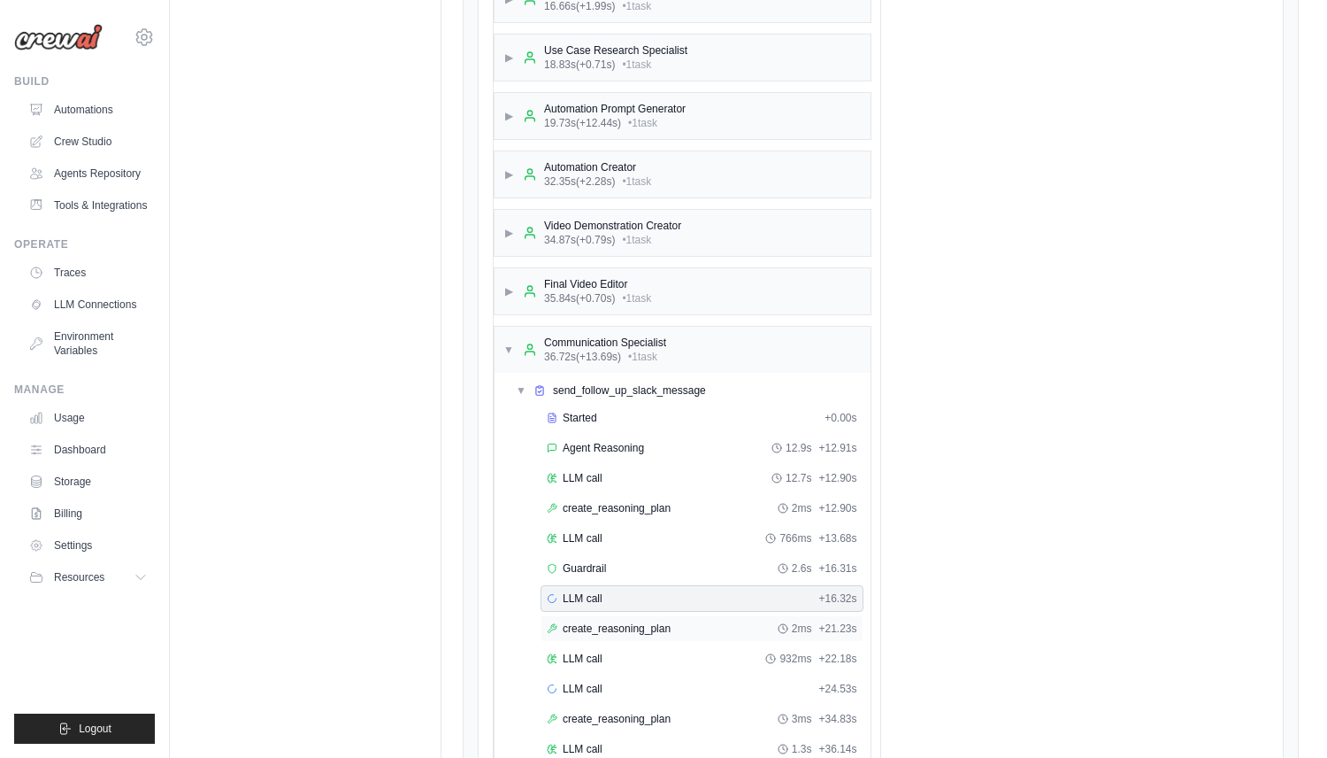
click at [611, 632] on span "create_reasoning_plan" at bounding box center [617, 628] width 108 height 14
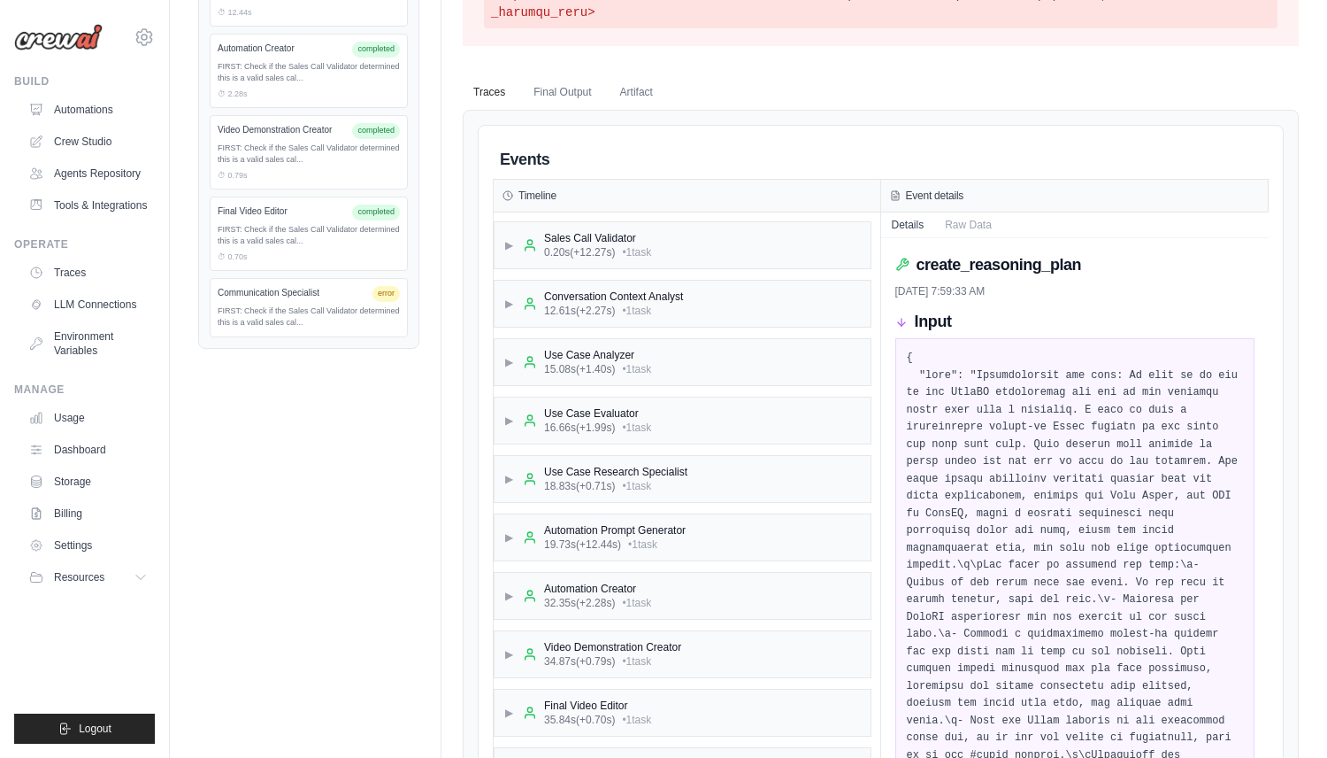
scroll to position [852, 0]
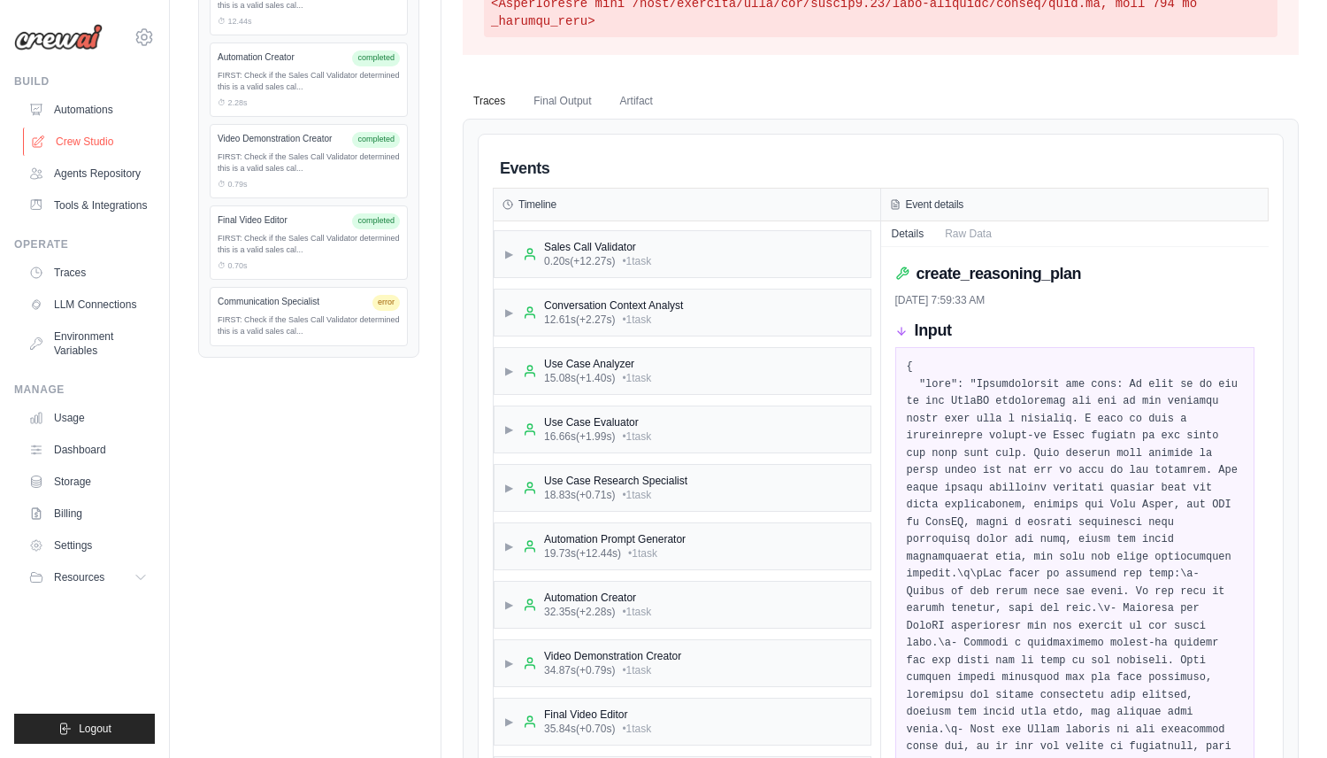
click at [79, 139] on link "Crew Studio" at bounding box center [90, 141] width 134 height 28
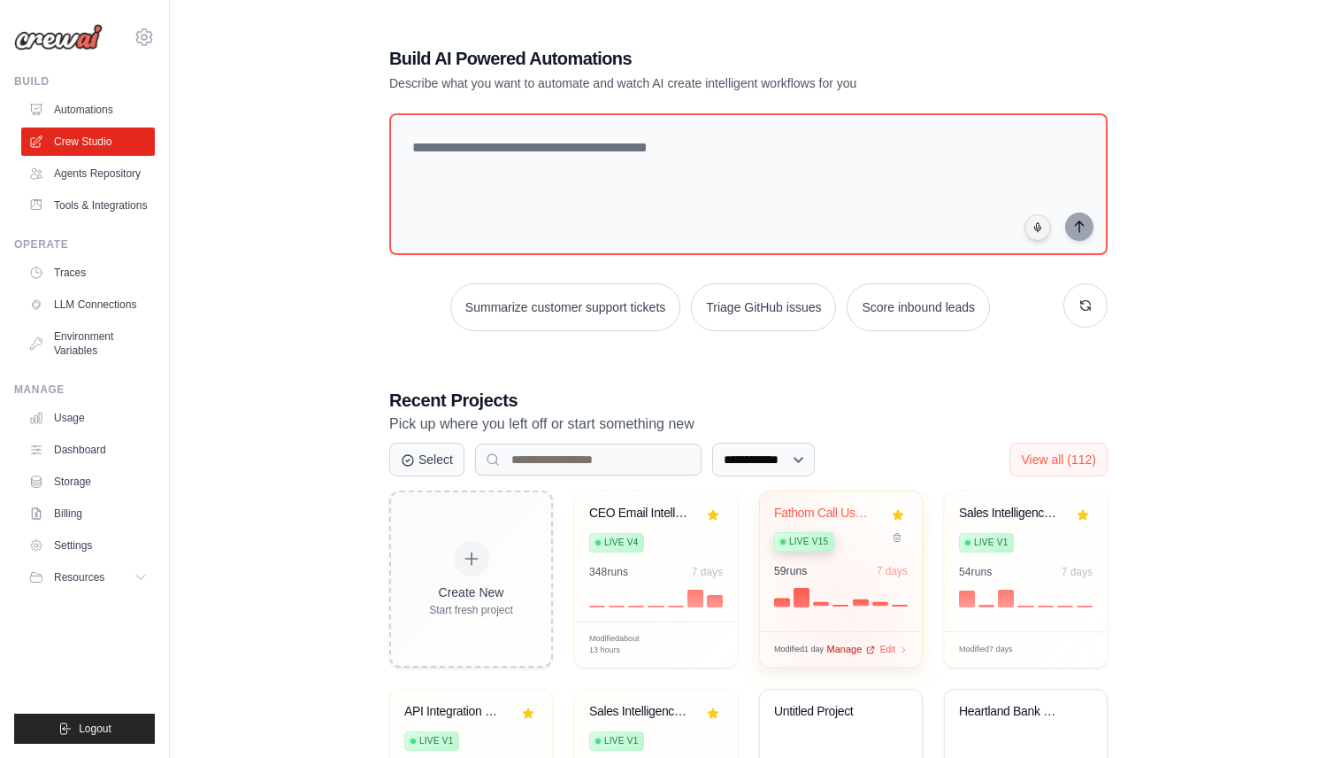
click at [845, 649] on span "Manage" at bounding box center [844, 649] width 35 height 15
click at [860, 585] on div at bounding box center [841, 595] width 134 height 21
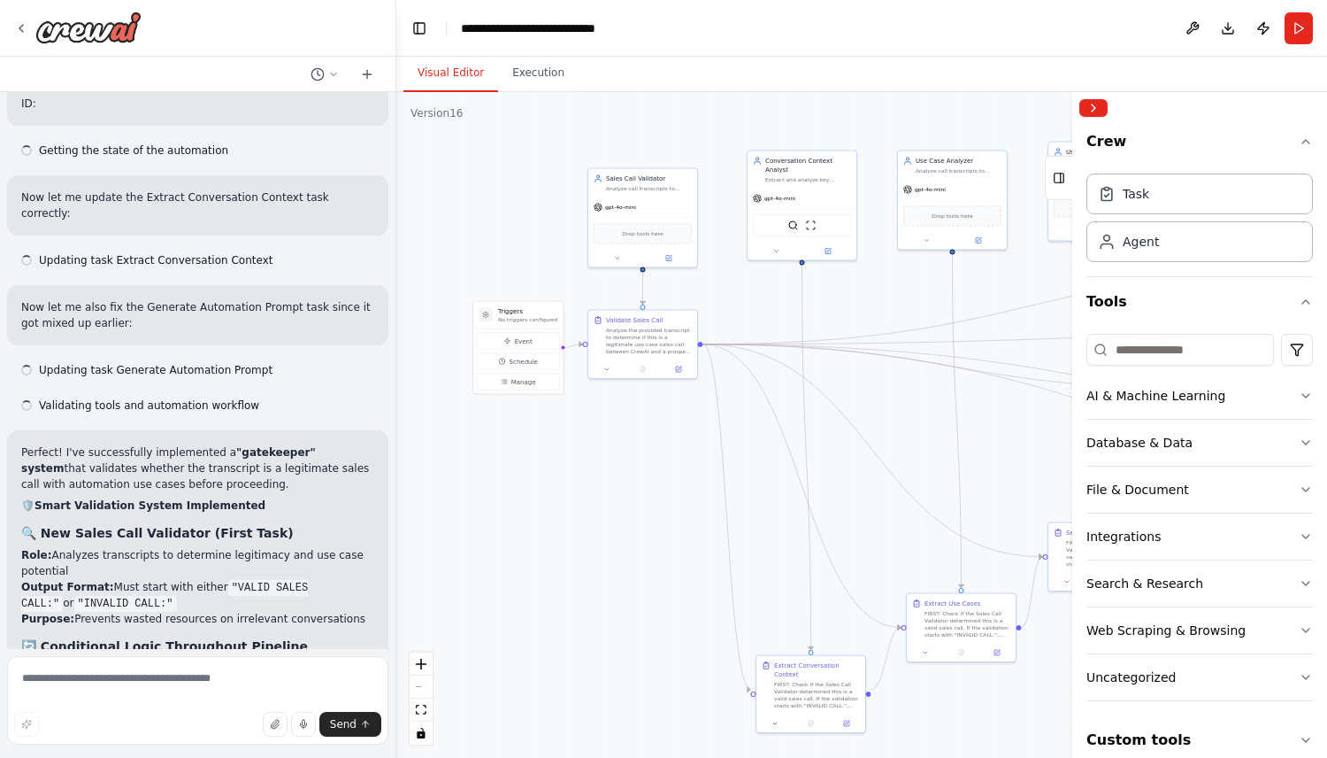
scroll to position [13616, 0]
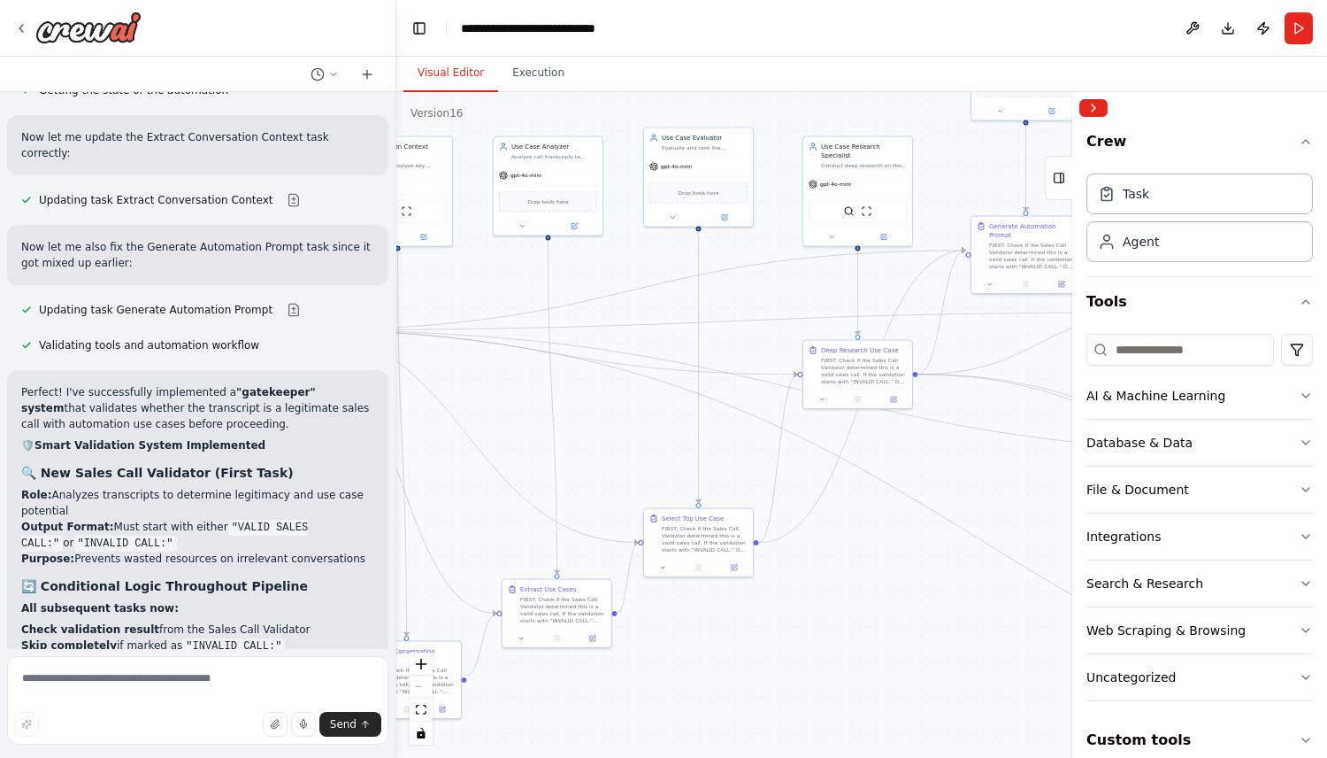
drag, startPoint x: 993, startPoint y: 493, endPoint x: 514, endPoint y: 457, distance: 480.1
click at [531, 461] on div ".deletable-edge-delete-btn { width: 20px; height: 20px; border: 0px solid #ffff…" at bounding box center [861, 425] width 931 height 666
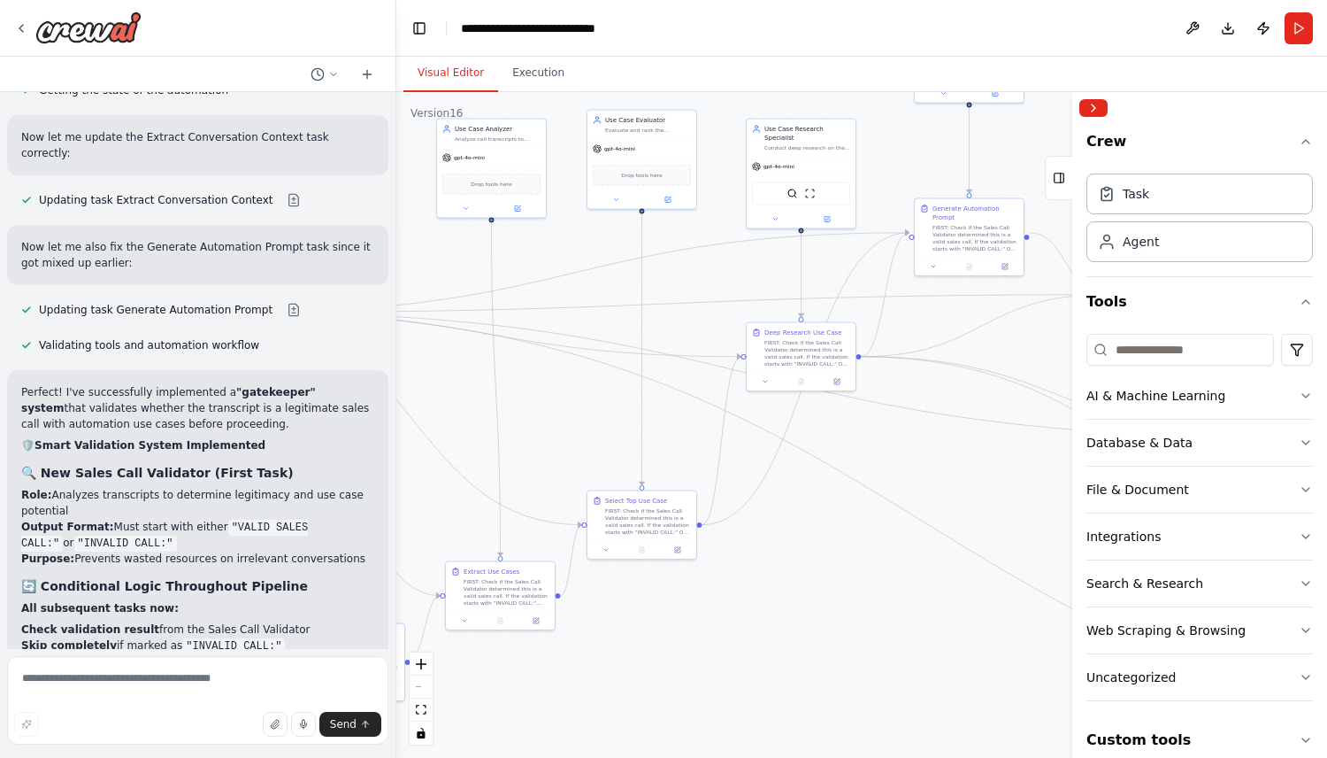
drag, startPoint x: 919, startPoint y: 594, endPoint x: 573, endPoint y: 415, distance: 389.5
click at [582, 415] on div ".deletable-edge-delete-btn { width: 20px; height: 20px; border: 0px solid #ffff…" at bounding box center [861, 425] width 931 height 666
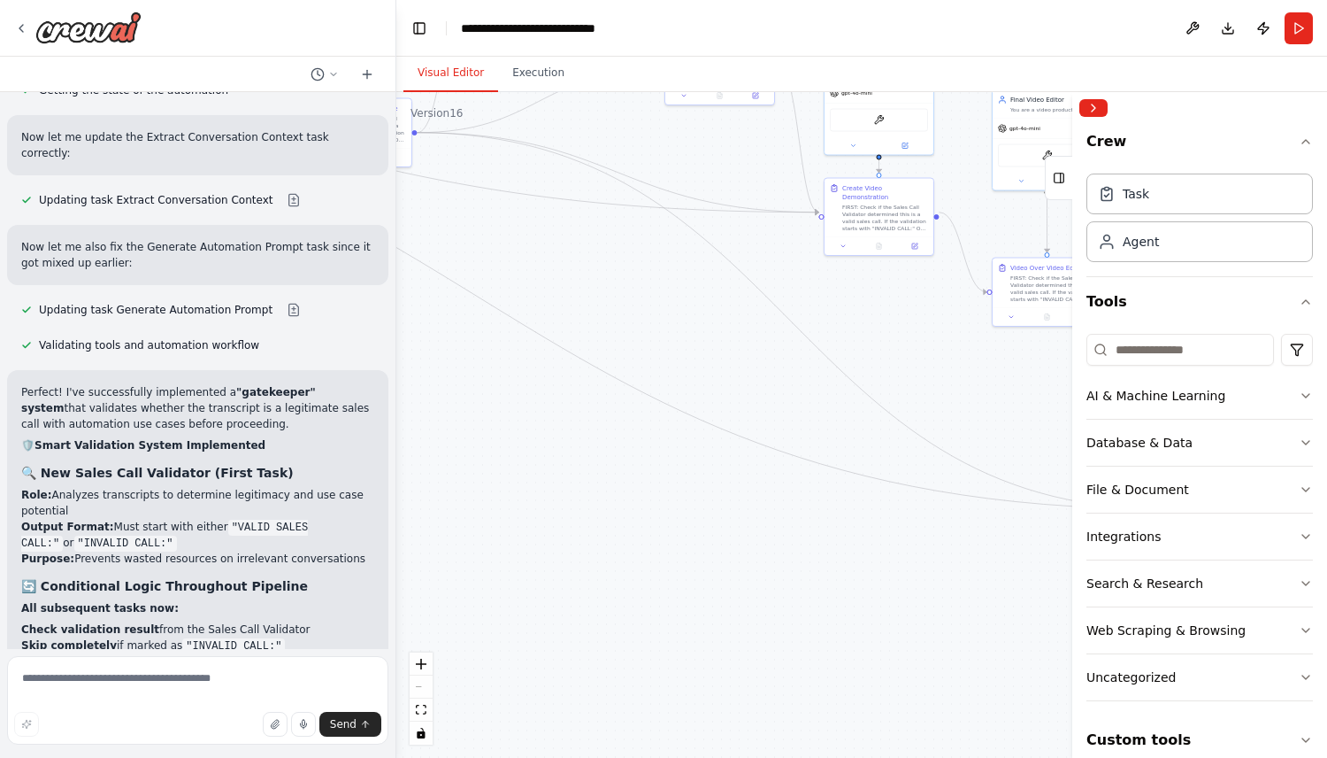
drag, startPoint x: 804, startPoint y: 476, endPoint x: 540, endPoint y: 422, distance: 269.2
click at [558, 422] on div ".deletable-edge-delete-btn { width: 20px; height: 20px; border: 0px solid #ffff…" at bounding box center [861, 425] width 931 height 666
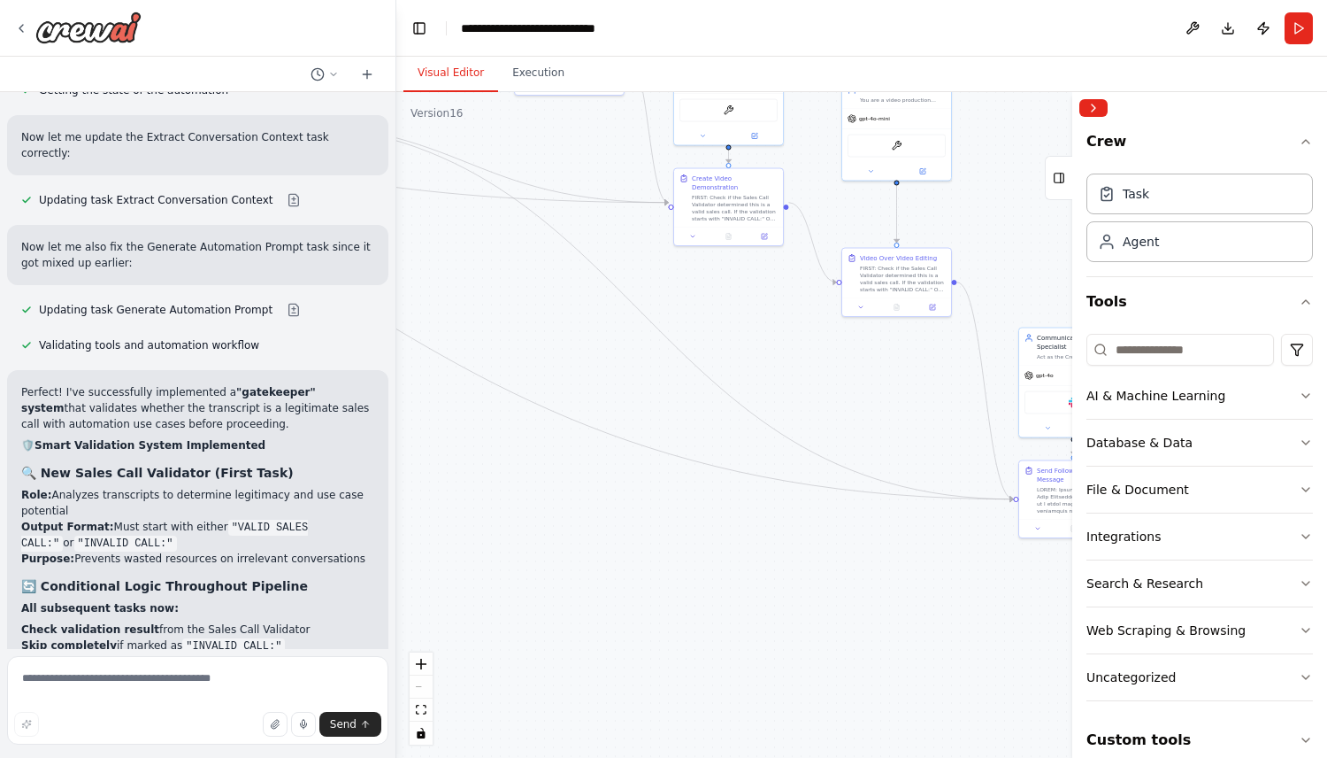
drag, startPoint x: 885, startPoint y: 505, endPoint x: 545, endPoint y: 306, distance: 393.9
click at [547, 306] on div ".deletable-edge-delete-btn { width: 20px; height: 20px; border: 0px solid #ffff…" at bounding box center [861, 425] width 931 height 666
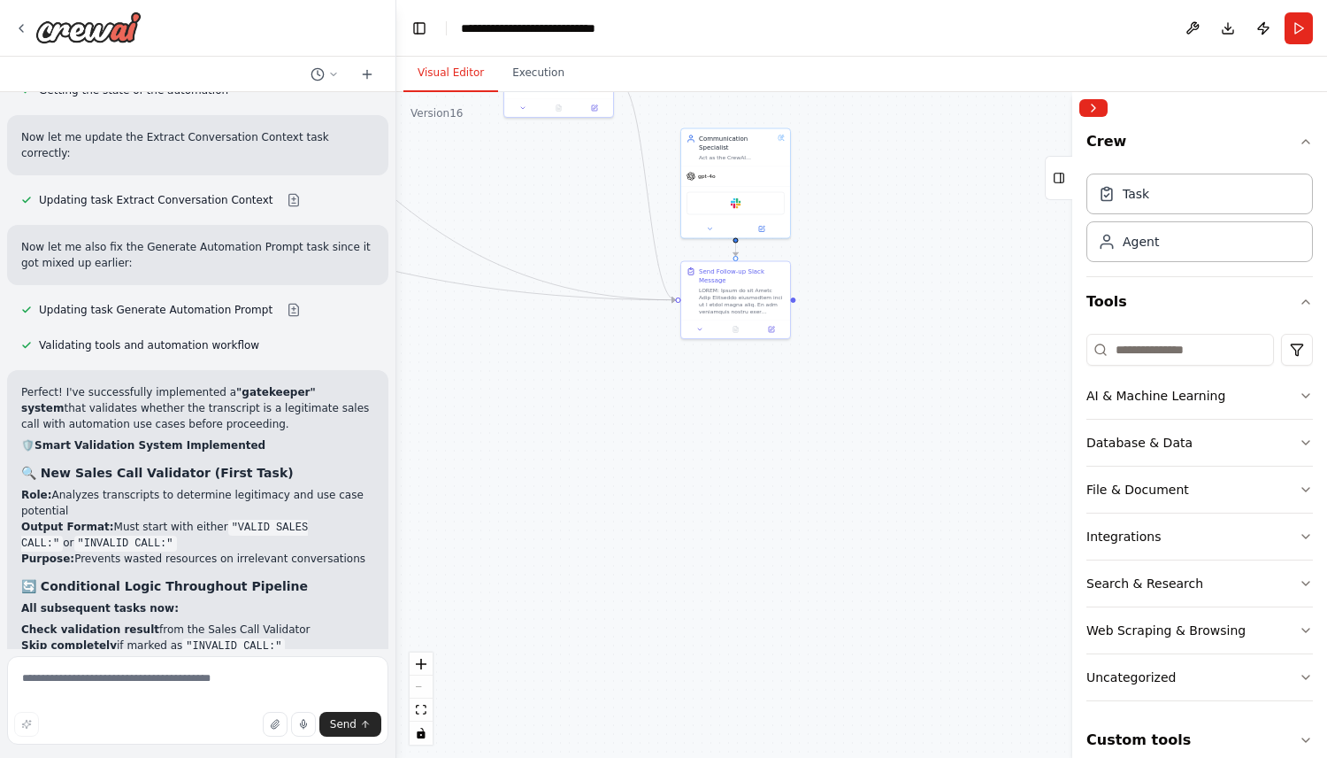
click at [803, 419] on div ".deletable-edge-delete-btn { width: 20px; height: 20px; border: 0px solid #ffff…" at bounding box center [861, 425] width 931 height 666
click at [773, 325] on icon at bounding box center [772, 327] width 4 height 4
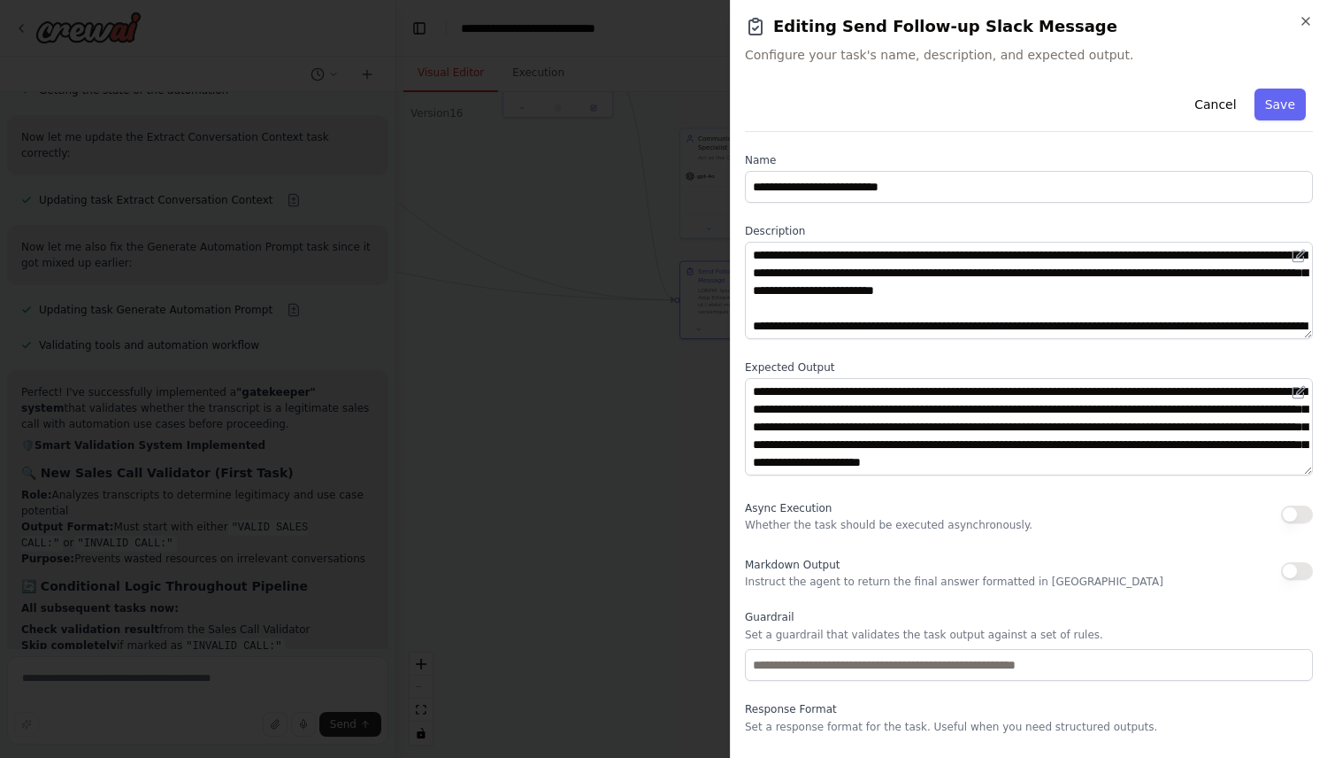
scroll to position [42, 0]
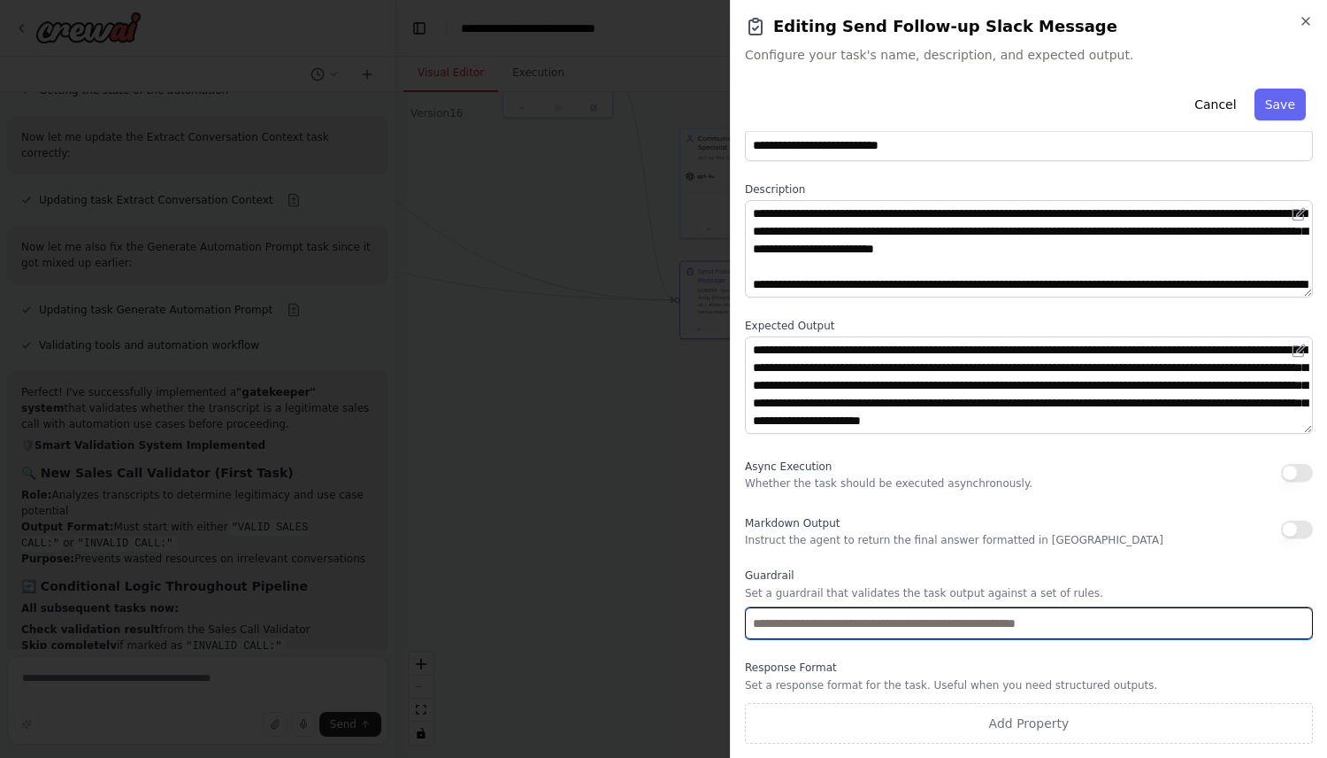
click at [886, 624] on input "text" at bounding box center [1029, 623] width 568 height 32
type input "**********"
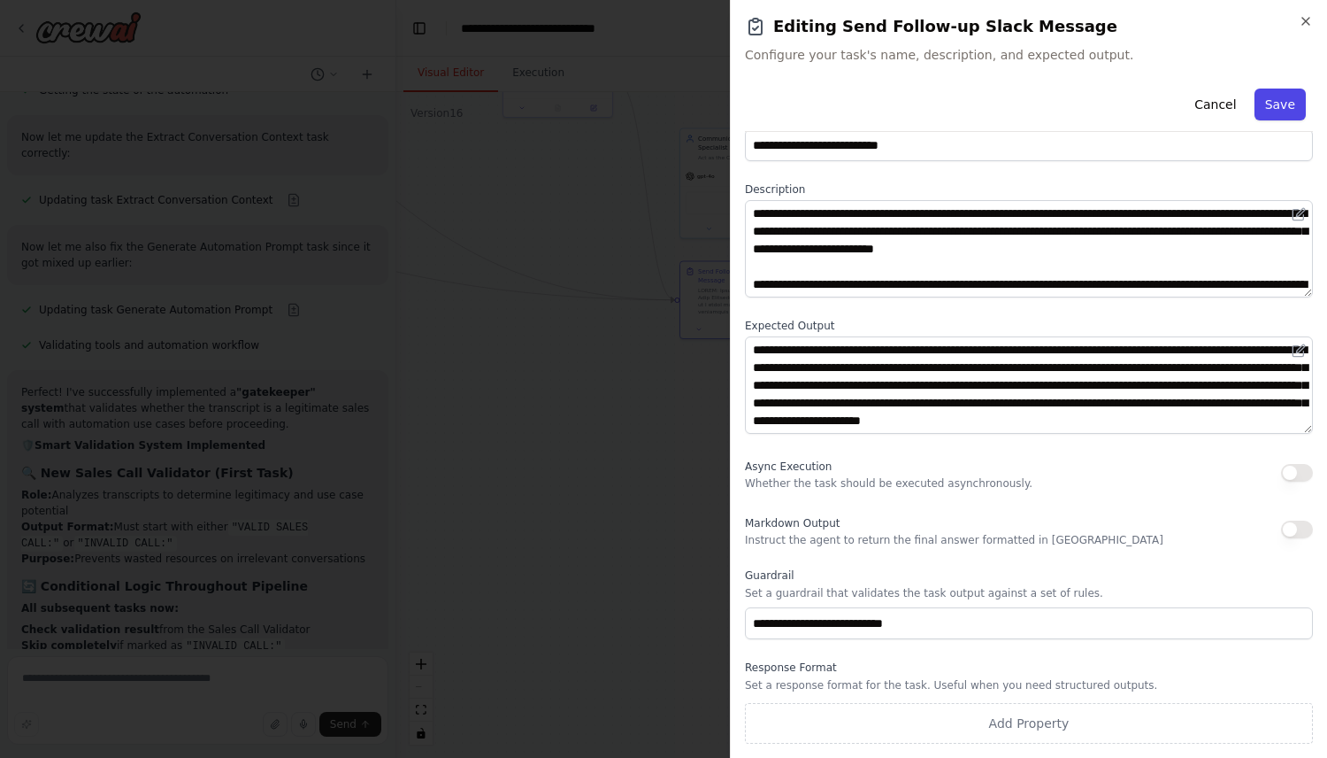
click at [1290, 110] on button "Save" at bounding box center [1280, 104] width 51 height 32
click at [1271, 103] on button "Save" at bounding box center [1280, 104] width 51 height 32
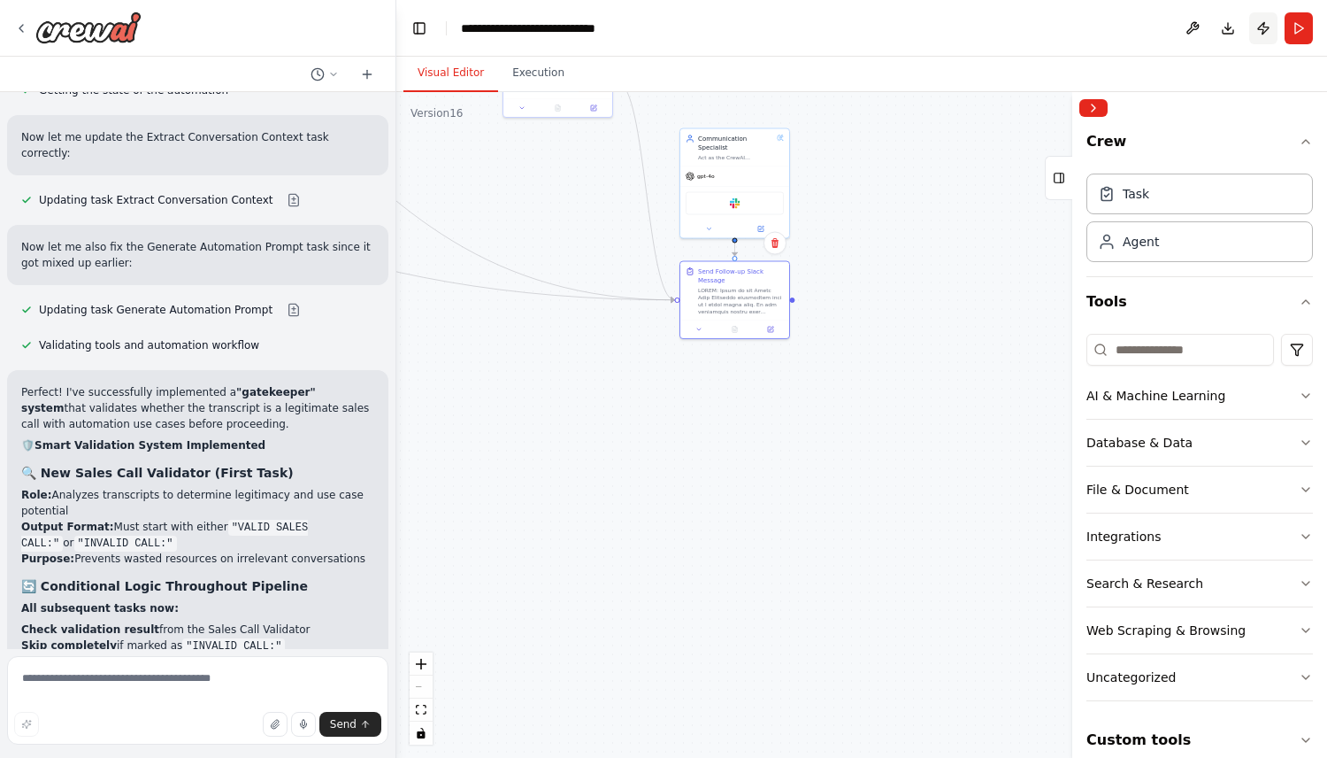
click at [1260, 21] on button "Publish" at bounding box center [1264, 28] width 28 height 32
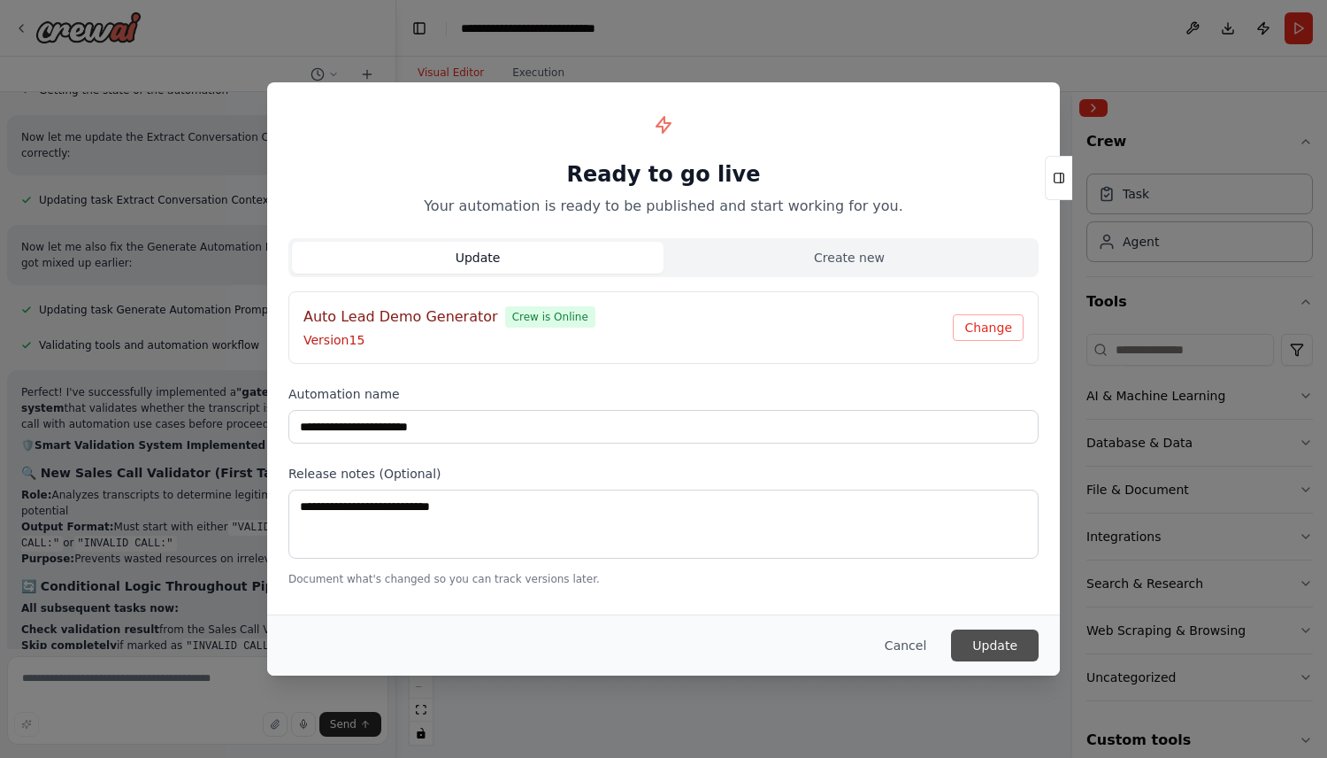
click at [999, 647] on button "Update" at bounding box center [995, 645] width 88 height 32
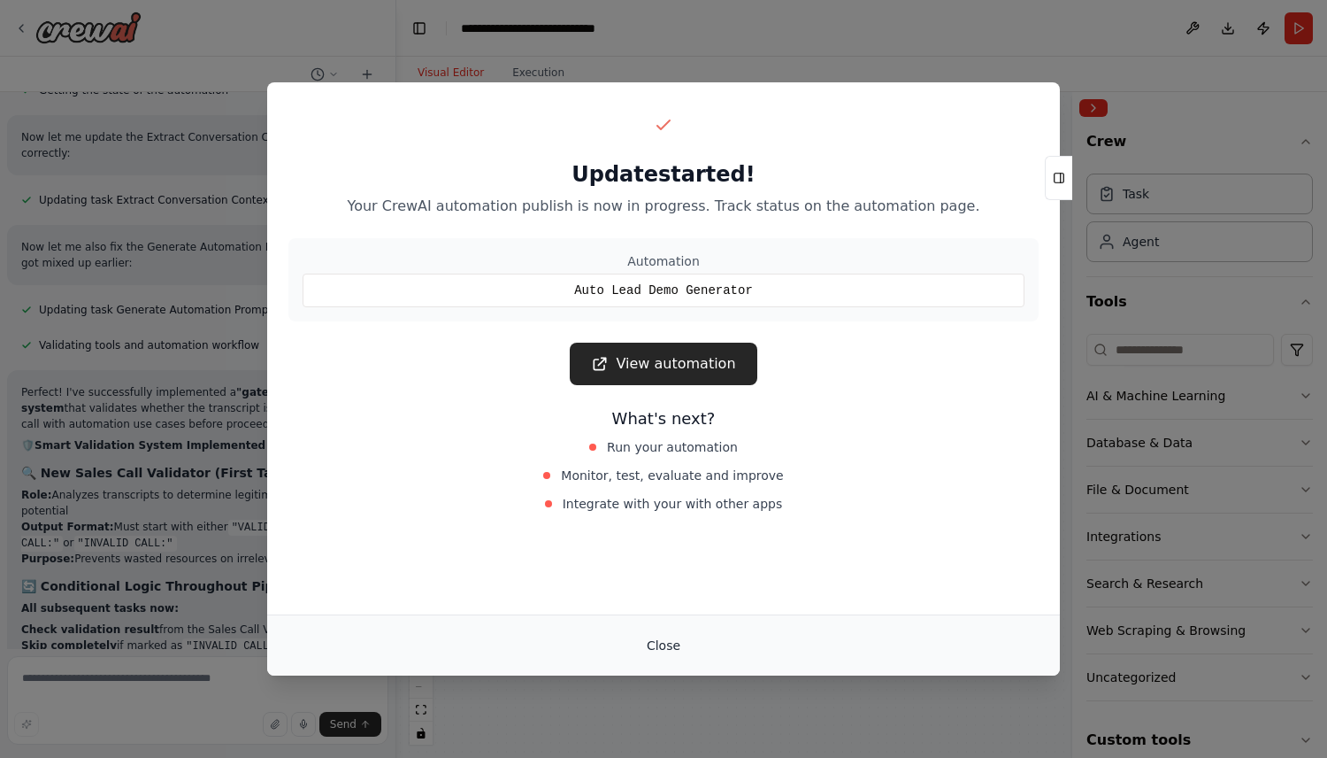
click at [657, 644] on button "Close" at bounding box center [664, 645] width 62 height 32
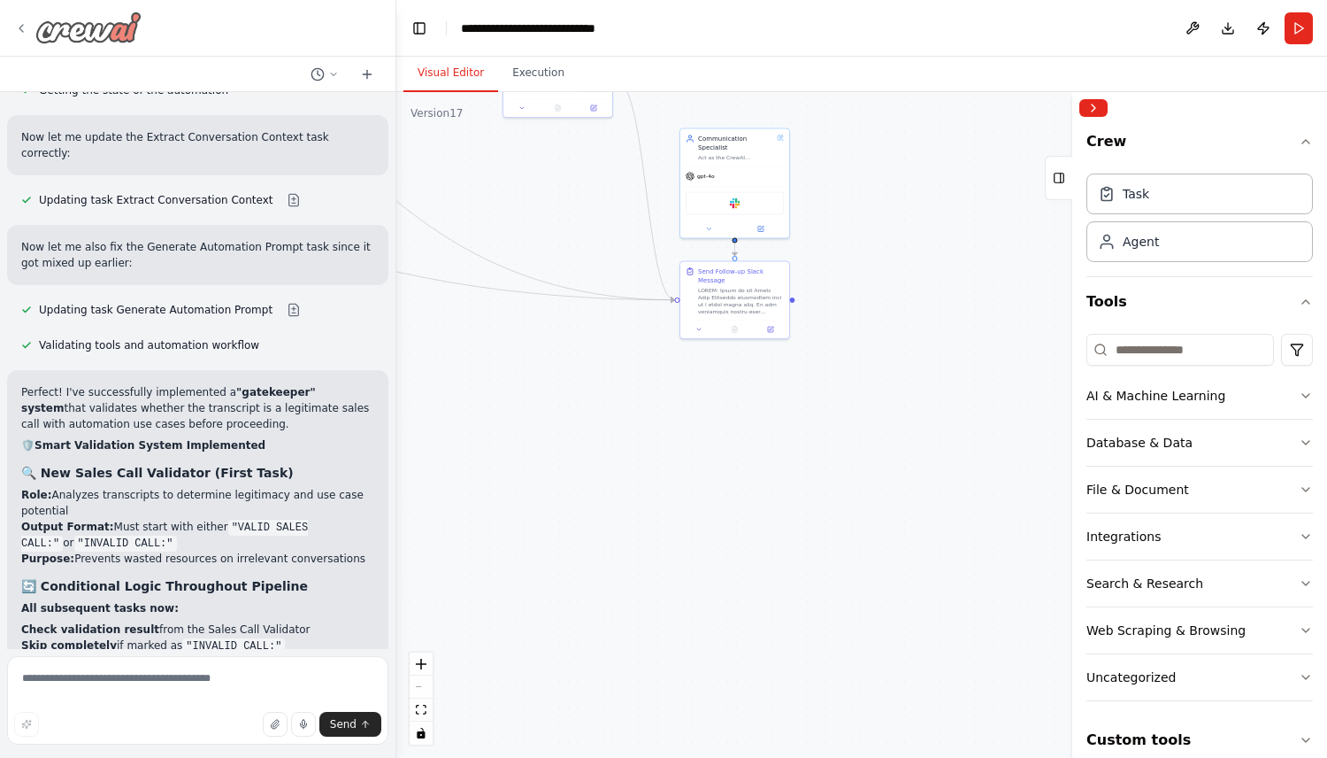
click at [23, 25] on icon at bounding box center [21, 28] width 4 height 7
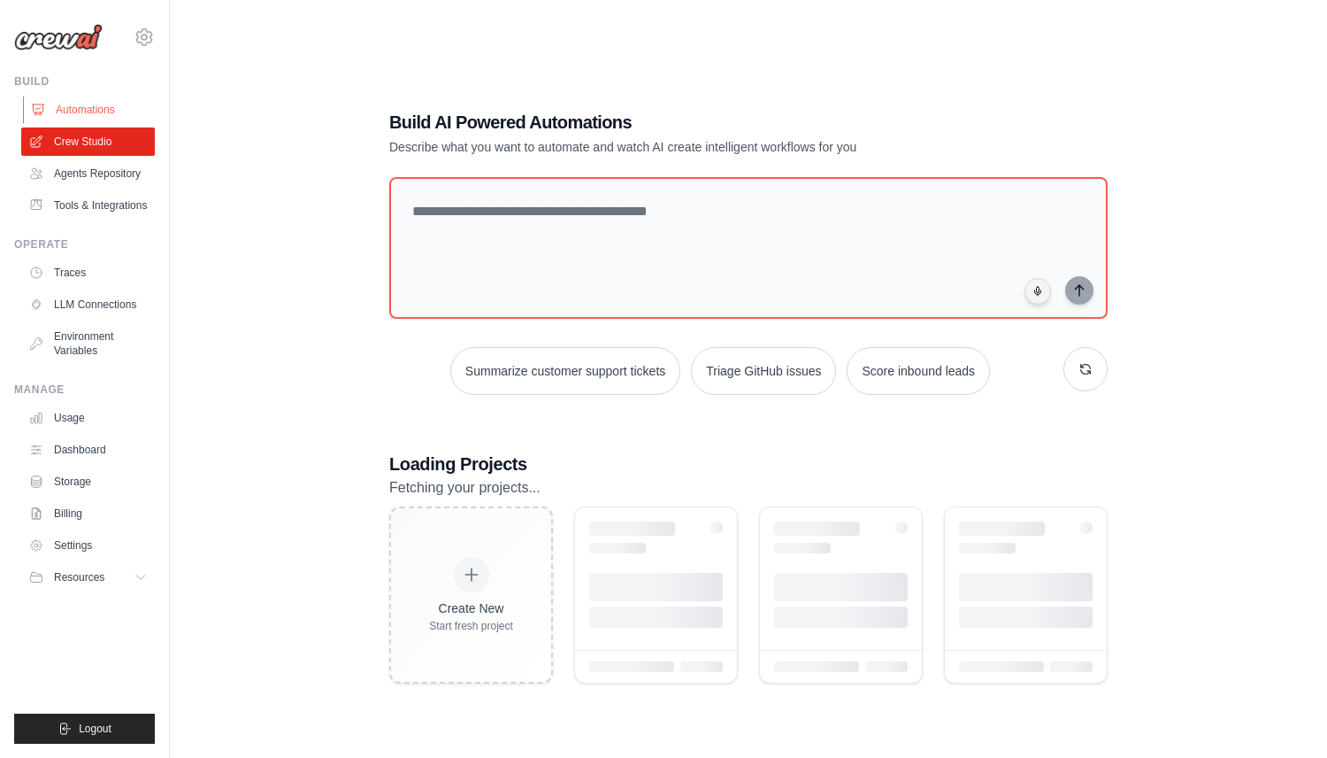
click at [84, 108] on link "Automations" at bounding box center [90, 110] width 134 height 28
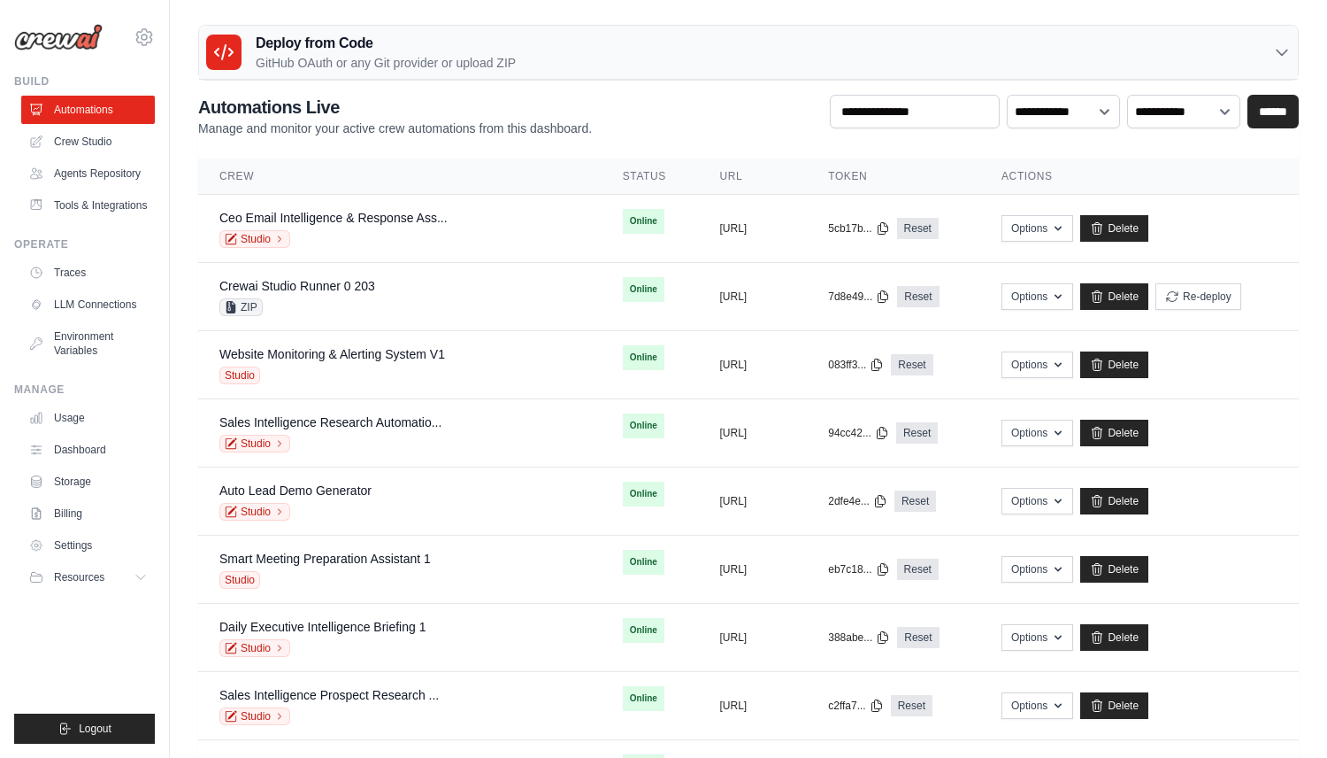
click at [455, 50] on h3 "Deploy from Code" at bounding box center [386, 43] width 260 height 21
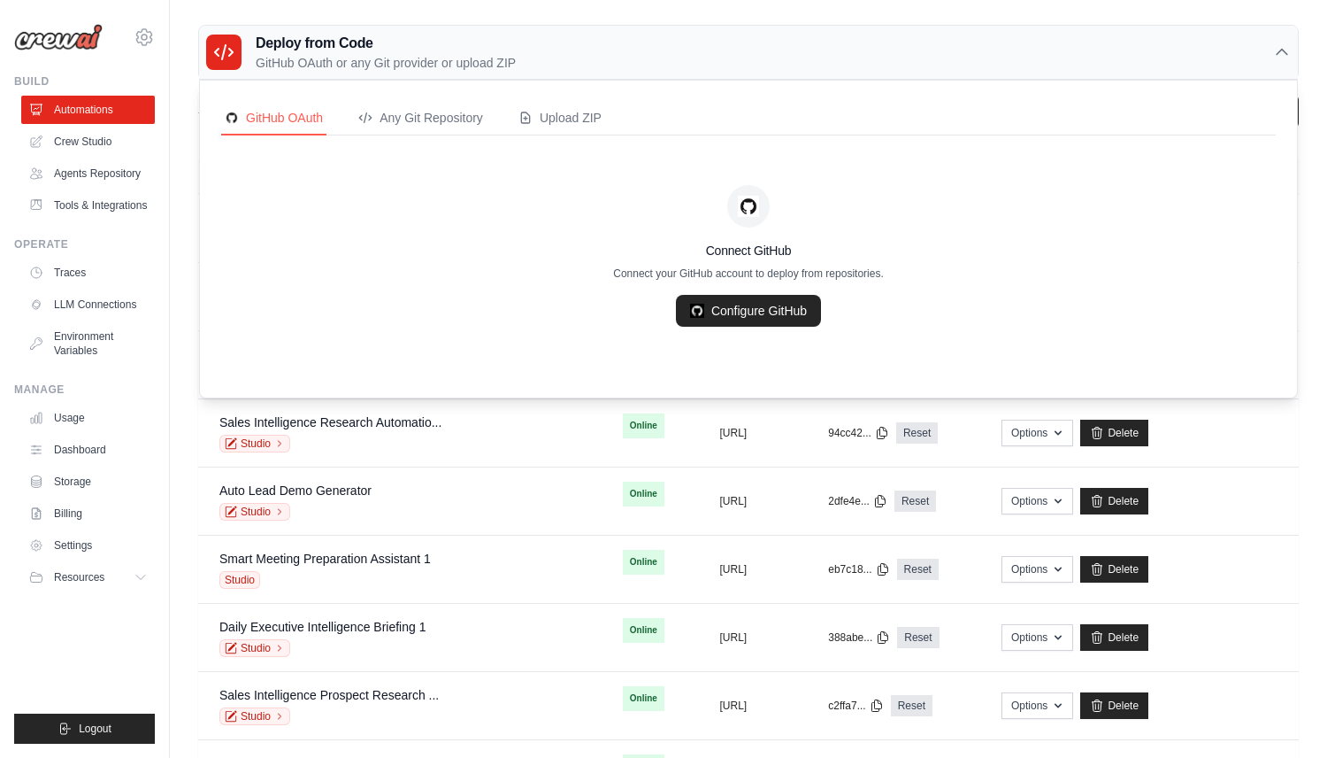
click at [455, 50] on h3 "Deploy from Code" at bounding box center [386, 43] width 260 height 21
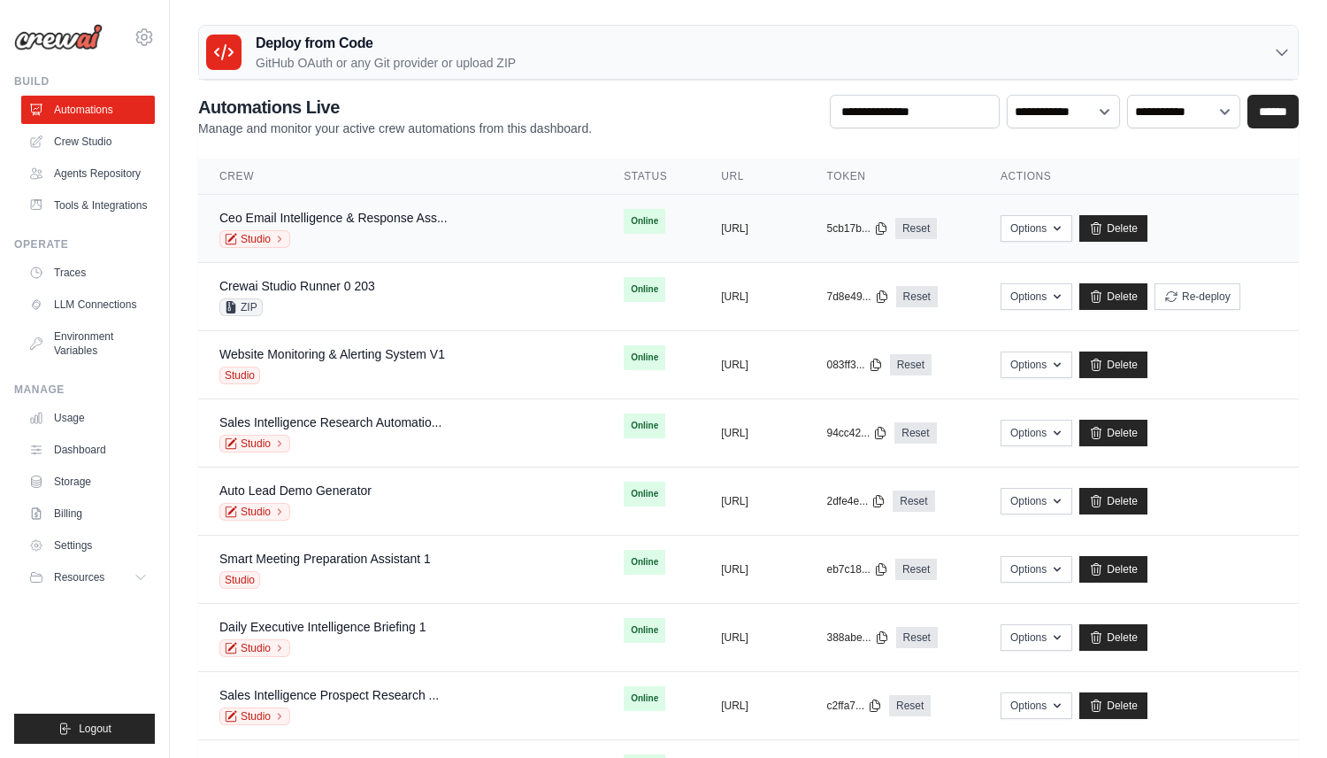
click at [348, 206] on td "Ceo Email Intelligence & Response Ass... Studio" at bounding box center [400, 229] width 404 height 68
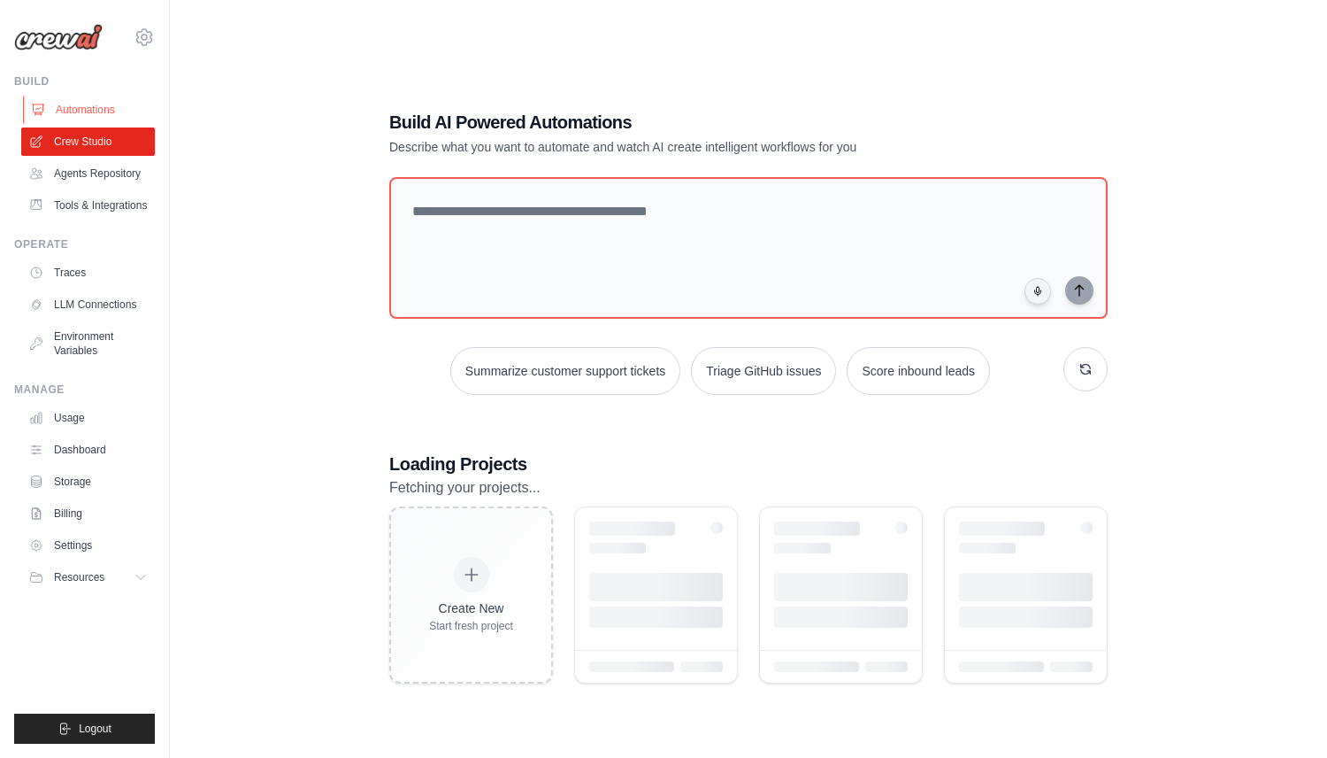
click at [73, 111] on link "Automations" at bounding box center [90, 110] width 134 height 28
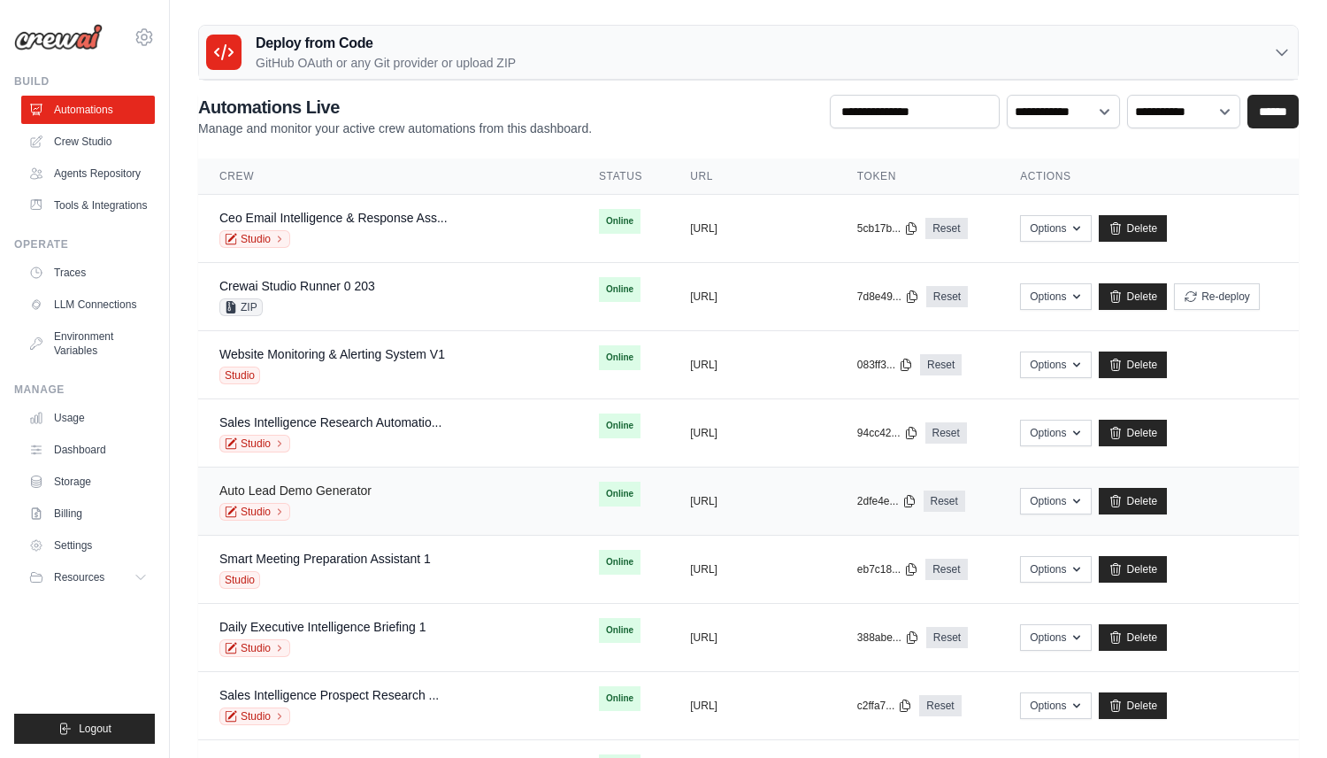
click at [328, 483] on link "Auto Lead Demo Generator" at bounding box center [295, 490] width 152 height 14
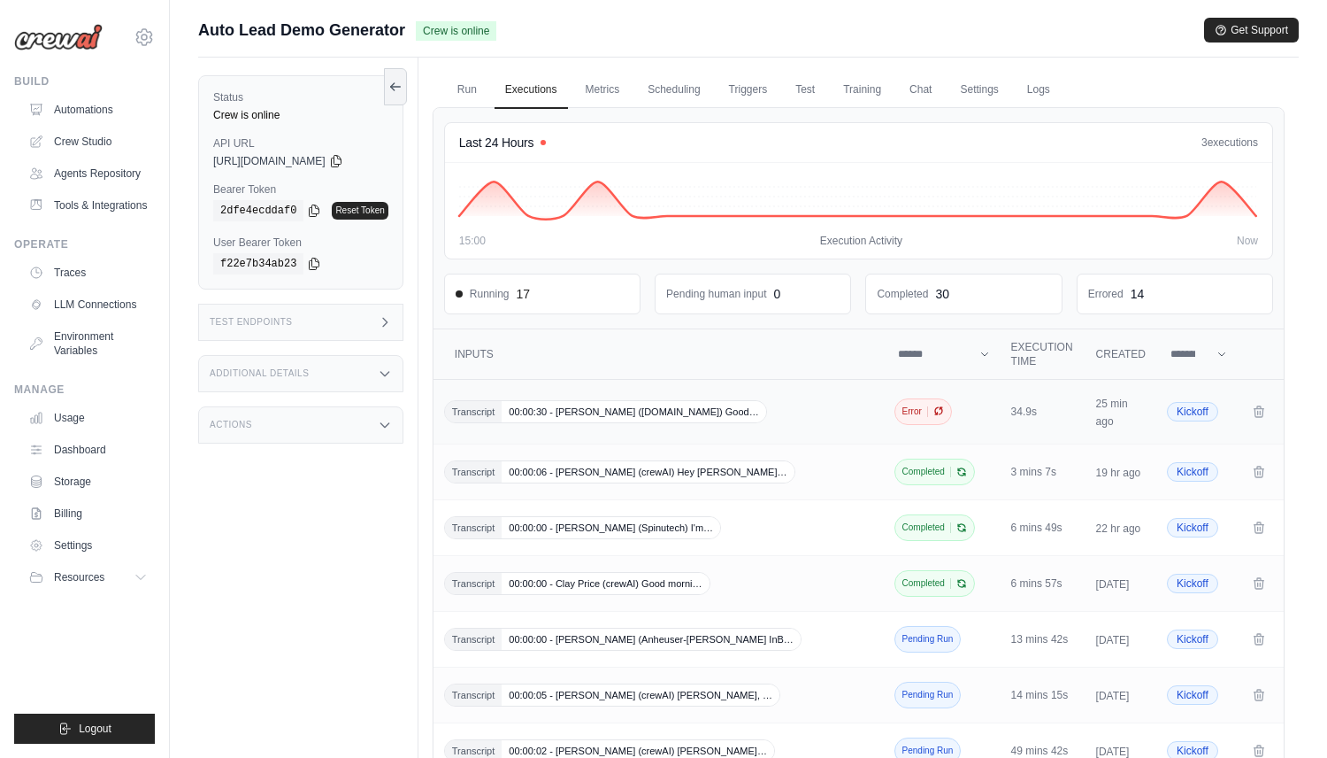
click at [937, 409] on icon "Crew executions table" at bounding box center [939, 410] width 11 height 11
